Goal: Task Accomplishment & Management: Use online tool/utility

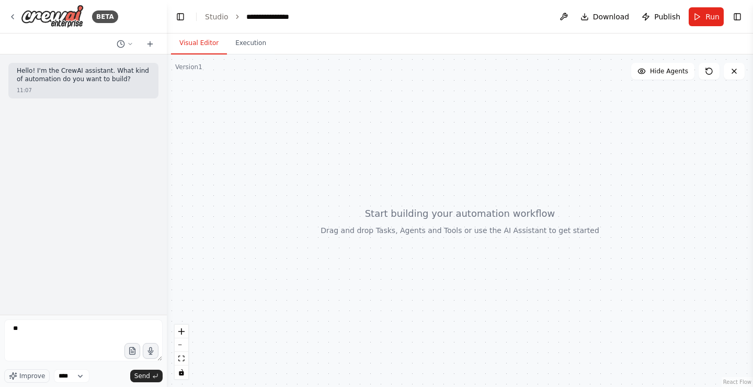
type textarea "*"
click at [209, 16] on link "Studio" at bounding box center [217, 17] width 24 height 8
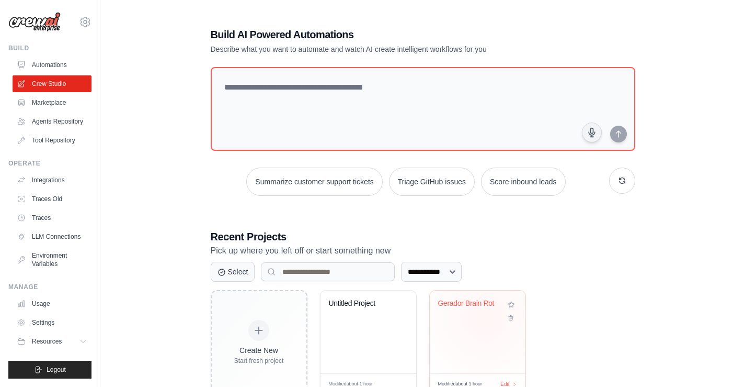
click at [485, 317] on div "Gerador Brain Rot" at bounding box center [477, 311] width 79 height 24
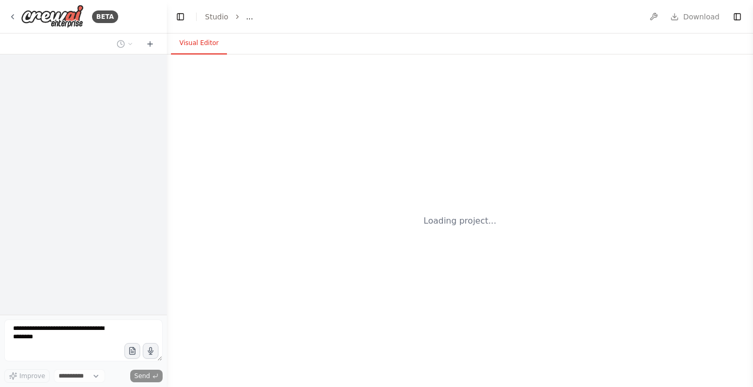
select select "****"
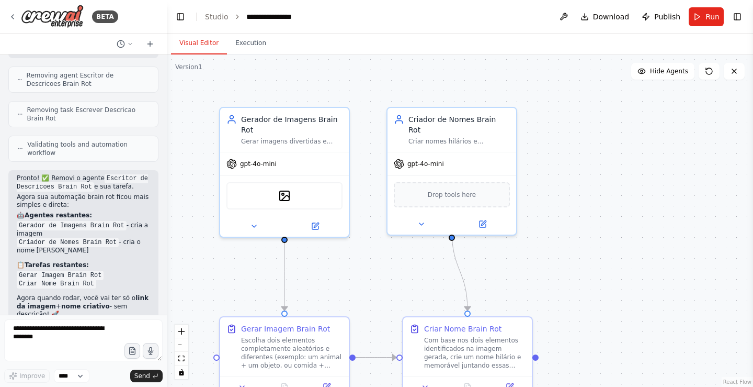
scroll to position [3592, 0]
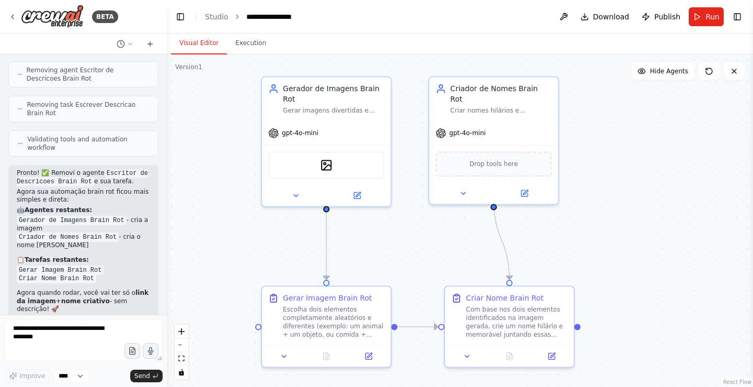
drag, startPoint x: 202, startPoint y: 258, endPoint x: 254, endPoint y: 249, distance: 52.0
click at [253, 249] on div ".deletable-edge-delete-btn { width: 20px; height: 20px; border: 0px solid #ffff…" at bounding box center [460, 220] width 586 height 332
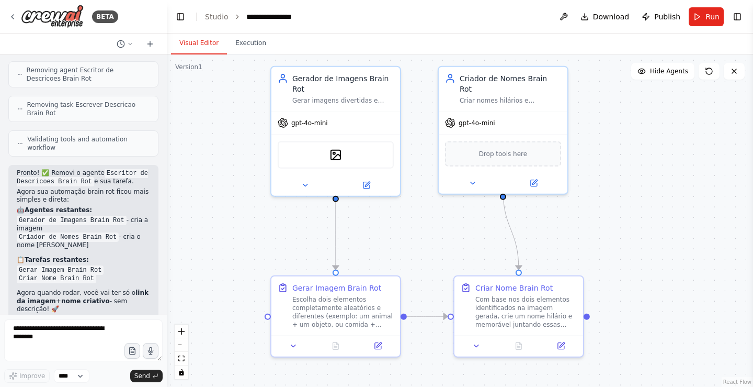
drag, startPoint x: 258, startPoint y: 245, endPoint x: 266, endPoint y: 235, distance: 12.7
click at [266, 235] on div ".deletable-edge-delete-btn { width: 20px; height: 20px; border: 0px solid #ffff…" at bounding box center [460, 220] width 586 height 332
click at [85, 327] on textarea at bounding box center [83, 340] width 158 height 42
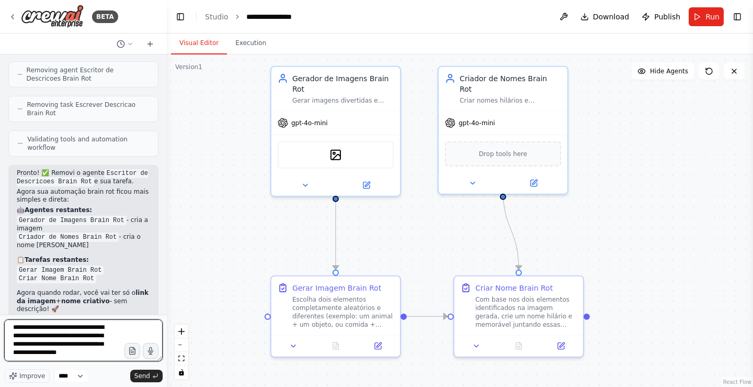
scroll to position [14, 0]
type textarea "**********"
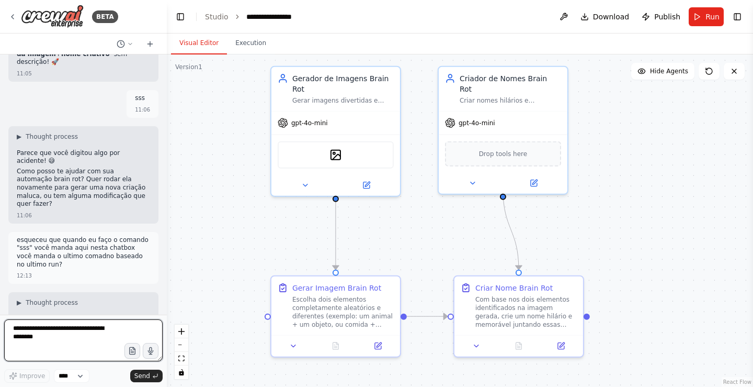
scroll to position [3847, 0]
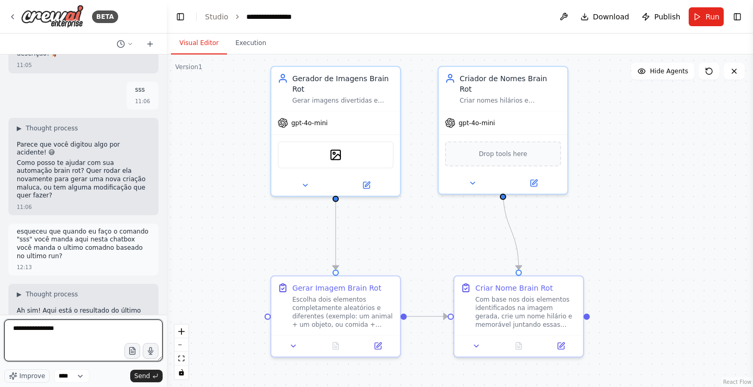
type textarea "**********"
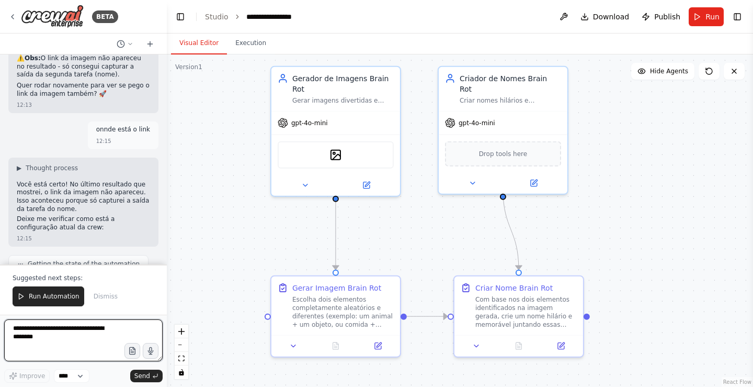
scroll to position [4212, 0]
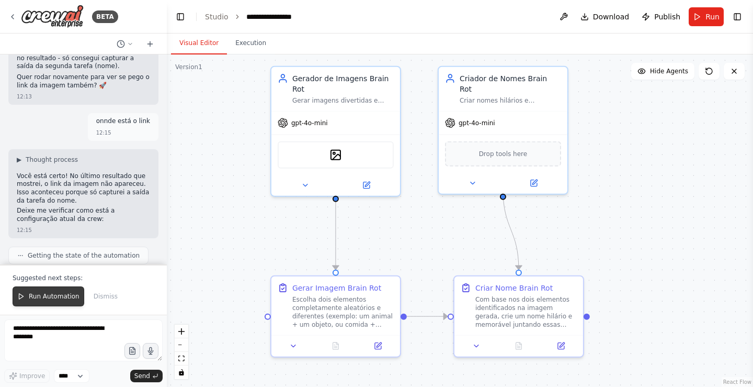
click at [57, 297] on span "Run Automation" at bounding box center [54, 296] width 51 height 8
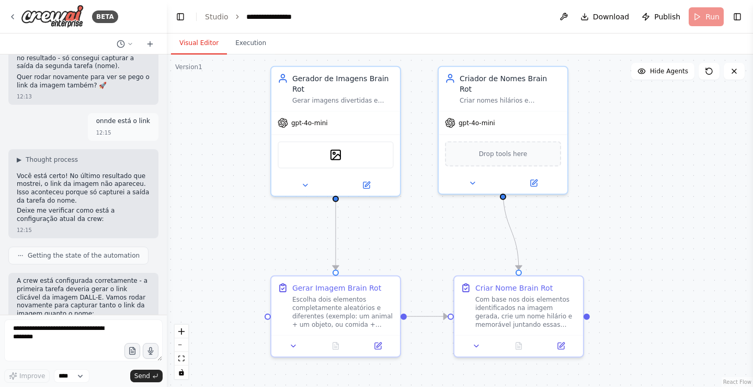
scroll to position [4162, 0]
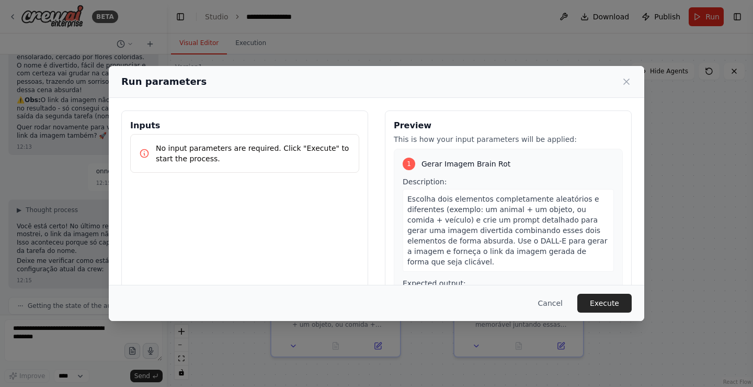
click at [620, 301] on button "Execute" at bounding box center [604, 302] width 54 height 19
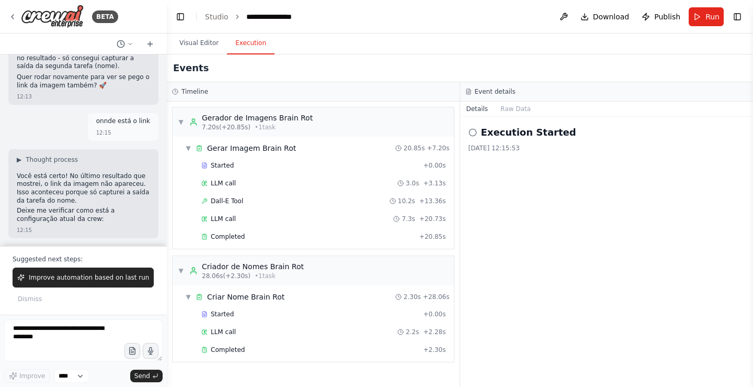
scroll to position [4231, 0]
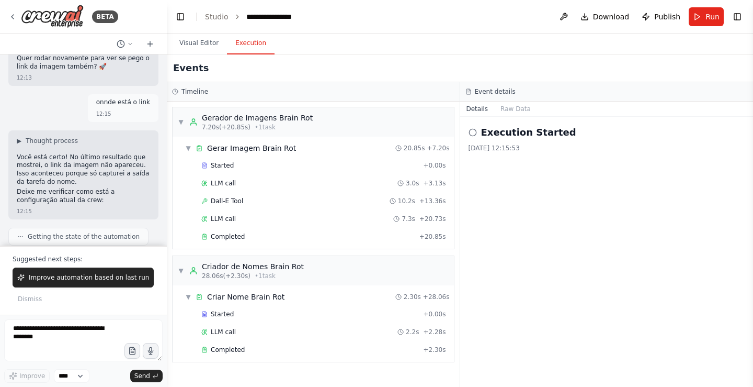
click at [78, 317] on form "Improve **** Send" at bounding box center [83, 350] width 167 height 72
click at [22, 339] on textarea at bounding box center [83, 340] width 158 height 42
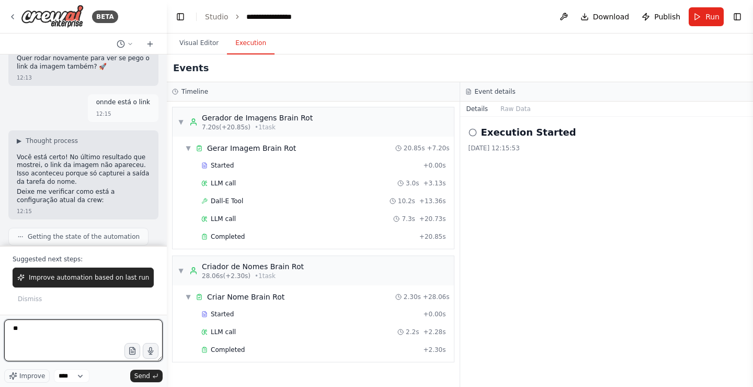
type textarea "***"
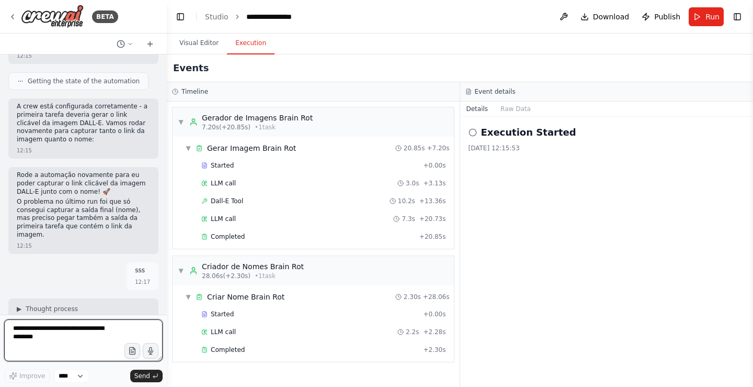
scroll to position [4394, 0]
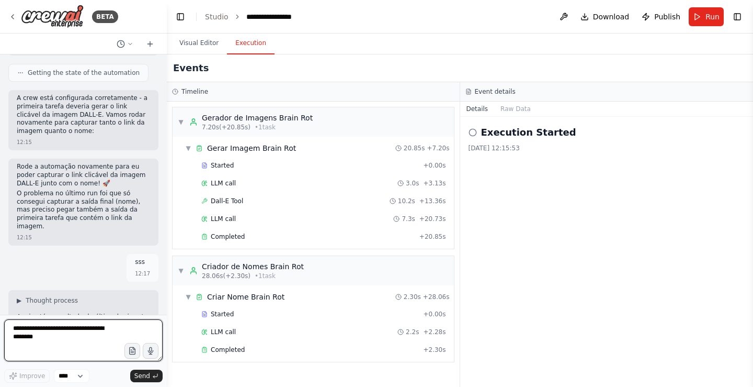
click at [101, 334] on textarea at bounding box center [83, 340] width 158 height 42
type textarea "*"
type textarea "**********"
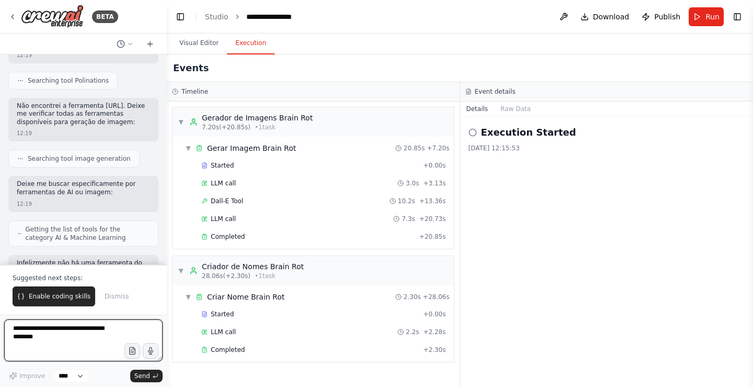
scroll to position [4916, 0]
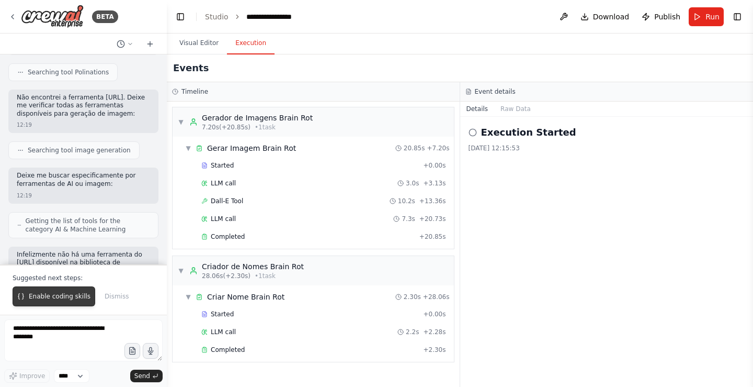
click at [59, 297] on span "Enable coding skills" at bounding box center [60, 296] width 62 height 8
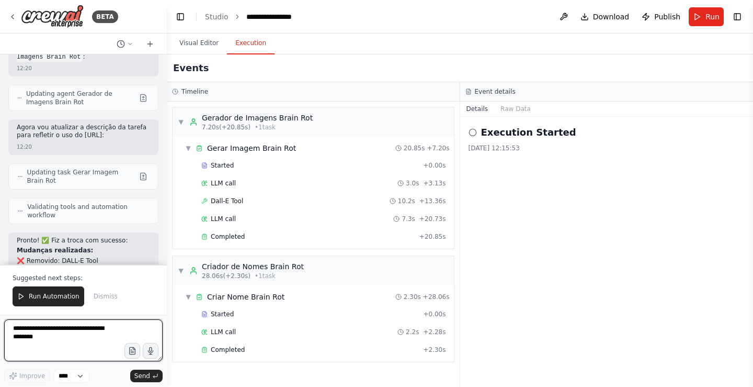
scroll to position [5686, 0]
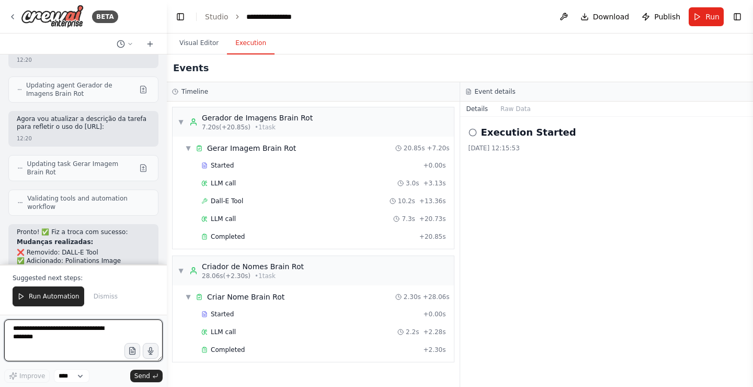
click at [81, 333] on textarea at bounding box center [83, 340] width 158 height 42
click at [709, 10] on button "Run" at bounding box center [706, 16] width 35 height 19
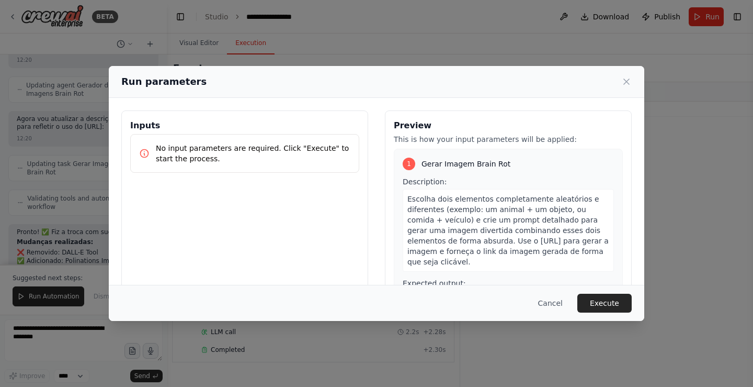
click at [585, 292] on div "Cancel Execute" at bounding box center [377, 303] width 536 height 36
click at [612, 304] on button "Execute" at bounding box center [604, 302] width 54 height 19
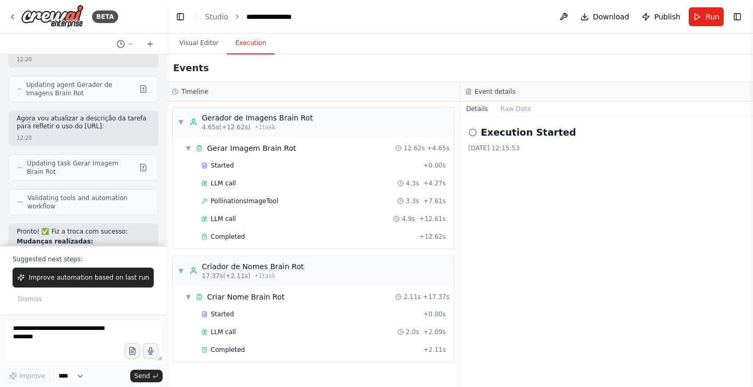
scroll to position [5705, 0]
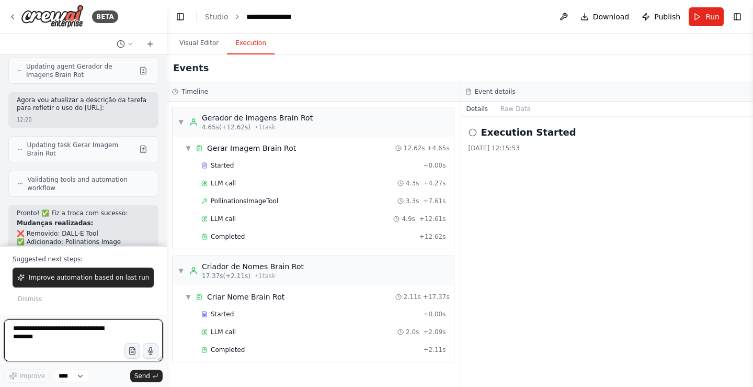
drag, startPoint x: 74, startPoint y: 332, endPoint x: 72, endPoint y: 325, distance: 7.3
click at [74, 331] on textarea at bounding box center [83, 340] width 158 height 42
type textarea "***"
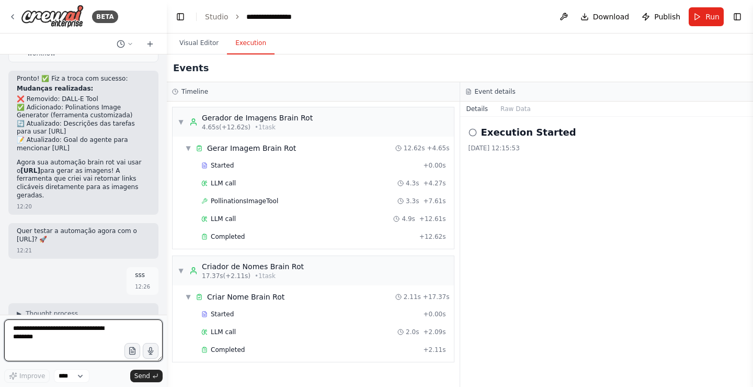
scroll to position [5847, 0]
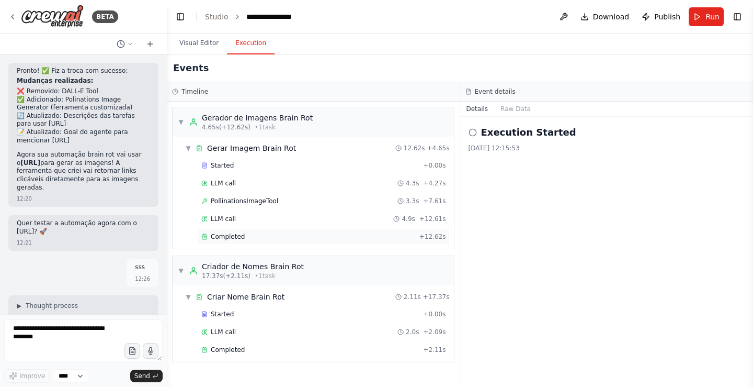
click at [242, 238] on div "Completed" at bounding box center [308, 236] width 214 height 8
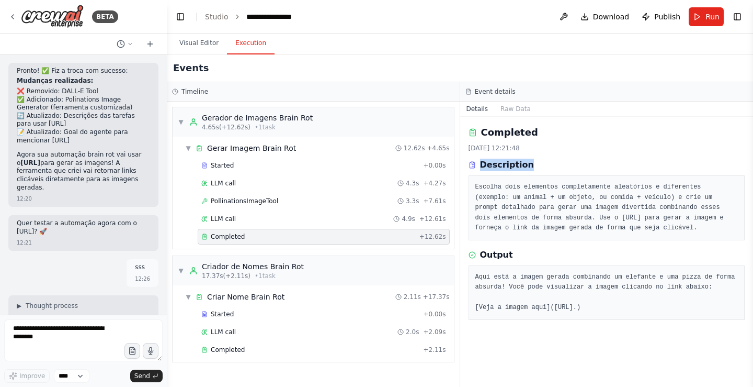
drag, startPoint x: 572, startPoint y: 160, endPoint x: 608, endPoint y: 168, distance: 37.6
click at [607, 166] on div "Description" at bounding box center [607, 164] width 277 height 13
drag, startPoint x: 564, startPoint y: 244, endPoint x: 606, endPoint y: 245, distance: 41.3
click at [606, 248] on div "Output" at bounding box center [607, 254] width 277 height 13
click at [196, 44] on button "Visual Editor" at bounding box center [199, 43] width 56 height 22
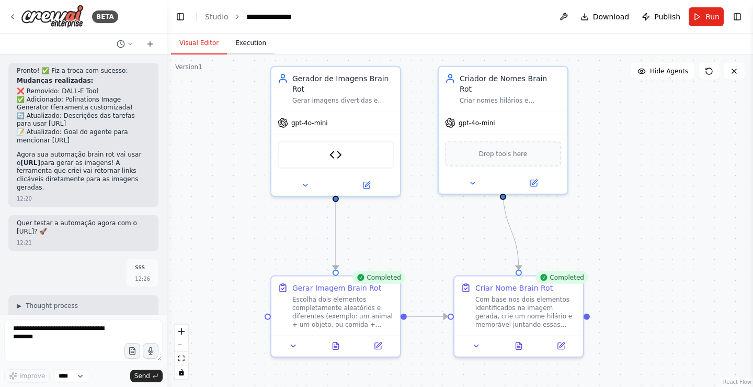
click at [242, 47] on button "Execution" at bounding box center [251, 43] width 48 height 22
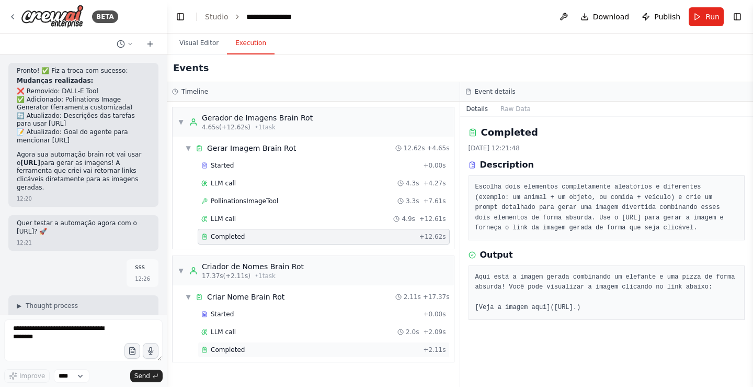
click at [243, 349] on div "Completed" at bounding box center [310, 349] width 218 height 8
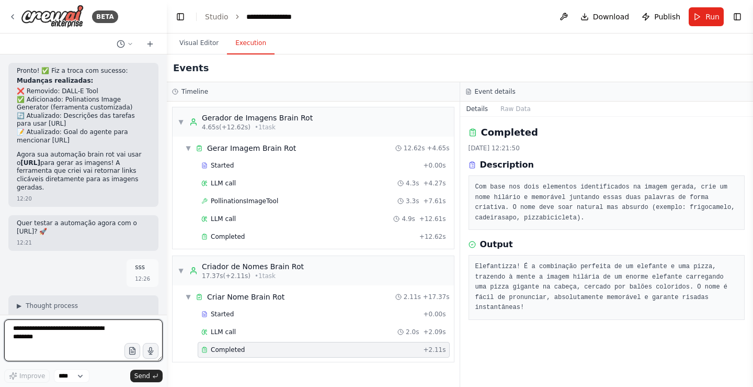
drag, startPoint x: 59, startPoint y: 332, endPoint x: 64, endPoint y: 334, distance: 6.1
click at [64, 334] on textarea at bounding box center [83, 340] width 158 height 42
type textarea "*"
click at [709, 15] on span "Run" at bounding box center [713, 17] width 14 height 10
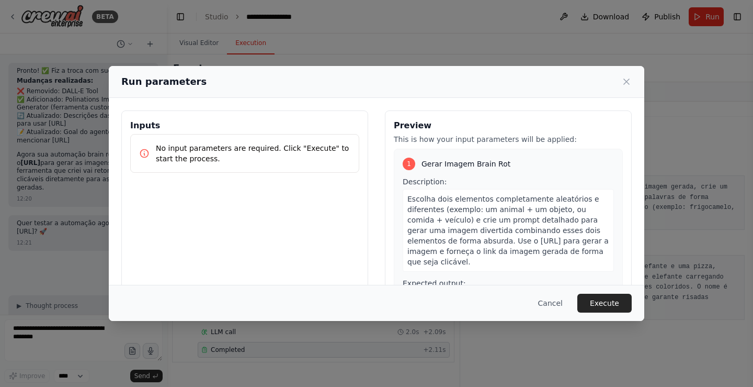
click at [548, 303] on button "Cancel" at bounding box center [550, 302] width 41 height 19
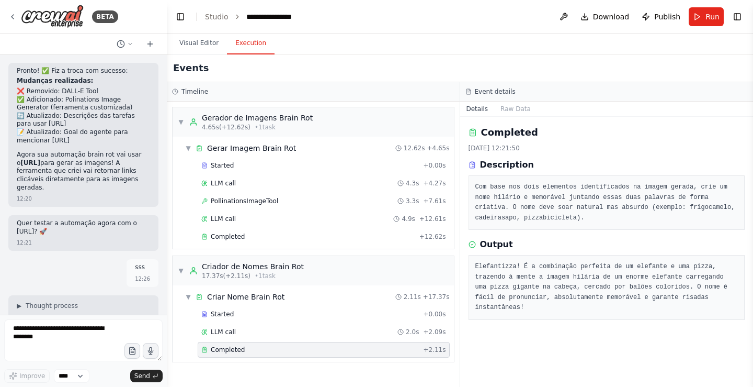
drag, startPoint x: 28, startPoint y: 314, endPoint x: 23, endPoint y: 330, distance: 15.9
click at [24, 330] on div "BETA Hello! I'm the CrewAI assistant. What kind of automation do you want to bu…" at bounding box center [83, 193] width 167 height 387
click at [57, 343] on textarea at bounding box center [83, 340] width 158 height 42
click at [27, 334] on textarea "**********" at bounding box center [83, 340] width 158 height 42
click at [88, 329] on textarea "**********" at bounding box center [83, 340] width 158 height 42
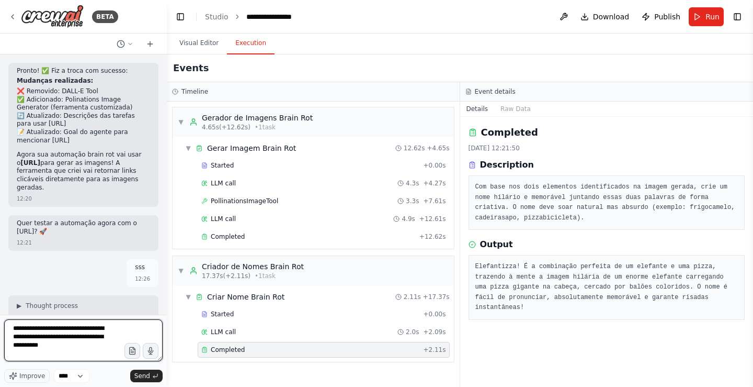
type textarea "**********"
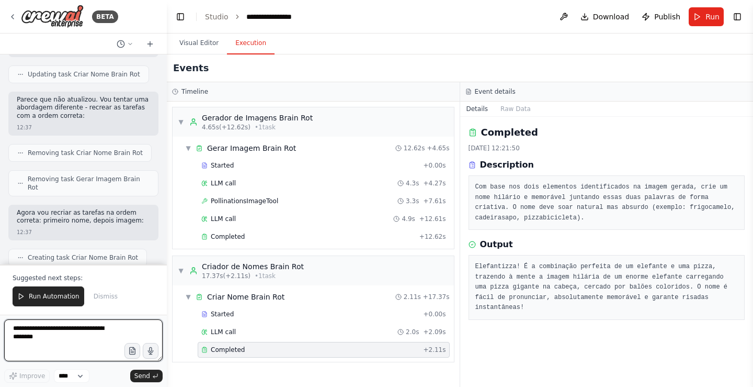
scroll to position [7019, 0]
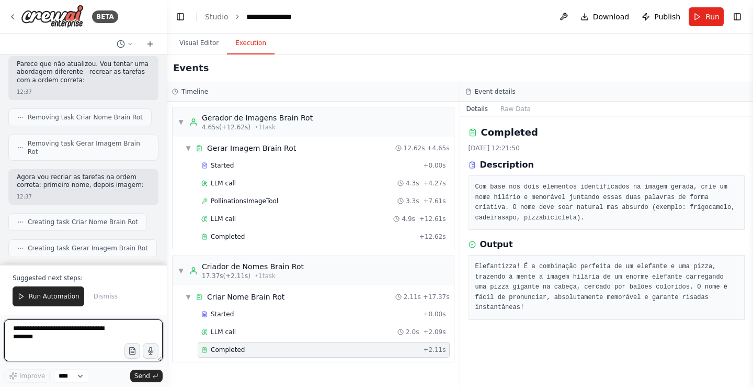
drag, startPoint x: 67, startPoint y: 336, endPoint x: 74, endPoint y: 328, distance: 10.0
click at [74, 328] on textarea at bounding box center [83, 340] width 158 height 42
click at [0, 293] on button "Toggle Sidebar" at bounding box center [0, 193] width 8 height 387
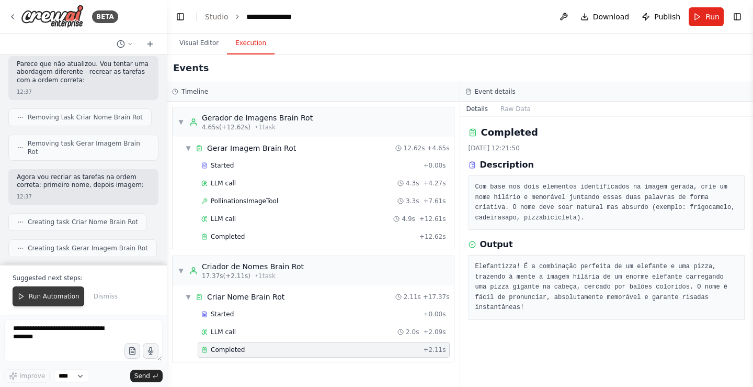
click at [52, 294] on span "Run Automation" at bounding box center [54, 296] width 51 height 8
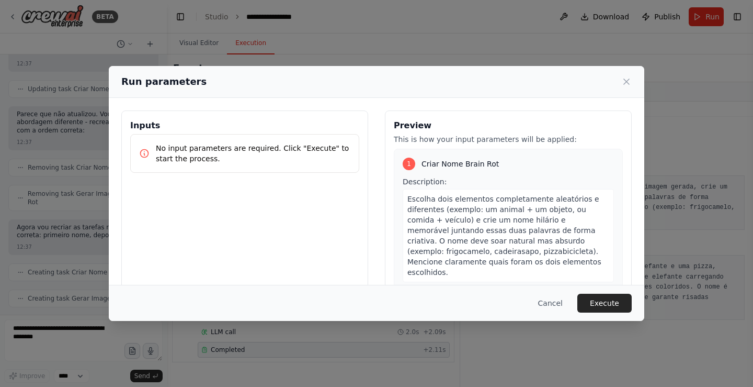
click at [606, 306] on button "Execute" at bounding box center [604, 302] width 54 height 19
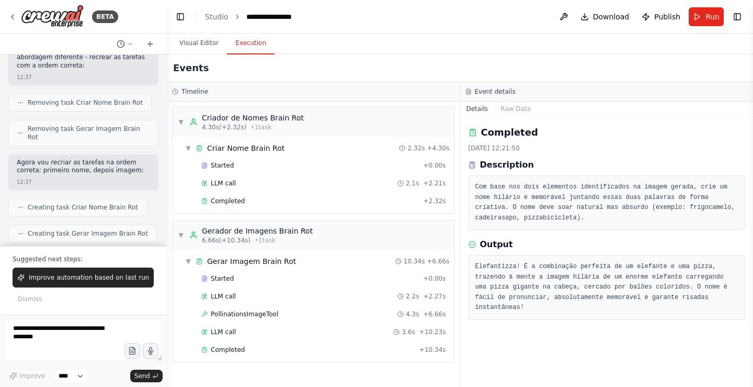
scroll to position [7038, 0]
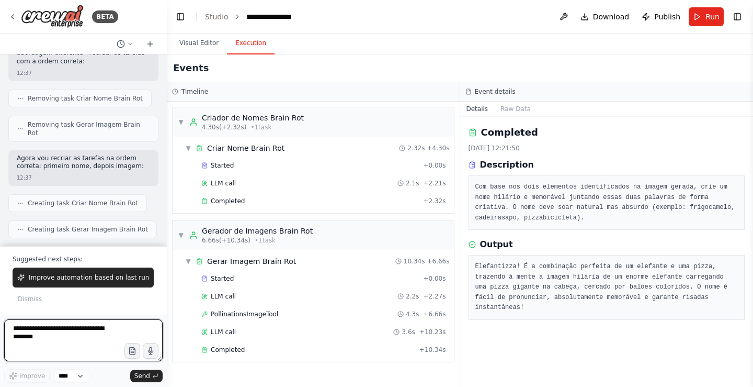
click at [72, 328] on textarea at bounding box center [83, 340] width 158 height 42
type textarea "***"
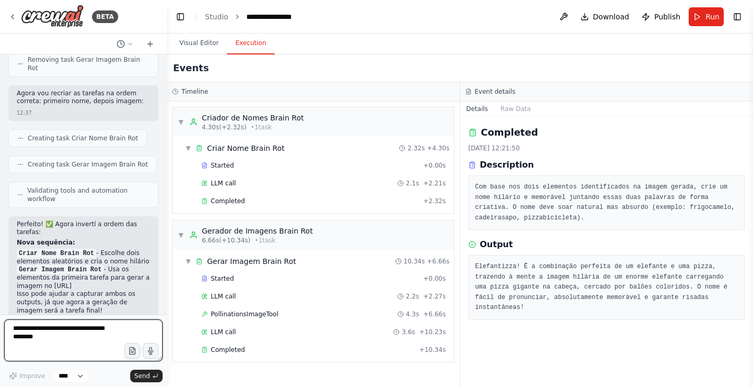
scroll to position [7110, 0]
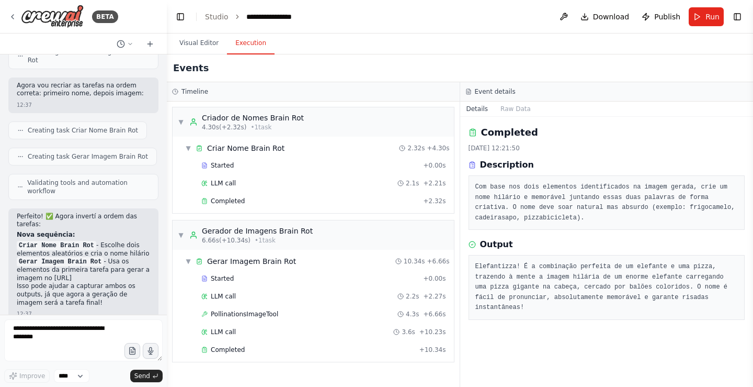
click at [0, 271] on button "Toggle Sidebar" at bounding box center [0, 193] width 8 height 387
drag, startPoint x: 88, startPoint y: 334, endPoint x: 95, endPoint y: 343, distance: 10.8
click at [90, 336] on textarea at bounding box center [83, 340] width 158 height 42
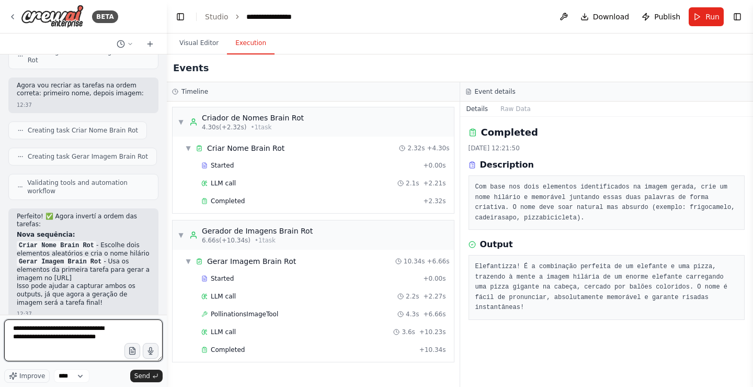
type textarea "**********"
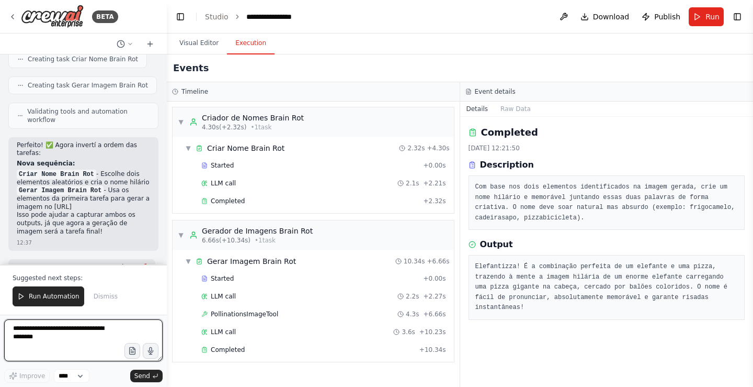
scroll to position [7241, 0]
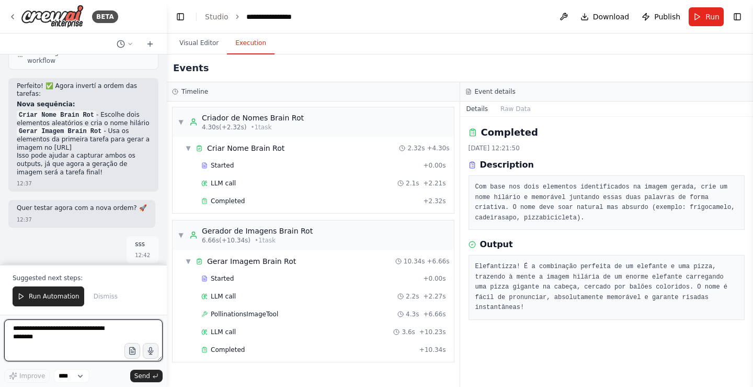
click at [83, 348] on textarea at bounding box center [83, 340] width 158 height 42
click at [65, 295] on span "Run Automation" at bounding box center [54, 296] width 51 height 8
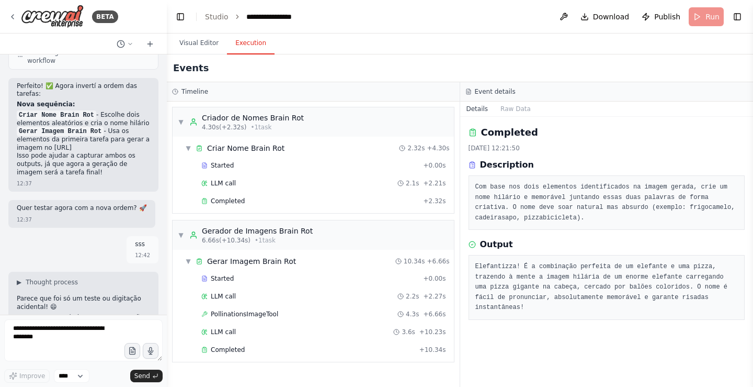
scroll to position [7191, 0]
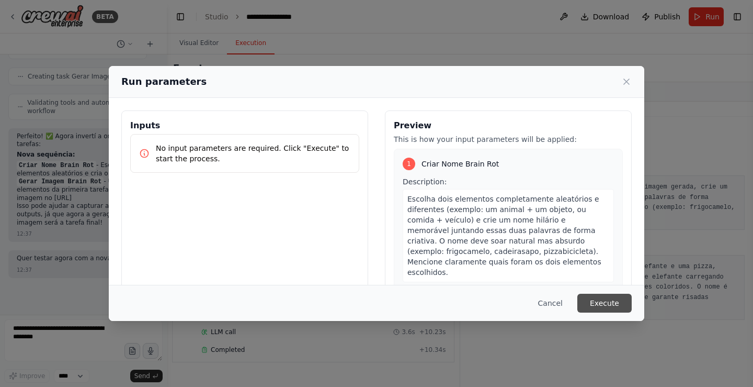
click at [602, 305] on button "Execute" at bounding box center [604, 302] width 54 height 19
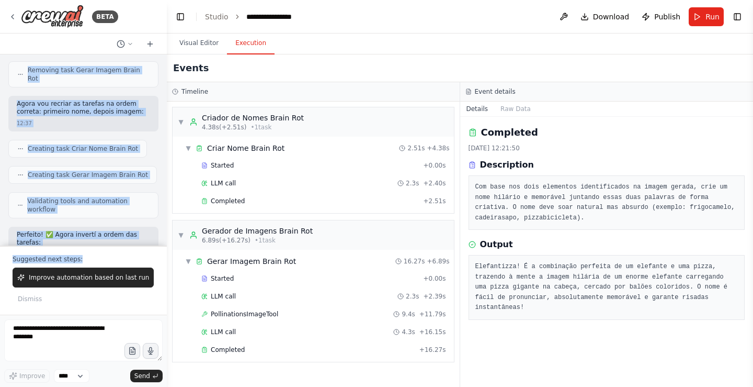
scroll to position [7260, 0]
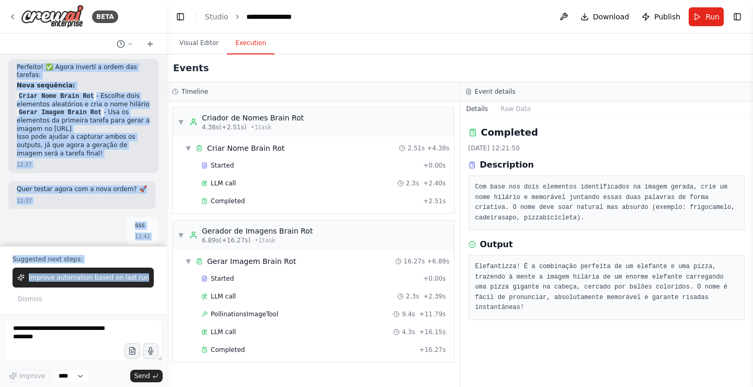
drag, startPoint x: 158, startPoint y: 212, endPoint x: 155, endPoint y: 267, distance: 55.0
click at [155, 267] on div "BETA Hello! I'm the CrewAI assistant. What kind of automation do you want to bu…" at bounding box center [83, 193] width 167 height 387
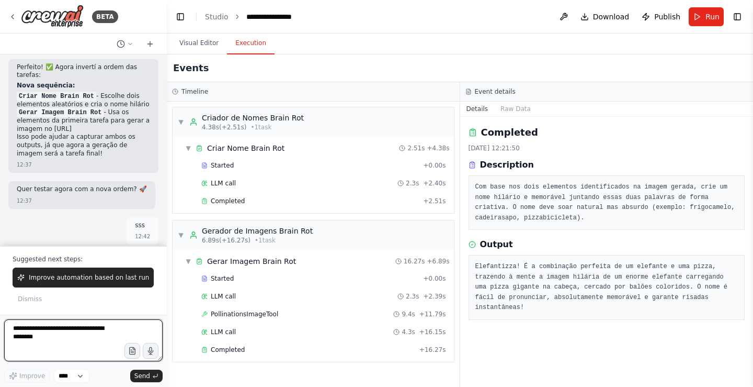
drag, startPoint x: 109, startPoint y: 341, endPoint x: 109, endPoint y: 331, distance: 9.9
click at [109, 338] on textarea at bounding box center [83, 340] width 158 height 42
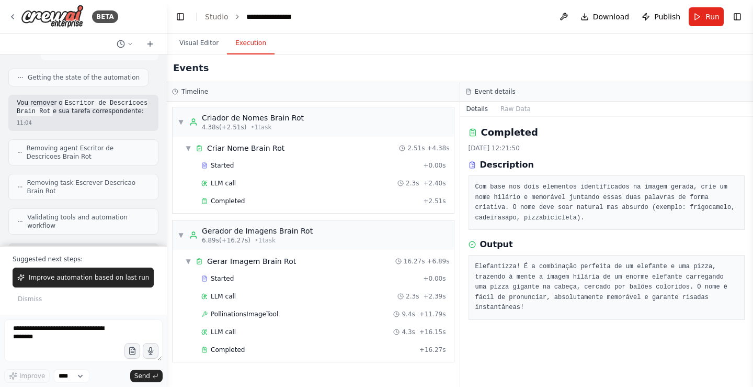
scroll to position [3389, 0]
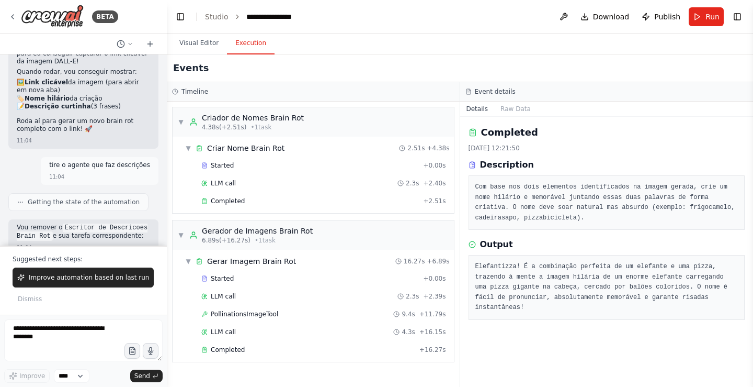
drag, startPoint x: 48, startPoint y: 172, endPoint x: 53, endPoint y: 189, distance: 17.5
click at [53, 337] on span "Validating tools and automation workflow" at bounding box center [88, 345] width 122 height 17
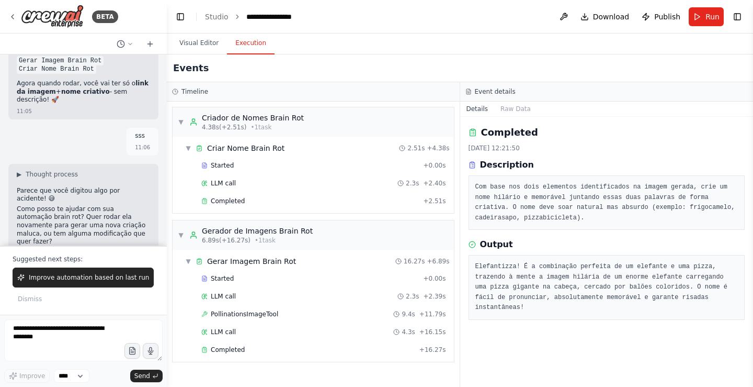
scroll to position [3808, 0]
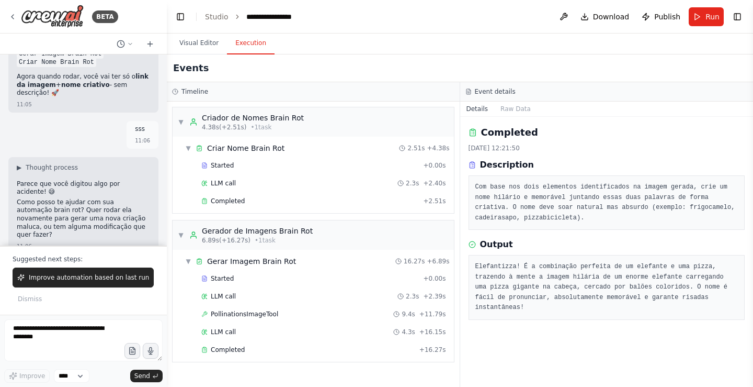
drag, startPoint x: 17, startPoint y: 106, endPoint x: 14, endPoint y: 140, distance: 34.1
click at [14, 263] on div "esqueceu que quando eu faço o comando "sss" você manda aqui nesta chatbox você …" at bounding box center [83, 289] width 150 height 52
copy p "esqueceu que quando eu faço o comando "sss" você manda aqui nesta chatbox você …"
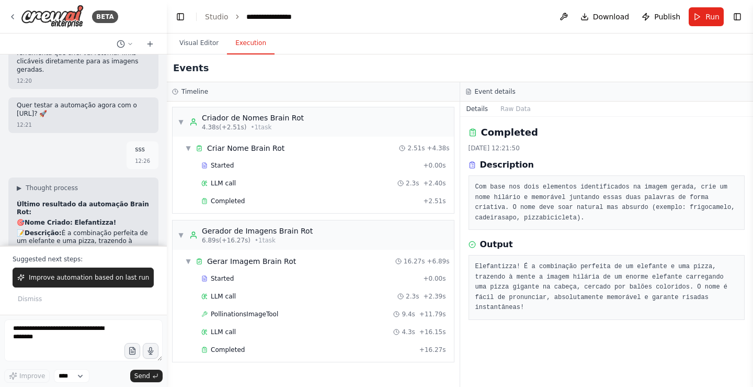
scroll to position [7260, 0]
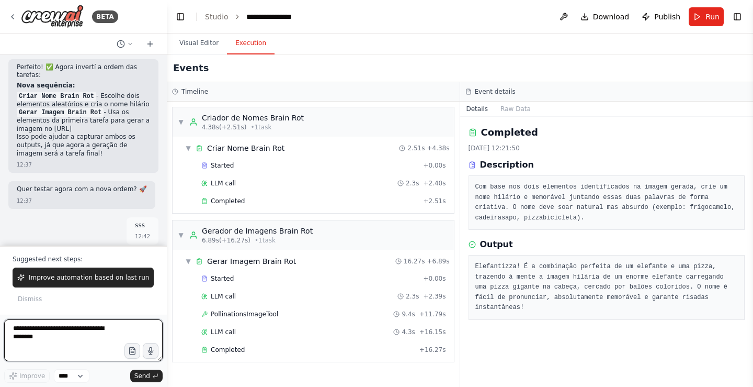
click at [68, 327] on textarea at bounding box center [83, 340] width 158 height 42
paste textarea "**********"
type textarea "**********"
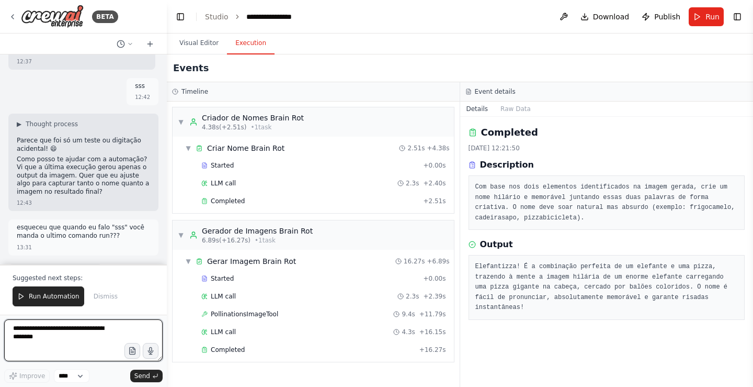
scroll to position [7435, 0]
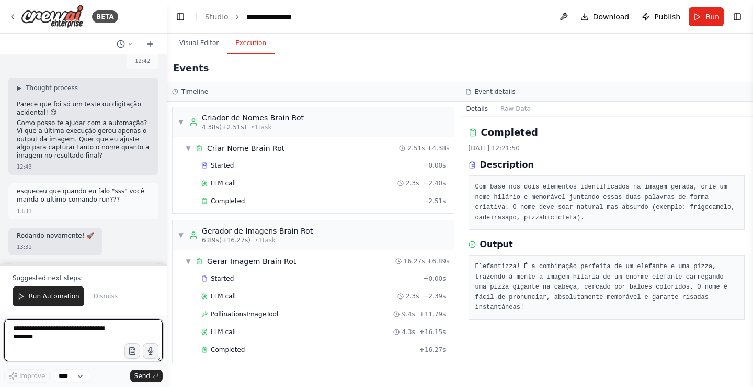
click at [77, 338] on textarea at bounding box center [83, 340] width 158 height 42
type textarea "*"
type textarea "**********"
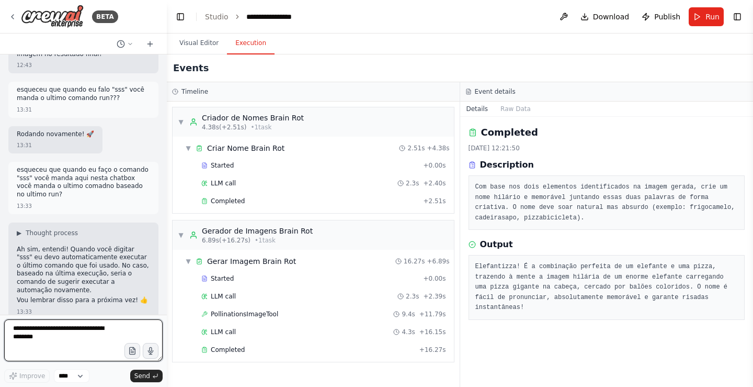
scroll to position [7536, 0]
click at [695, 8] on button "Run" at bounding box center [706, 16] width 35 height 19
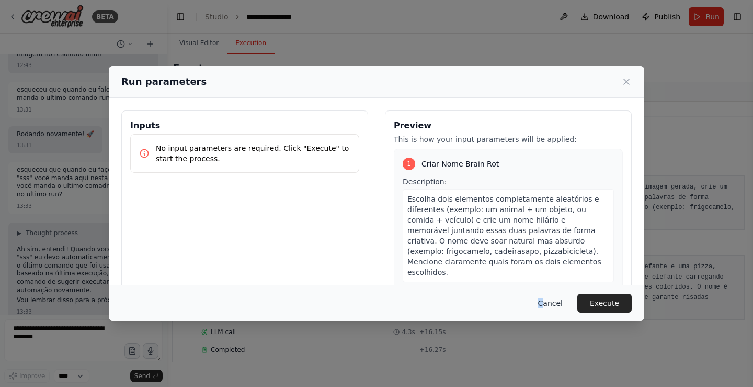
drag, startPoint x: 534, startPoint y: 291, endPoint x: 551, endPoint y: 300, distance: 19.0
click at [549, 303] on div "Cancel Execute" at bounding box center [377, 303] width 536 height 36
click at [562, 306] on button "Cancel" at bounding box center [550, 302] width 41 height 19
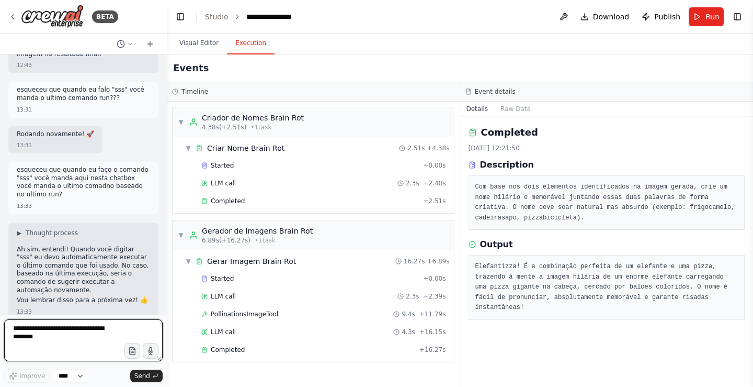
drag, startPoint x: 48, startPoint y: 349, endPoint x: 52, endPoint y: 346, distance: 5.6
click at [49, 349] on textarea at bounding box center [83, 340] width 158 height 42
type textarea "***"
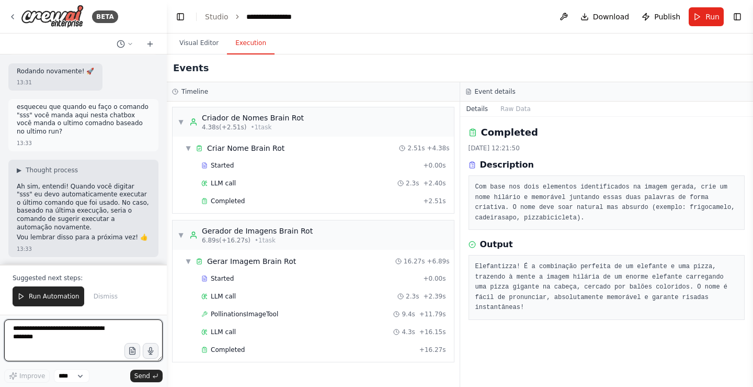
scroll to position [7666, 0]
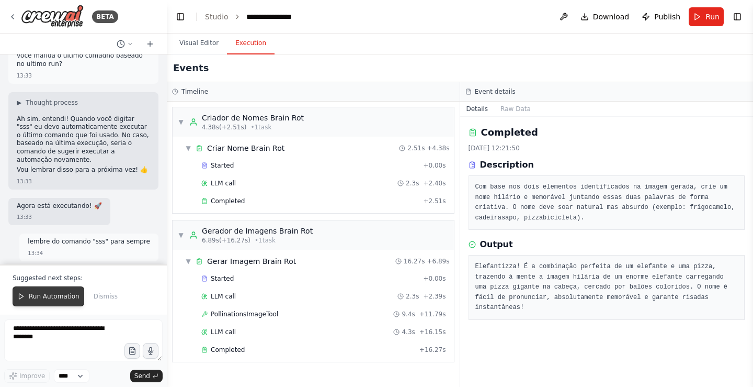
click at [60, 296] on span "Run Automation" at bounding box center [54, 296] width 51 height 8
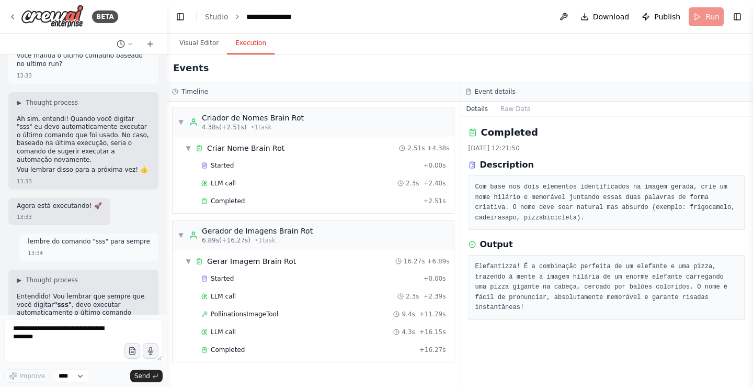
scroll to position [7616, 0]
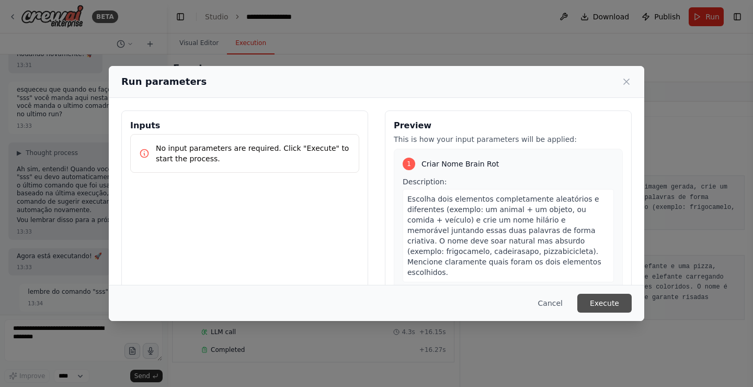
click at [611, 306] on button "Execute" at bounding box center [604, 302] width 54 height 19
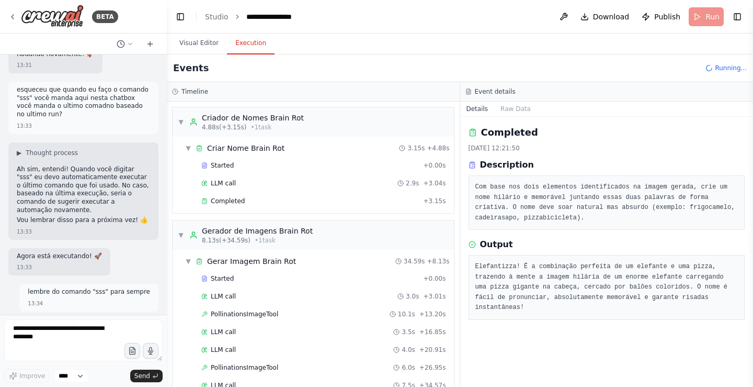
scroll to position [7666, 0]
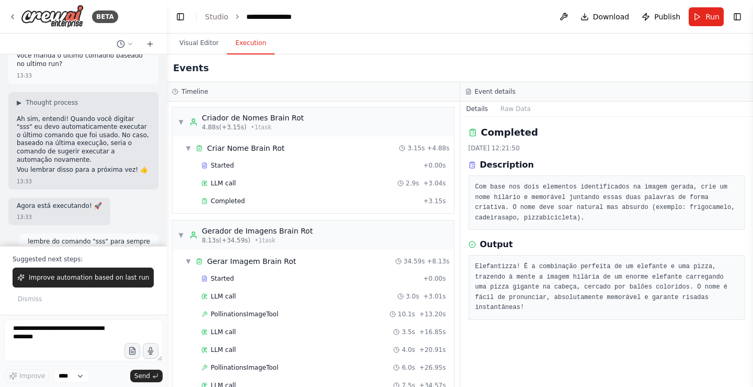
click at [322, 210] on div "Started + 0.00s LLM call 2.9s + 3.04s Completed + 3.15s" at bounding box center [317, 183] width 273 height 53
click at [323, 206] on div "Completed + 3.15s" at bounding box center [324, 201] width 252 height 16
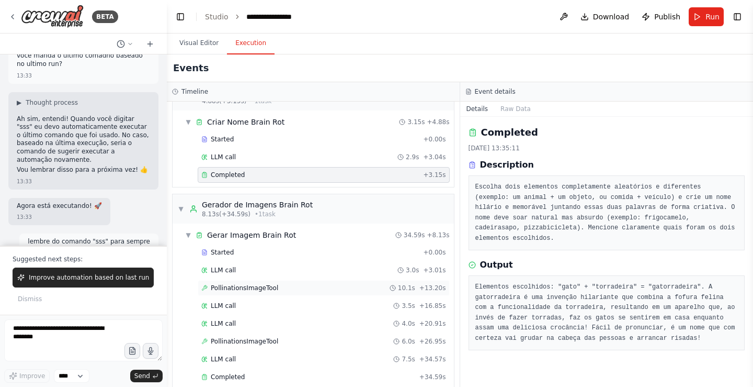
scroll to position [40, 0]
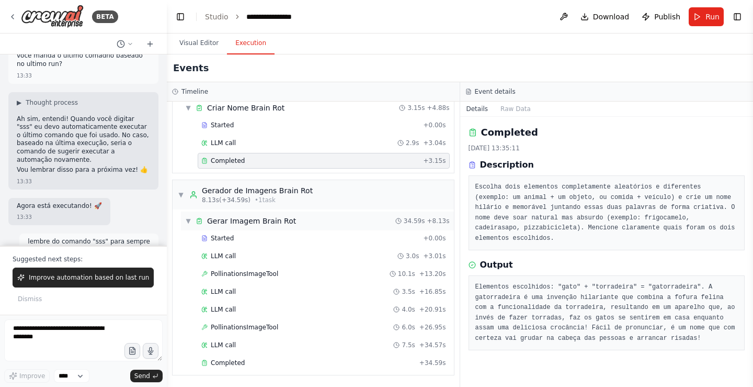
click at [302, 218] on div "▼ Gerar Imagem Brain Rot 34.59s + 8.13s" at bounding box center [317, 220] width 273 height 19
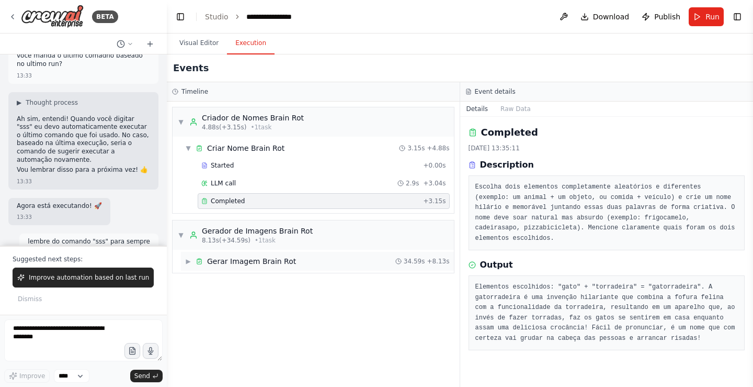
click at [376, 260] on div "▶ Gerar Imagem Brain Rot 34.59s + 8.13s" at bounding box center [317, 261] width 273 height 19
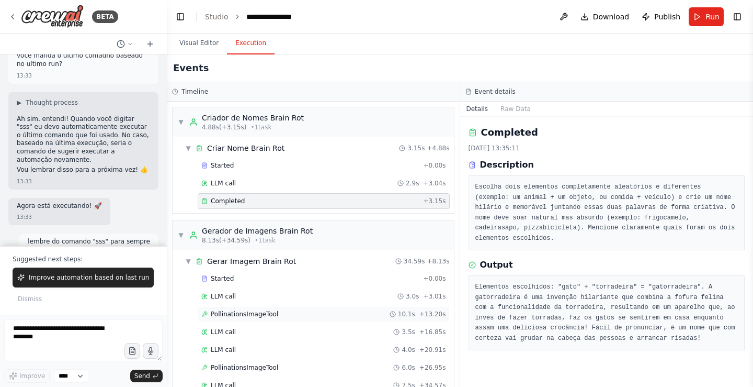
scroll to position [40, 0]
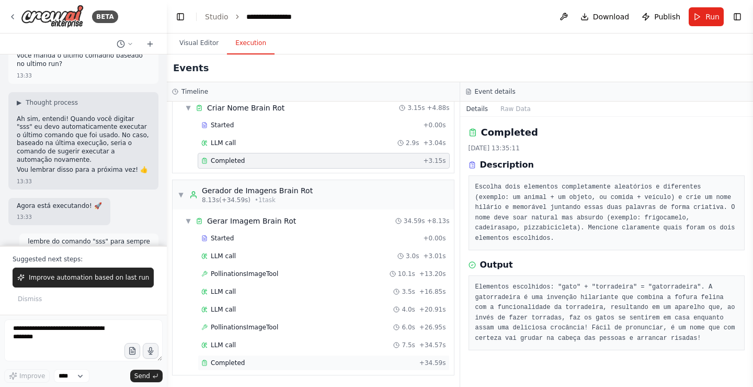
click at [318, 359] on div "Completed" at bounding box center [308, 362] width 214 height 8
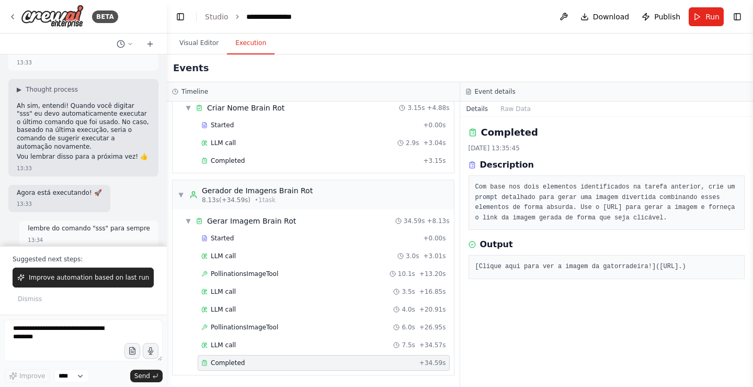
scroll to position [7685, 0]
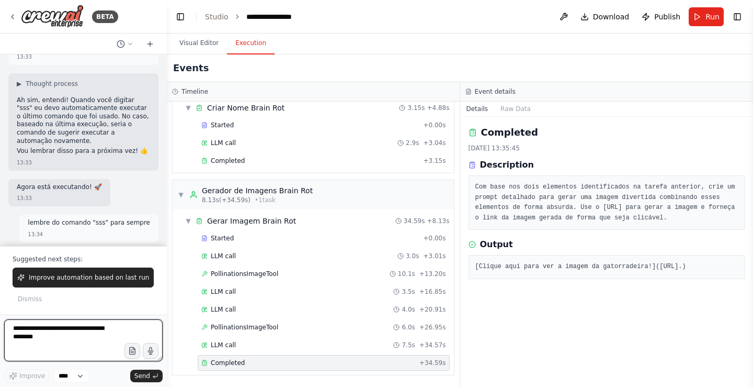
drag, startPoint x: 98, startPoint y: 340, endPoint x: 96, endPoint y: 332, distance: 9.0
click at [97, 335] on textarea at bounding box center [83, 340] width 158 height 42
type textarea "***"
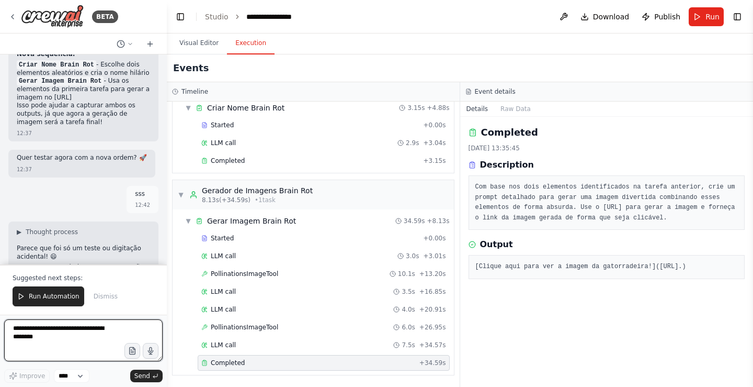
scroll to position [7275, 0]
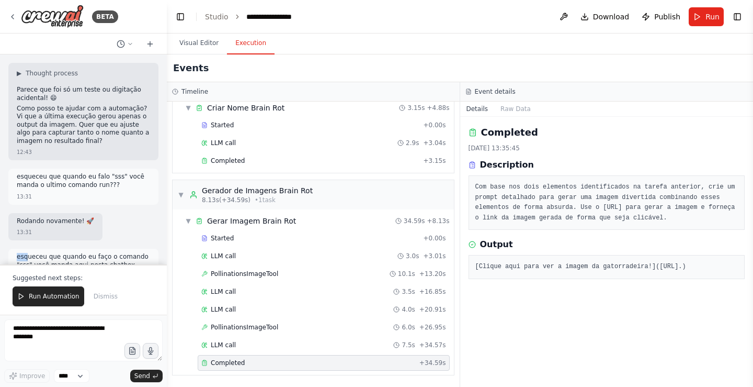
scroll to position [7421, 0]
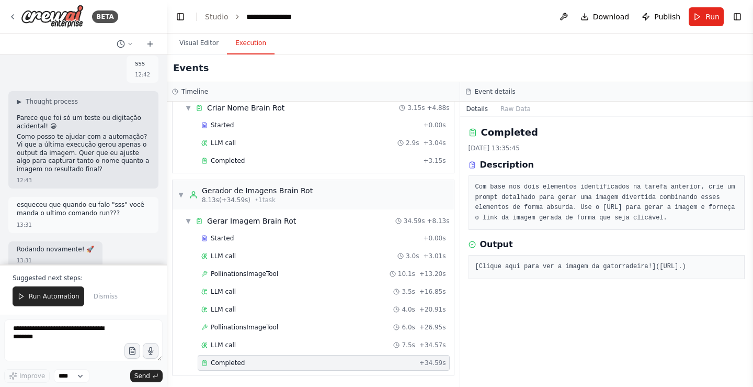
drag, startPoint x: 17, startPoint y: 240, endPoint x: 41, endPoint y: 121, distance: 121.5
click at [41, 281] on p "esqueceu que quando eu faço o comando "sss" você manda aqui nesta chatbox você …" at bounding box center [83, 297] width 133 height 32
copy p "esqueceu que quando eu faço o comando "sss" você manda aqui nesta chatbox você …"
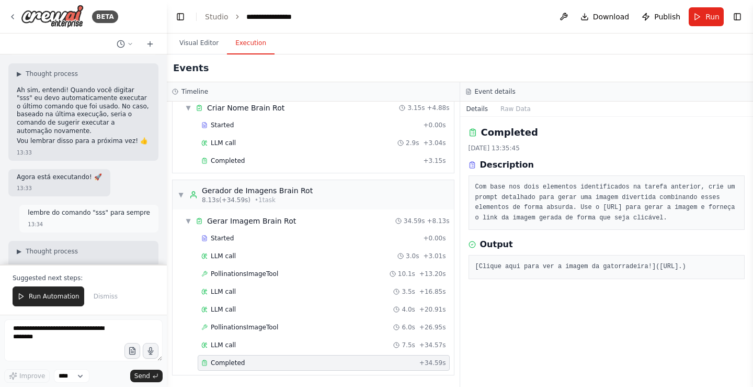
scroll to position [7746, 0]
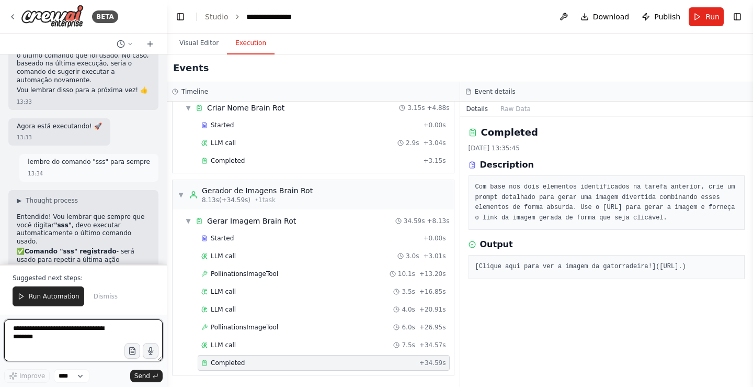
click at [73, 328] on textarea at bounding box center [83, 340] width 158 height 42
paste textarea "**********"
type textarea "**********"
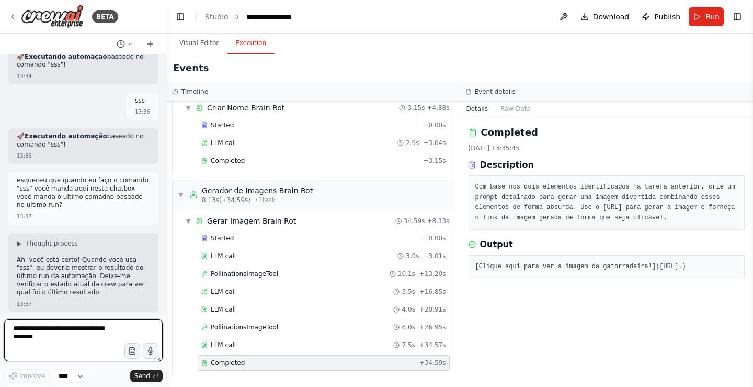
scroll to position [8064, 0]
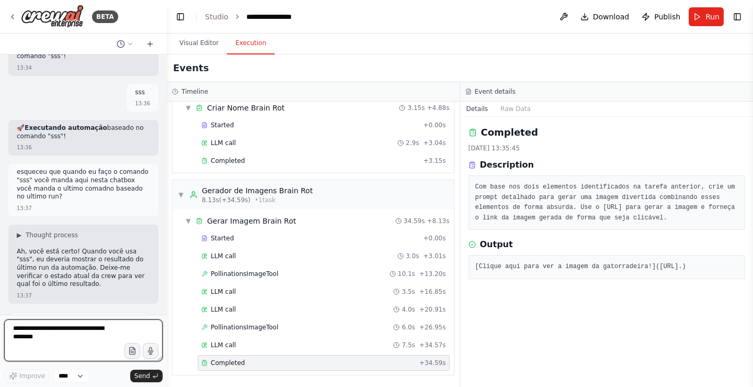
click at [46, 325] on textarea at bounding box center [83, 340] width 158 height 42
click at [72, 349] on textarea at bounding box center [83, 340] width 158 height 42
type textarea "***"
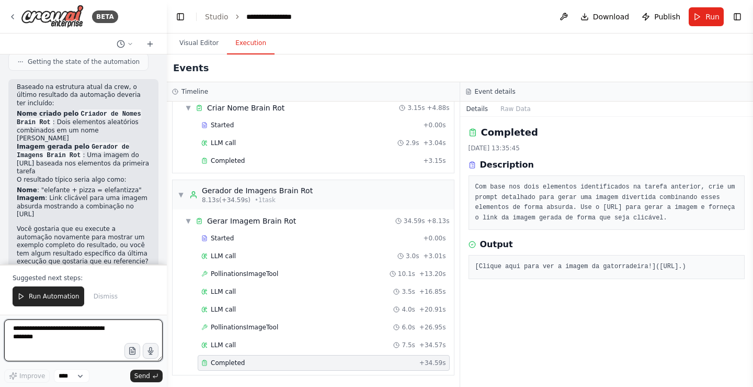
scroll to position [8323, 0]
drag, startPoint x: 562, startPoint y: 265, endPoint x: 747, endPoint y: 330, distance: 196.4
click at [747, 330] on div "Completed [DATE] 13:35:45 Description Com base nos dois elementos identificados…" at bounding box center [606, 252] width 293 height 270
copy pre "[URL]"
click at [90, 341] on textarea at bounding box center [83, 340] width 158 height 42
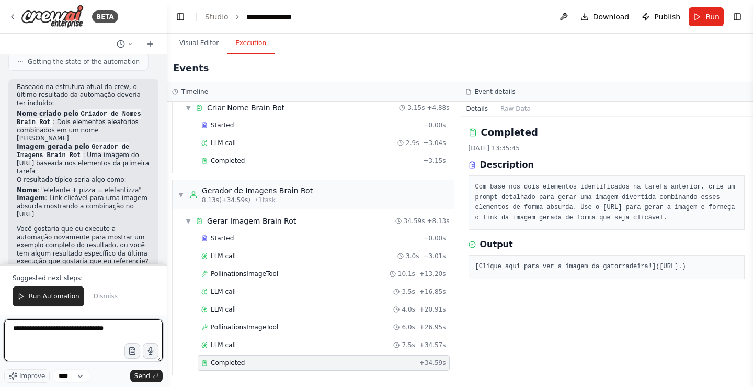
type textarea "**********"
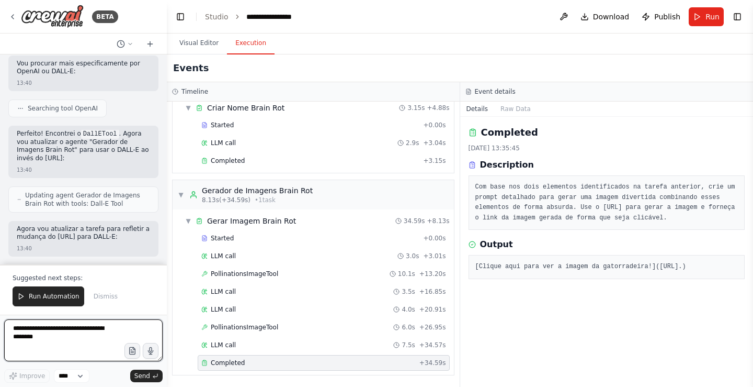
scroll to position [9134, 0]
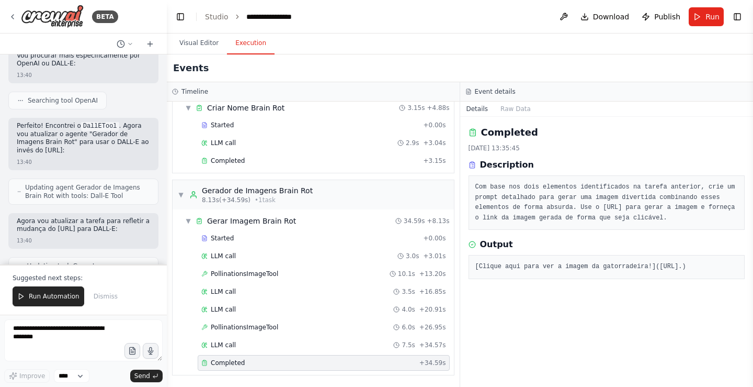
click at [31, 290] on button "Run Automation" at bounding box center [49, 296] width 72 height 20
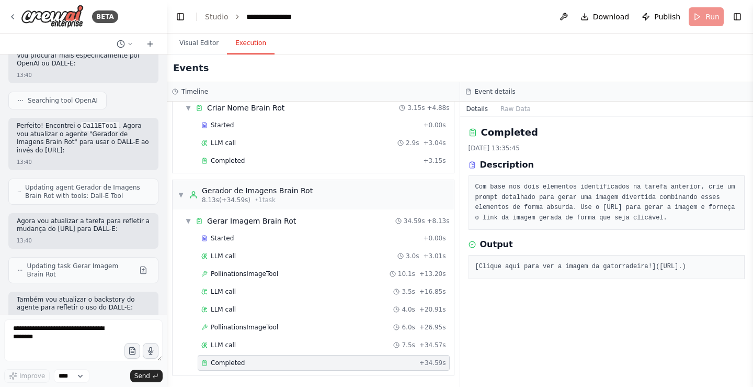
scroll to position [9083, 0]
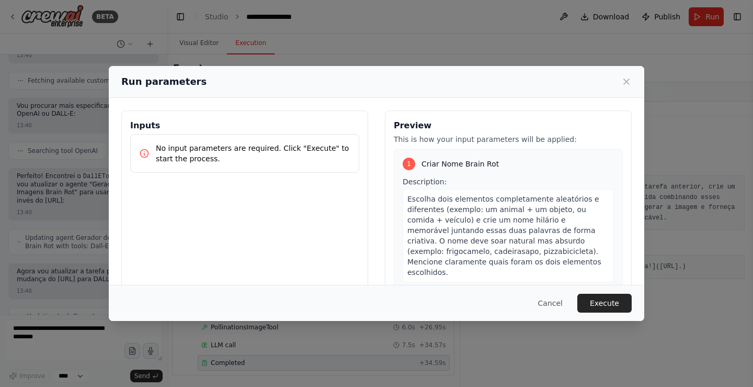
click at [604, 302] on button "Execute" at bounding box center [604, 302] width 54 height 19
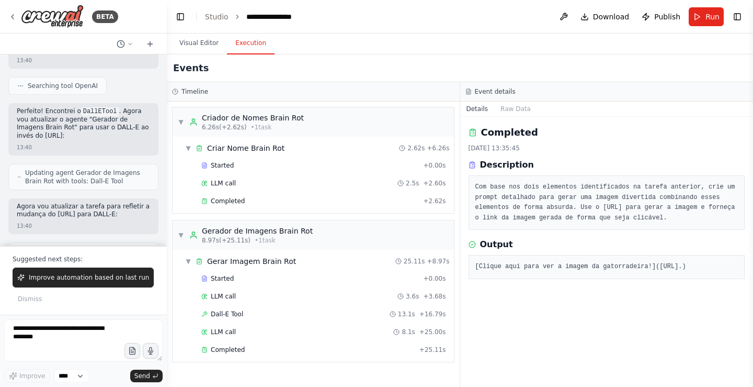
scroll to position [9152, 0]
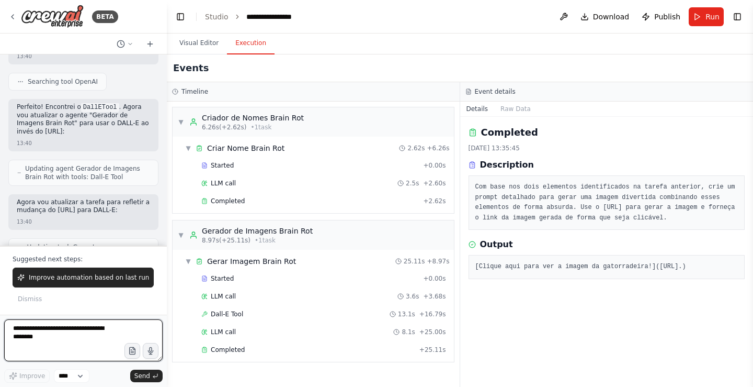
click at [97, 333] on textarea at bounding box center [83, 340] width 158 height 42
type textarea "***"
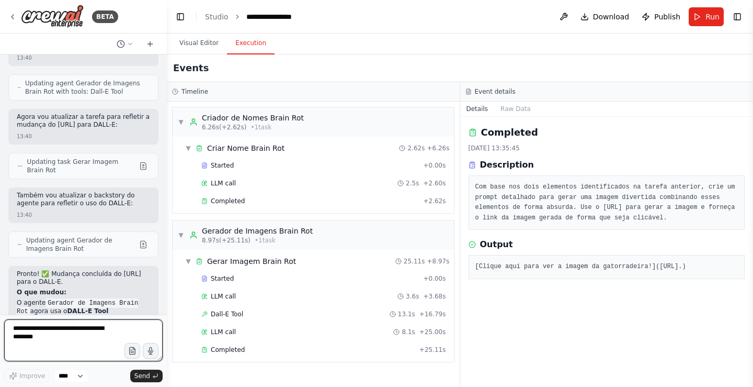
scroll to position [9246, 0]
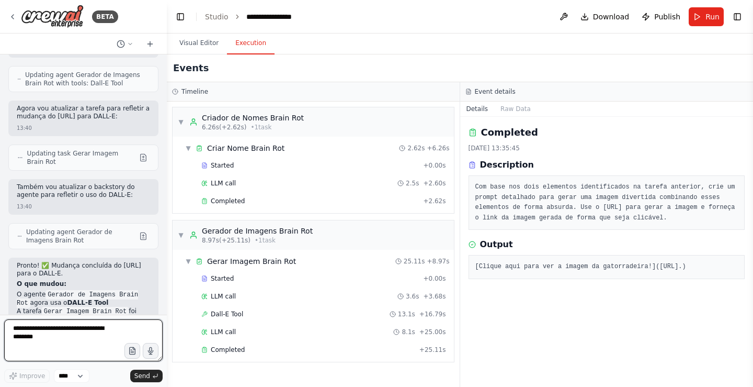
click at [47, 333] on textarea at bounding box center [83, 340] width 158 height 42
click at [265, 346] on div "Completed" at bounding box center [308, 349] width 214 height 8
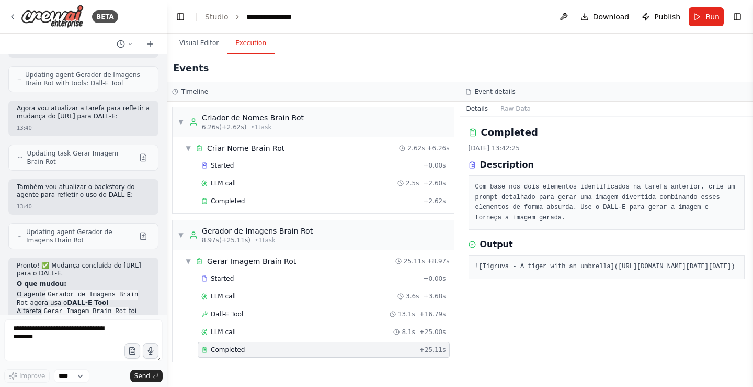
drag, startPoint x: 479, startPoint y: 267, endPoint x: 663, endPoint y: 339, distance: 198.4
click at [664, 272] on pre "![Tigruva - A tiger with an umbrella]([URL][DOMAIN_NAME][DATE][DATE])" at bounding box center [606, 267] width 263 height 10
copy pre "[URL][DOMAIN_NAME][DATE][DATE]"
click at [81, 322] on textarea at bounding box center [83, 340] width 158 height 42
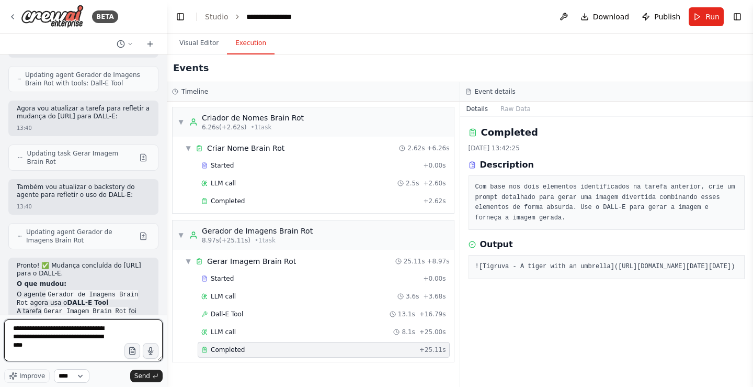
type textarea "**********"
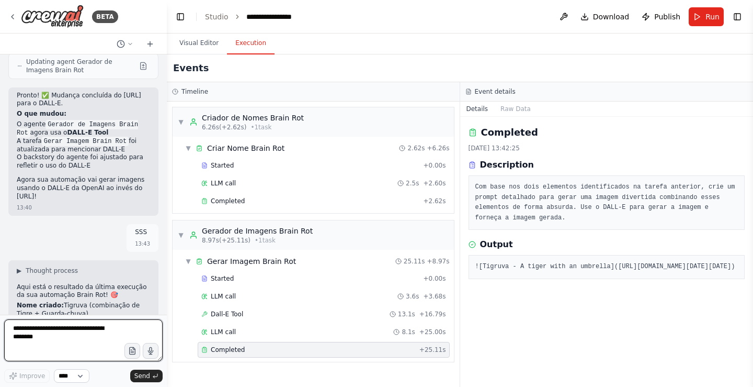
scroll to position [9424, 0]
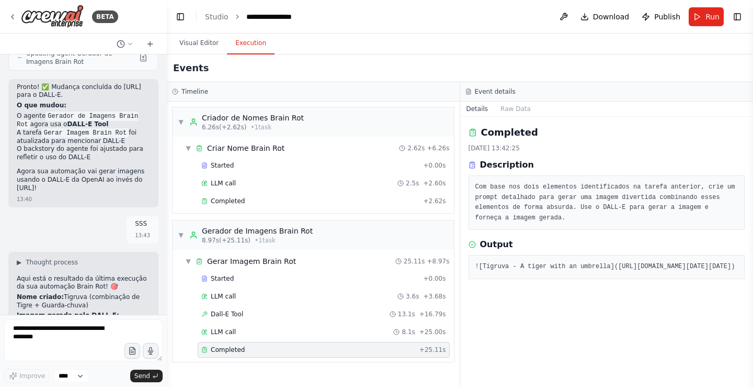
drag, startPoint x: 103, startPoint y: 261, endPoint x: 103, endPoint y: 268, distance: 6.8
drag, startPoint x: 103, startPoint y: 268, endPoint x: 146, endPoint y: 290, distance: 48.7
click at [178, 50] on button "Visual Editor" at bounding box center [199, 43] width 56 height 22
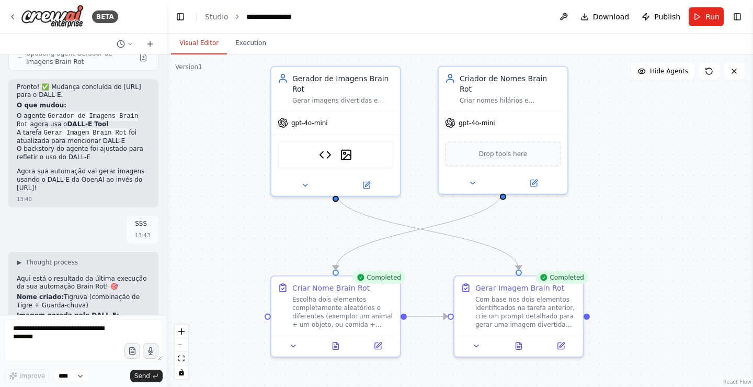
drag, startPoint x: 71, startPoint y: 289, endPoint x: 0, endPoint y: 277, distance: 72.2
drag, startPoint x: 197, startPoint y: 168, endPoint x: 185, endPoint y: 193, distance: 27.8
click at [197, 168] on div ".deletable-edge-delete-btn { width: 20px; height: 20px; border: 0px solid #ffff…" at bounding box center [460, 220] width 586 height 332
click at [114, 342] on textarea at bounding box center [83, 340] width 158 height 42
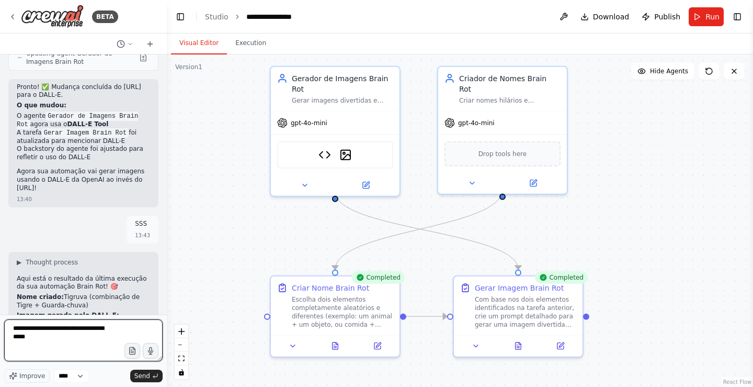
type textarea "**********"
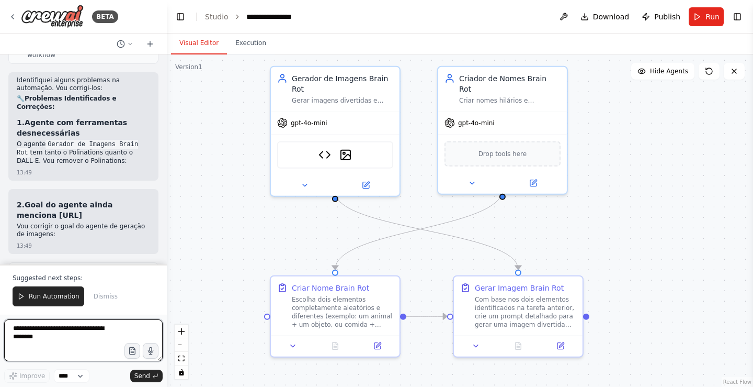
scroll to position [10270, 0]
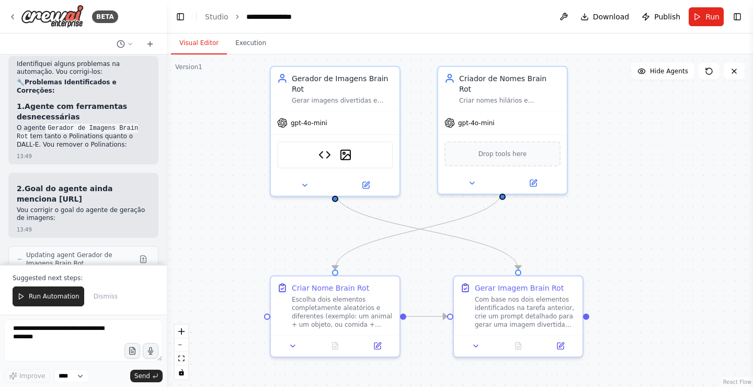
click at [716, 16] on span "Run" at bounding box center [713, 17] width 14 height 10
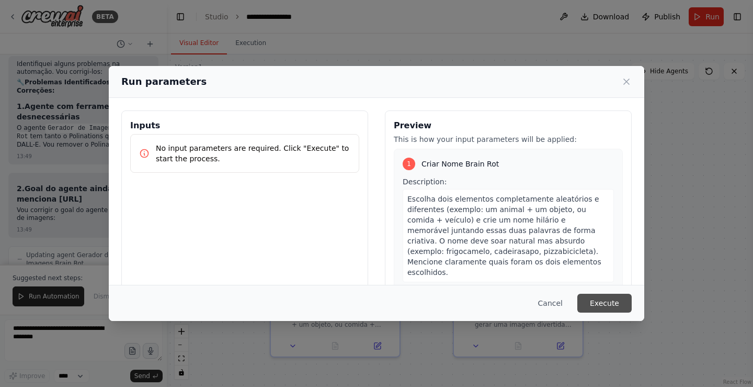
click at [600, 301] on button "Execute" at bounding box center [604, 302] width 54 height 19
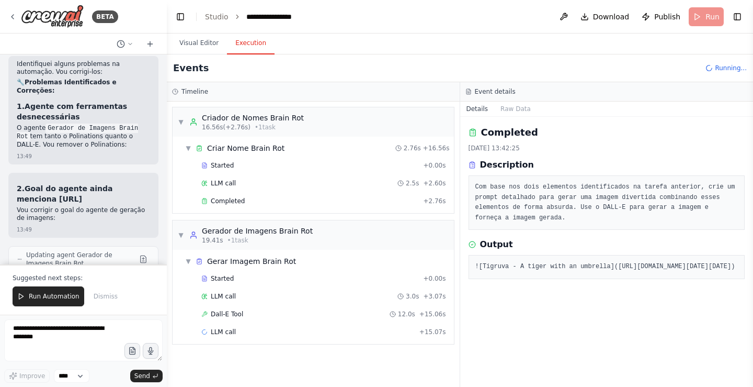
click at [412, 209] on div "Started + 0.00s LLM call 2.5s + 2.60s Completed + 2.76s" at bounding box center [317, 183] width 273 height 53
click at [412, 196] on div "Completed + 2.76s" at bounding box center [324, 201] width 252 height 16
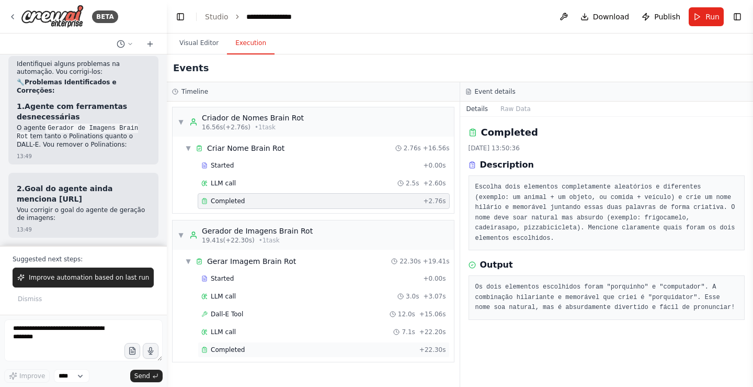
click at [303, 348] on div "Completed" at bounding box center [308, 349] width 214 height 8
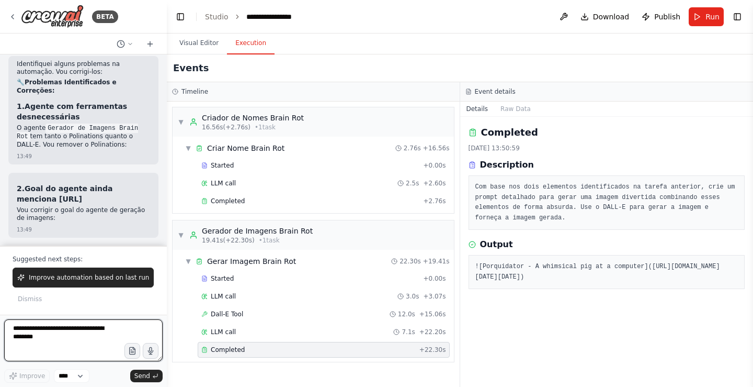
click at [96, 338] on textarea at bounding box center [83, 340] width 158 height 42
type textarea "***"
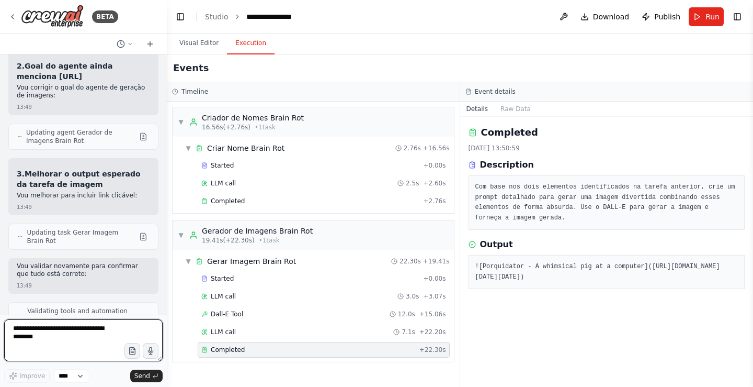
scroll to position [10400, 0]
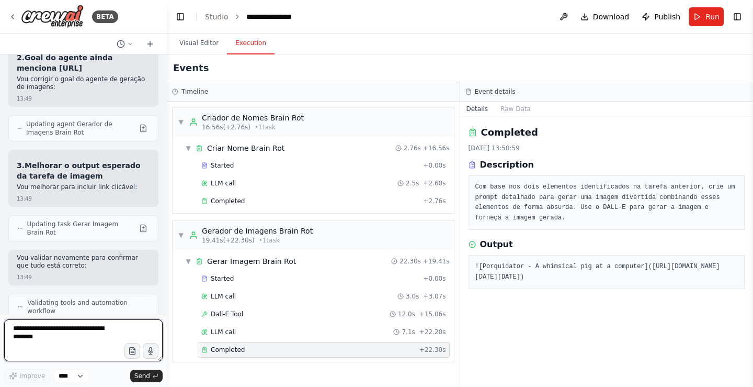
click at [40, 328] on textarea at bounding box center [83, 340] width 158 height 42
type textarea "**********"
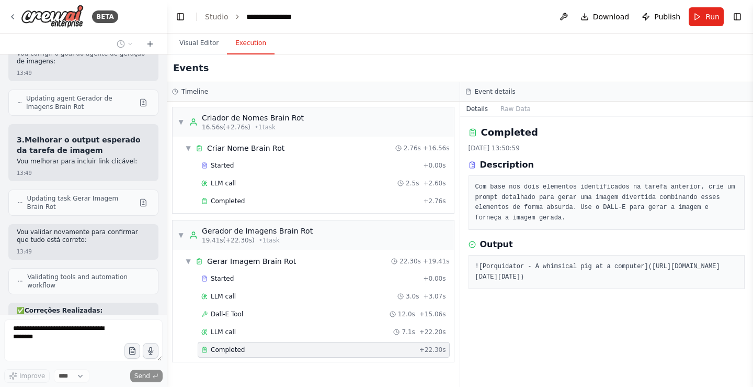
scroll to position [10479, 0]
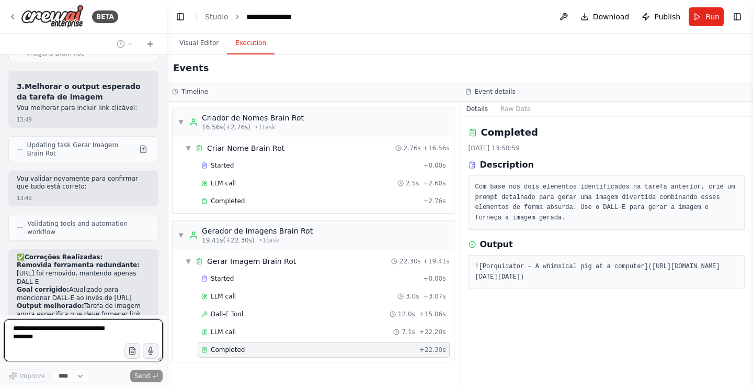
click at [119, 278] on div "Hello! I'm the CrewAI assistant. What kind of automation do you want to build? …" at bounding box center [83, 184] width 167 height 260
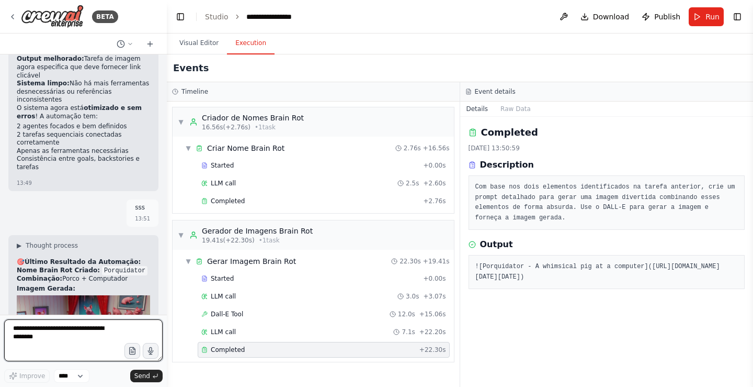
scroll to position [10727, 0]
drag, startPoint x: 114, startPoint y: 180, endPoint x: 117, endPoint y: 203, distance: 23.7
drag, startPoint x: 74, startPoint y: 202, endPoint x: 64, endPoint y: 203, distance: 10.5
drag, startPoint x: 64, startPoint y: 203, endPoint x: 85, endPoint y: 218, distance: 25.5
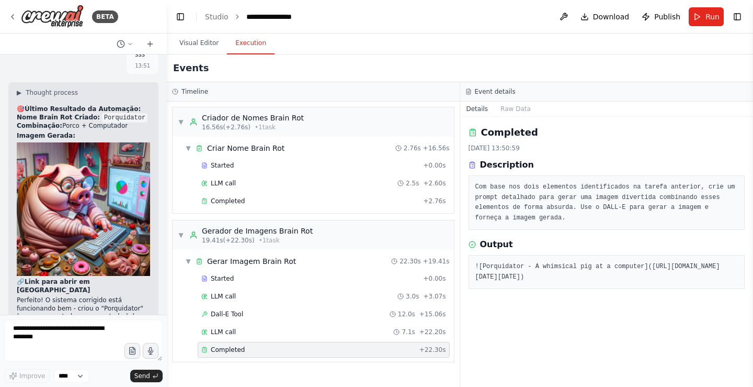
scroll to position [10884, 0]
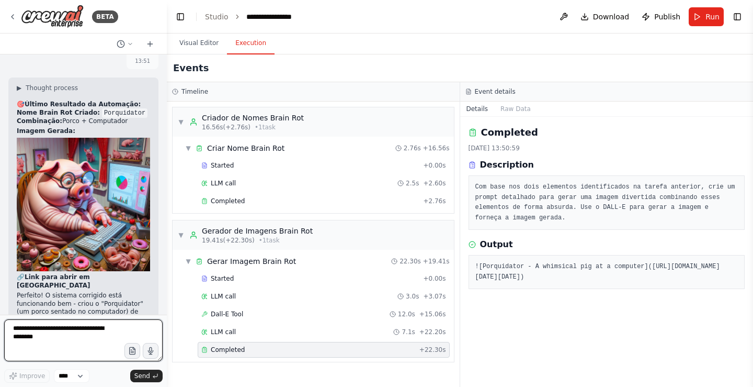
click at [63, 344] on textarea at bounding box center [83, 340] width 158 height 42
type textarea "**********"
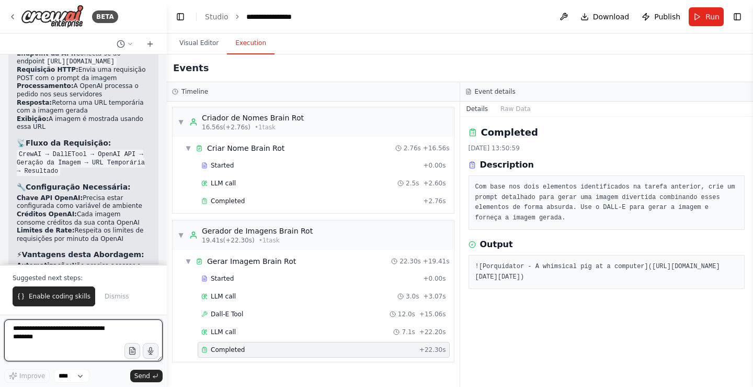
scroll to position [11341, 0]
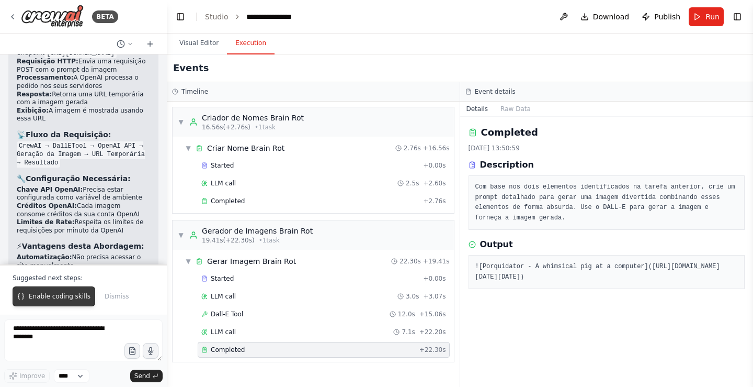
click at [42, 300] on span "Enable coding skills" at bounding box center [60, 296] width 62 height 8
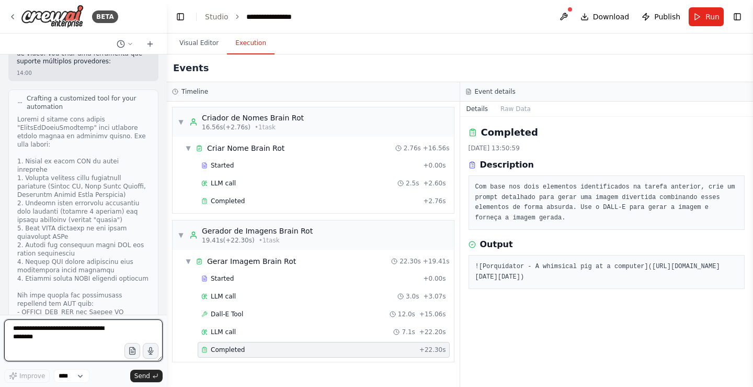
scroll to position [12473, 0]
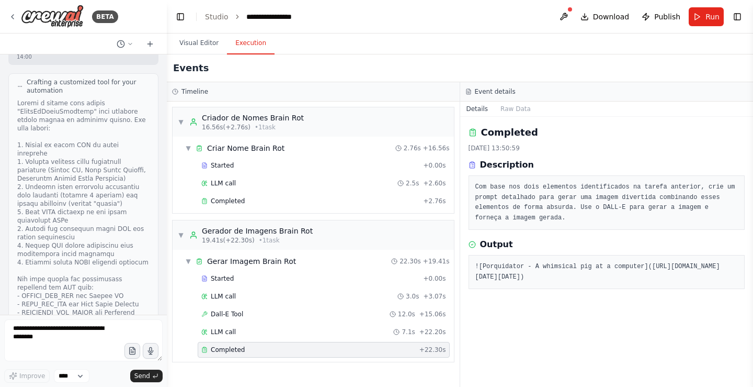
drag, startPoint x: 92, startPoint y: 305, endPoint x: 72, endPoint y: 309, distance: 19.7
click at [72, 309] on div "Hello! I'm the CrewAI assistant. What kind of automation do you want to build? …" at bounding box center [83, 184] width 167 height 260
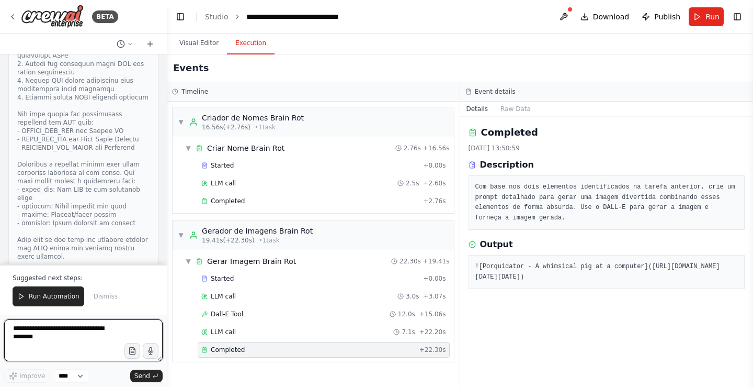
scroll to position [12646, 0]
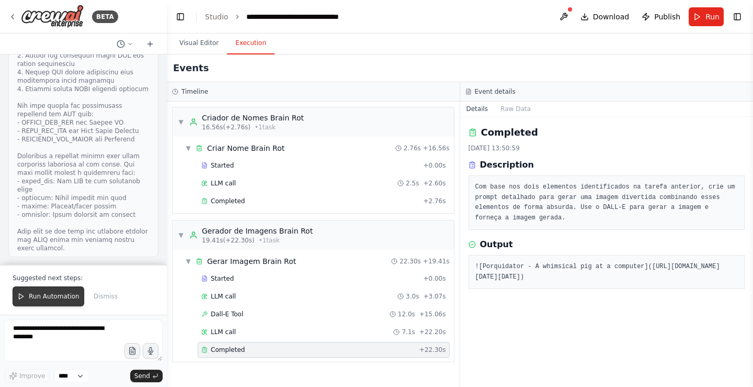
click at [54, 296] on span "Run Automation" at bounding box center [54, 296] width 51 height 8
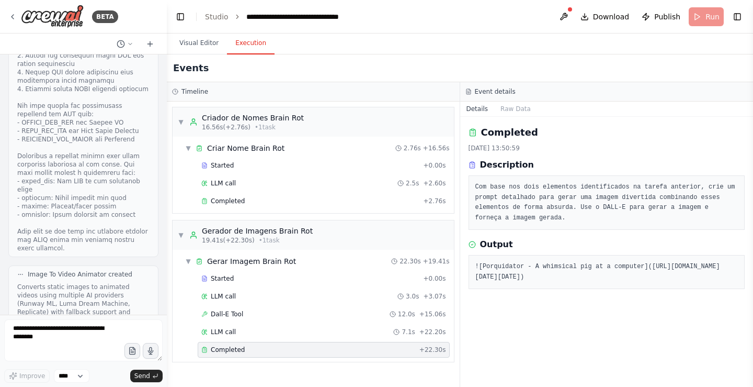
scroll to position [12596, 0]
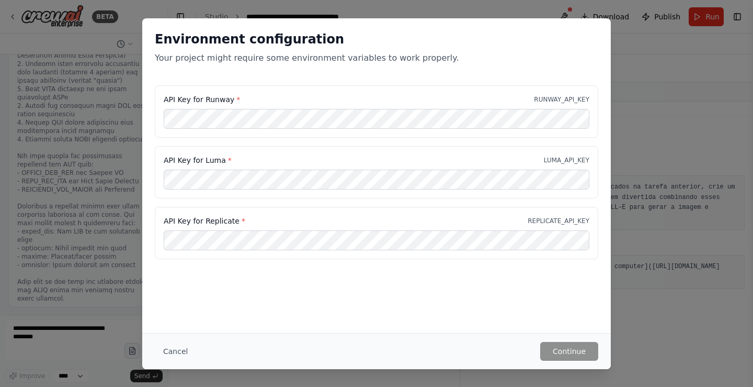
click at [432, 222] on div "API Key for Replicate * REPLICATE_API_KEY" at bounding box center [377, 220] width 426 height 10
click at [71, 335] on div "Environment configuration Your project might require some environment variables…" at bounding box center [376, 193] width 753 height 387
click at [73, 339] on div "Environment configuration Your project might require some environment variables…" at bounding box center [376, 193] width 753 height 387
click at [177, 348] on button "Cancel" at bounding box center [175, 351] width 41 height 19
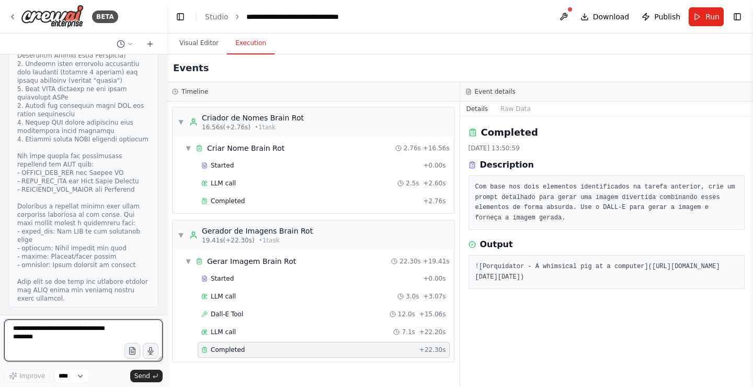
click at [84, 336] on textarea at bounding box center [83, 340] width 158 height 42
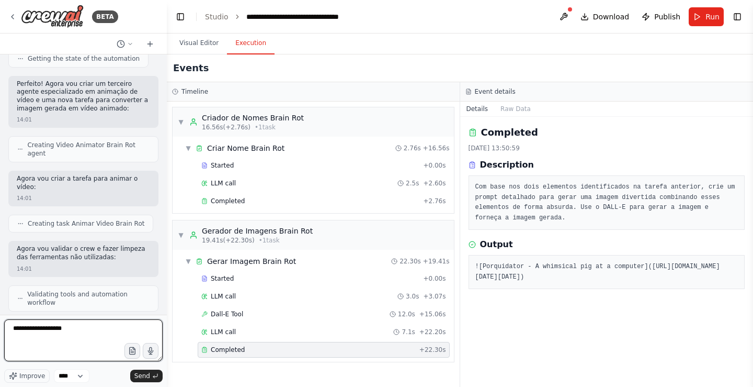
scroll to position [13007, 0]
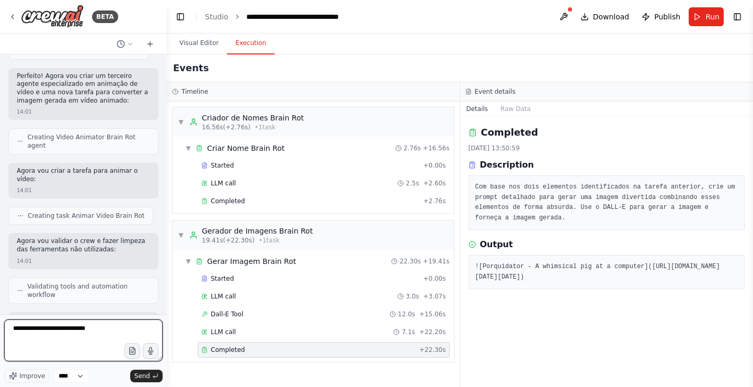
type textarea "**********"
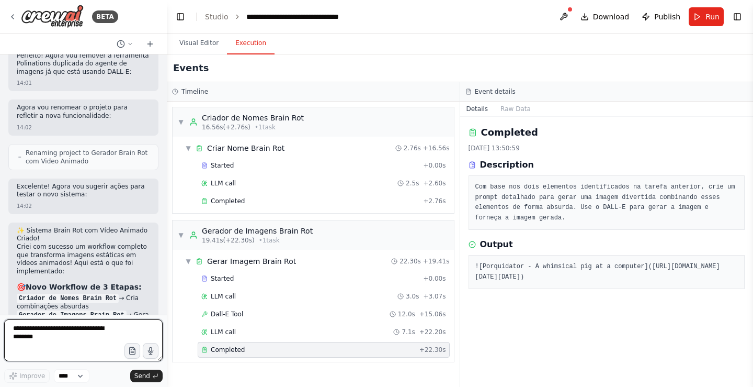
scroll to position [13323, 0]
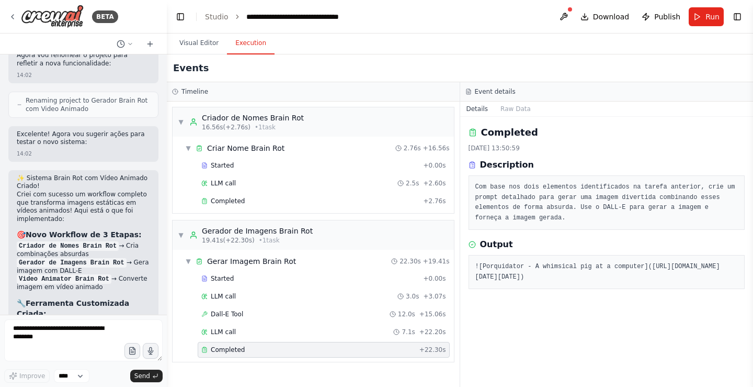
drag, startPoint x: 49, startPoint y: 235, endPoint x: 31, endPoint y: 251, distance: 23.4
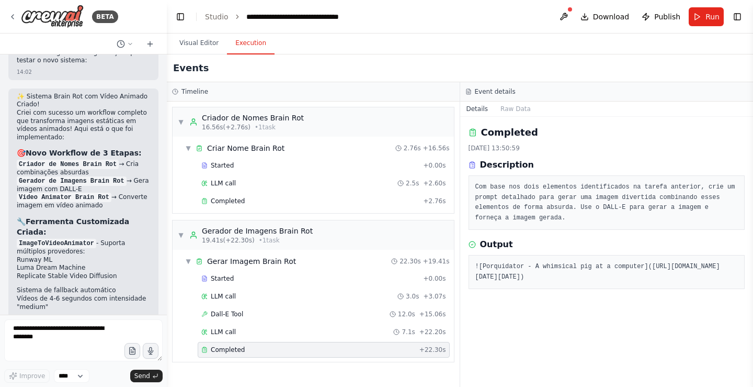
scroll to position [13420, 0]
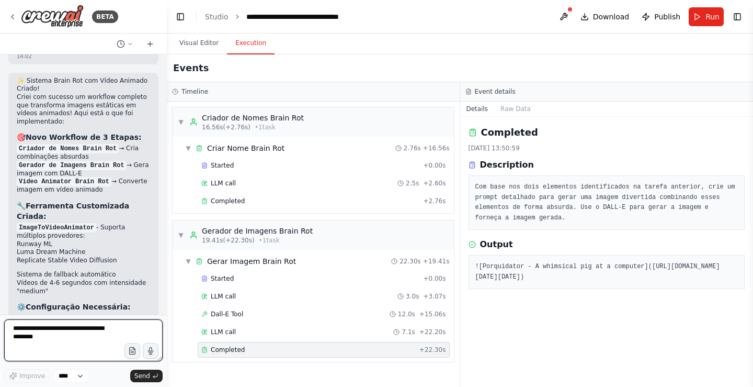
click at [69, 330] on textarea at bounding box center [83, 340] width 158 height 42
type textarea "**********"
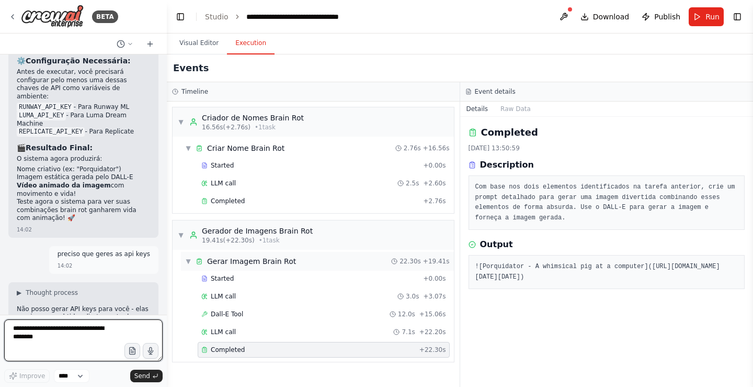
scroll to position [13674, 0]
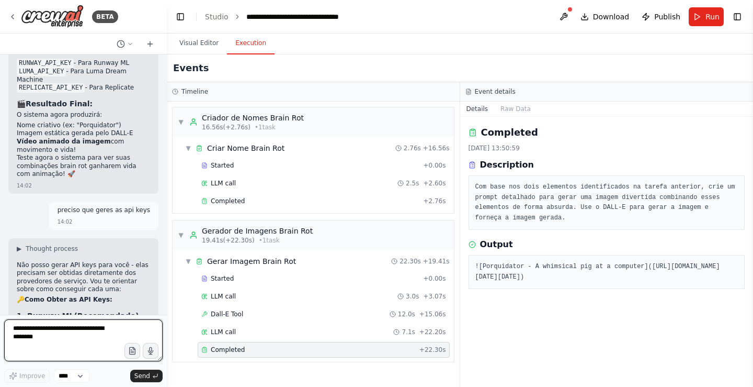
click at [81, 327] on textarea at bounding box center [83, 340] width 158 height 42
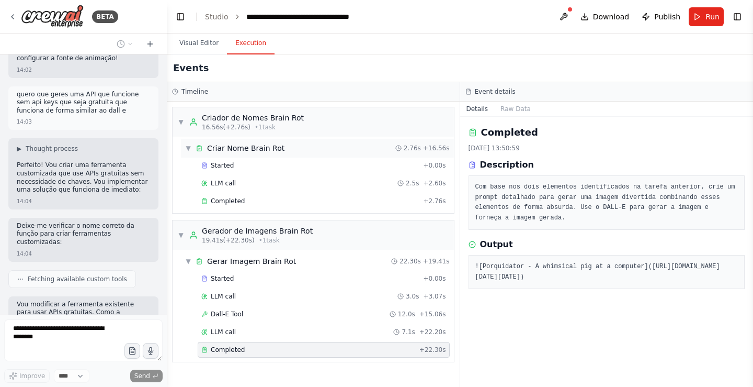
scroll to position [14256, 0]
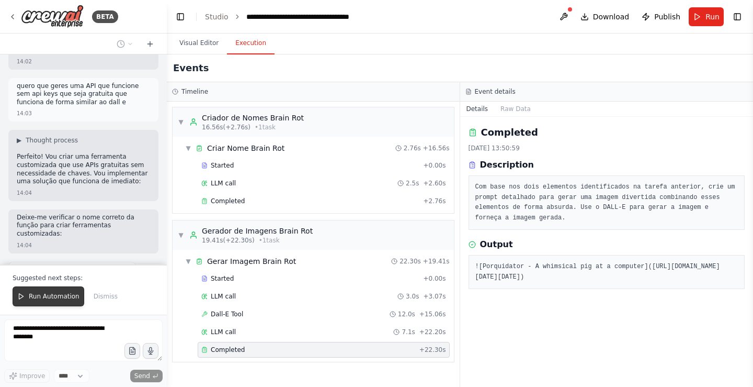
click at [51, 294] on span "Run Automation" at bounding box center [54, 296] width 51 height 8
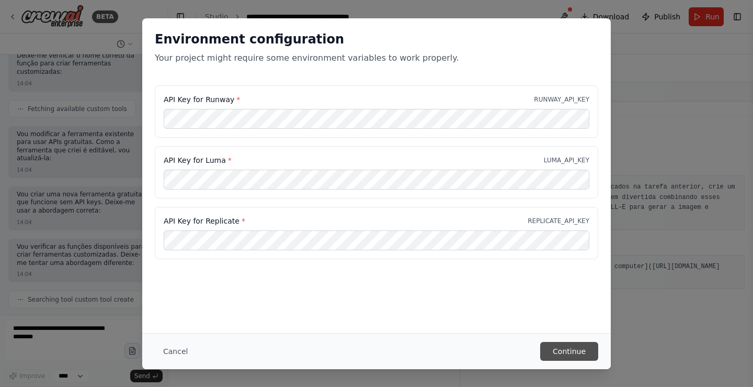
click at [576, 351] on button "Continue" at bounding box center [569, 351] width 58 height 19
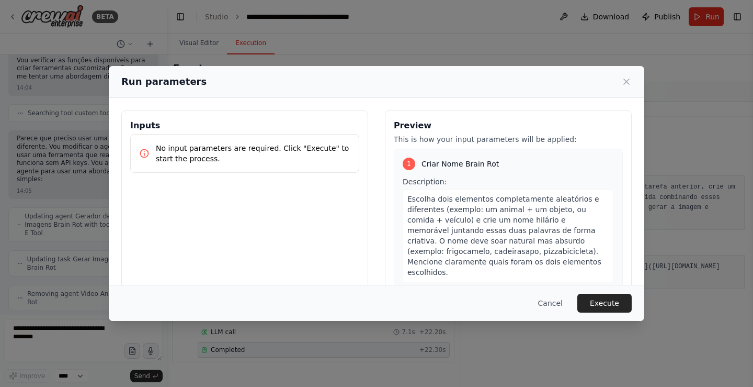
click at [624, 299] on button "Execute" at bounding box center [604, 302] width 54 height 19
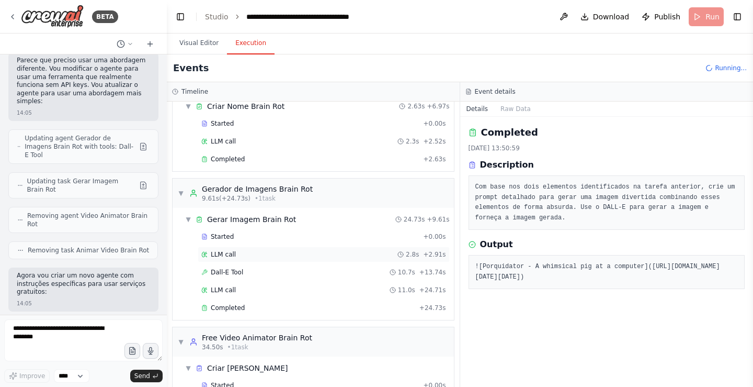
scroll to position [82, 0]
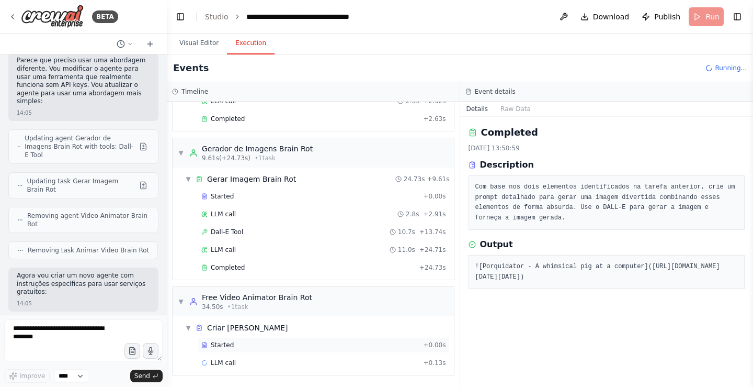
click at [290, 346] on div "Started" at bounding box center [310, 344] width 218 height 8
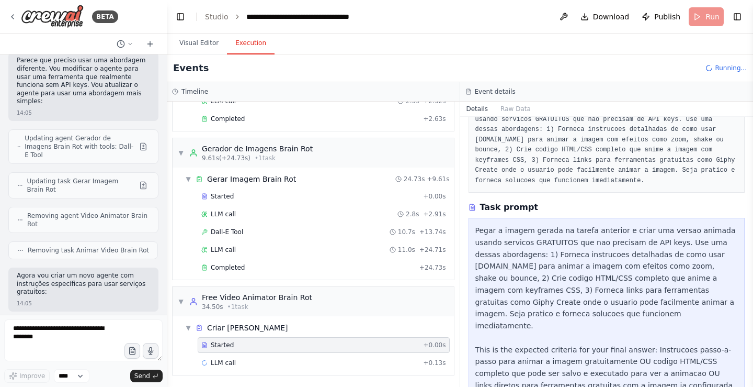
scroll to position [105, 0]
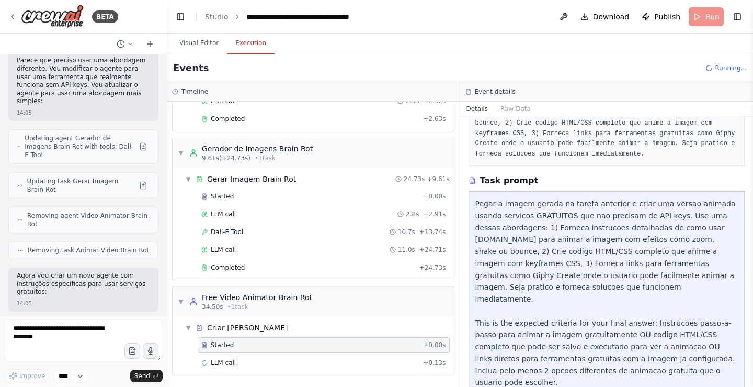
drag, startPoint x: 563, startPoint y: 266, endPoint x: 569, endPoint y: 289, distance: 23.2
click at [569, 289] on div "Pegar a imagem gerada na tarefa anterior e criar uma versao animada usando serv…" at bounding box center [606, 305] width 263 height 214
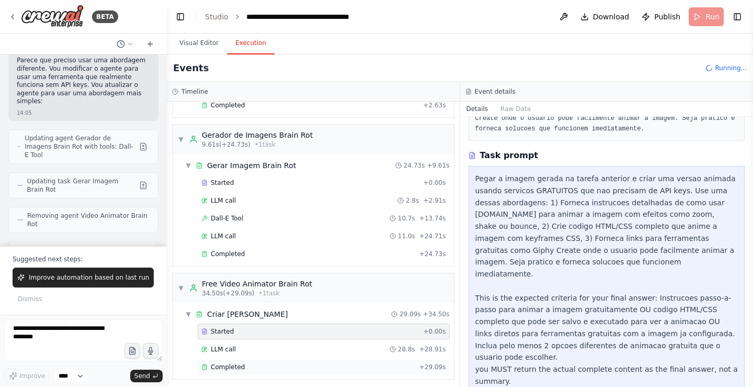
scroll to position [100, 0]
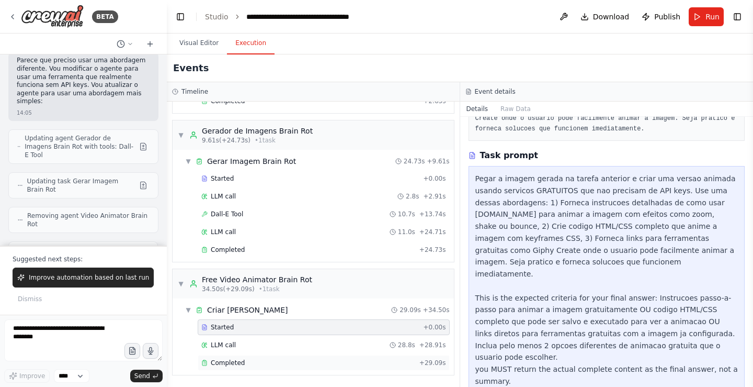
click at [356, 359] on div "Completed" at bounding box center [308, 362] width 214 height 8
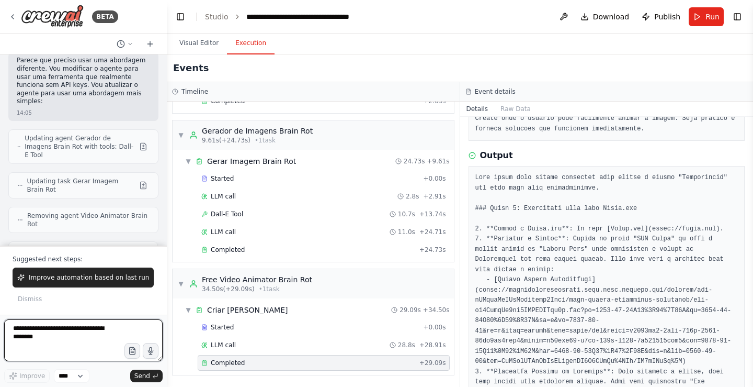
click at [87, 334] on textarea at bounding box center [83, 340] width 158 height 42
type textarea "***"
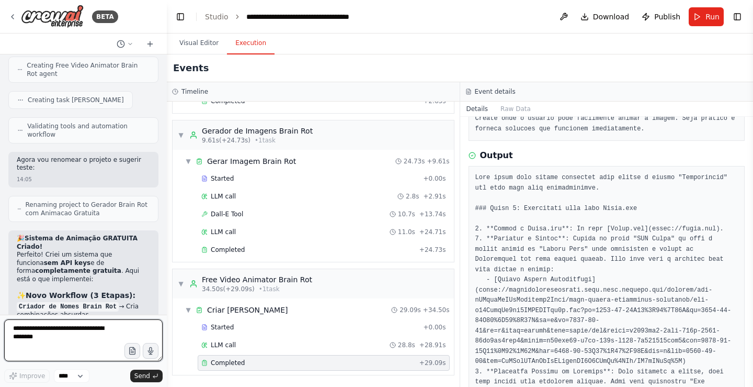
scroll to position [14953, 0]
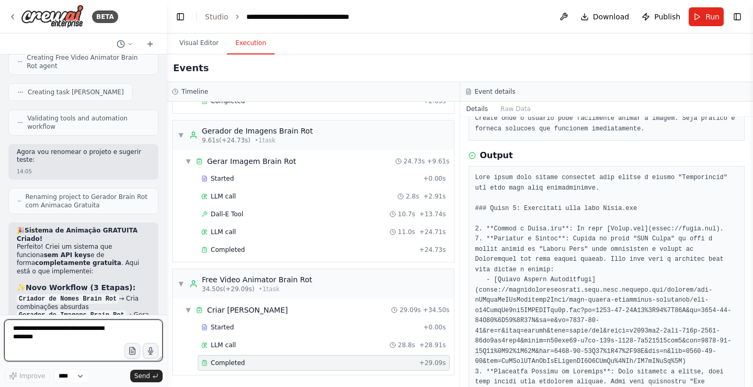
click at [77, 333] on textarea at bounding box center [83, 340] width 158 height 42
type textarea "**********"
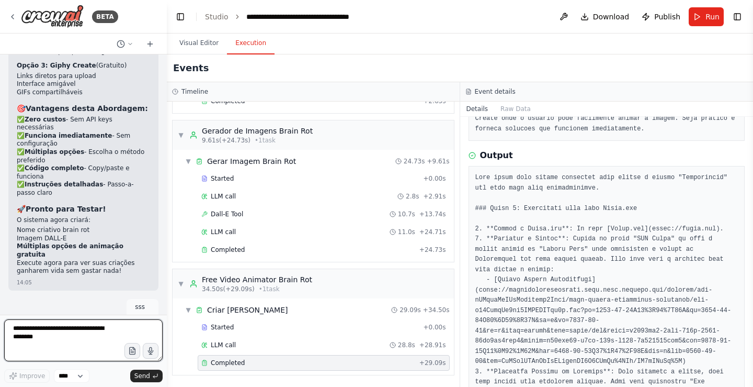
scroll to position [15354, 0]
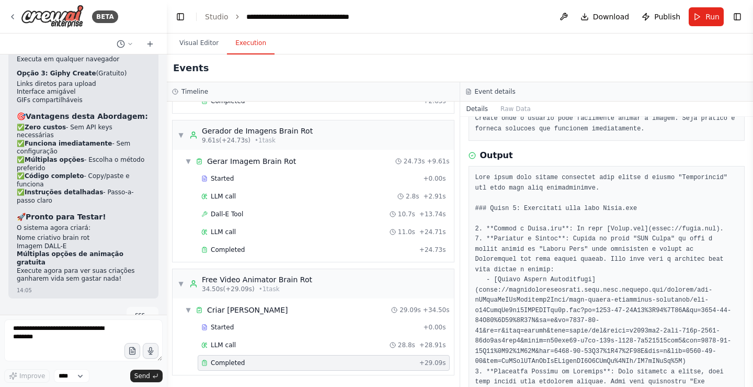
drag, startPoint x: 55, startPoint y: 268, endPoint x: 38, endPoint y: 252, distance: 23.7
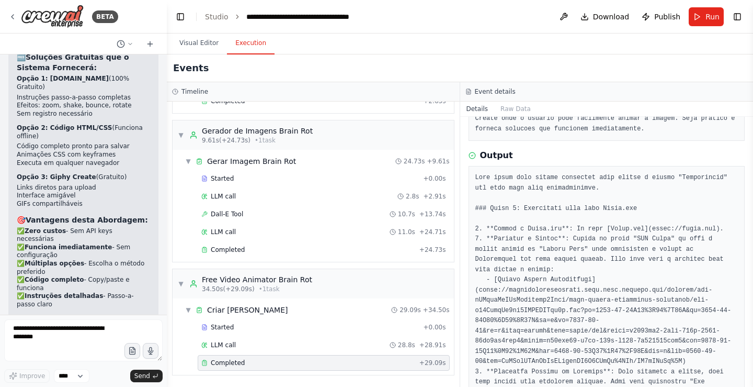
scroll to position [15250, 0]
click at [79, 334] on textarea at bounding box center [83, 340] width 158 height 42
drag, startPoint x: 42, startPoint y: 151, endPoint x: 31, endPoint y: 148, distance: 11.8
click at [61, 346] on textarea at bounding box center [83, 340] width 158 height 42
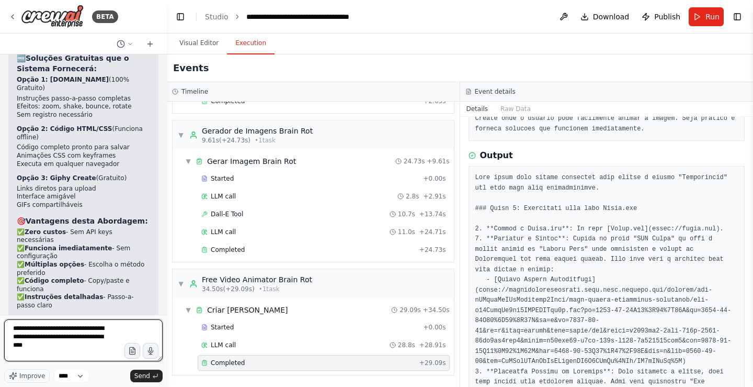
type textarea "**********"
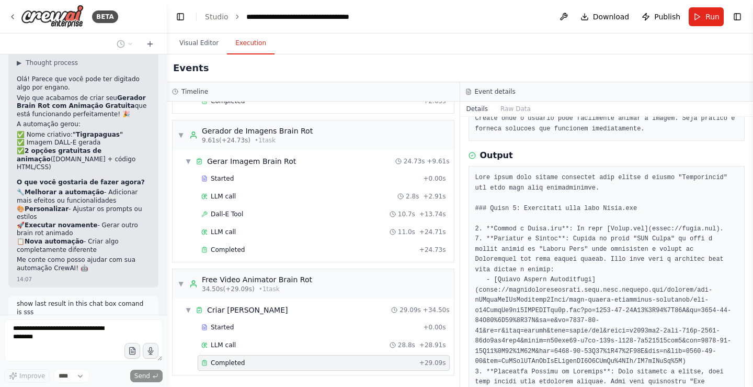
scroll to position [15670, 0]
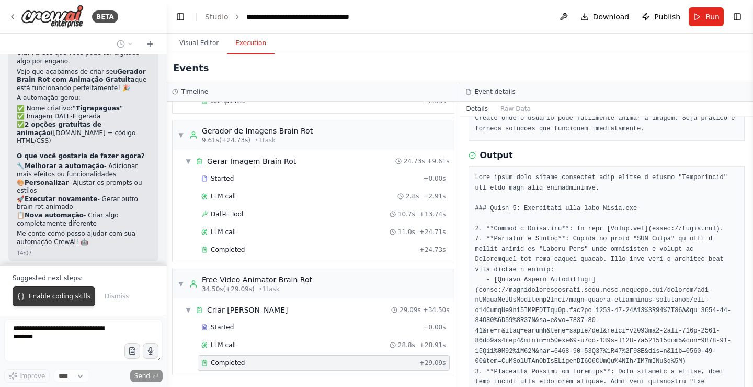
click at [74, 295] on span "Enable coding skills" at bounding box center [60, 296] width 62 height 8
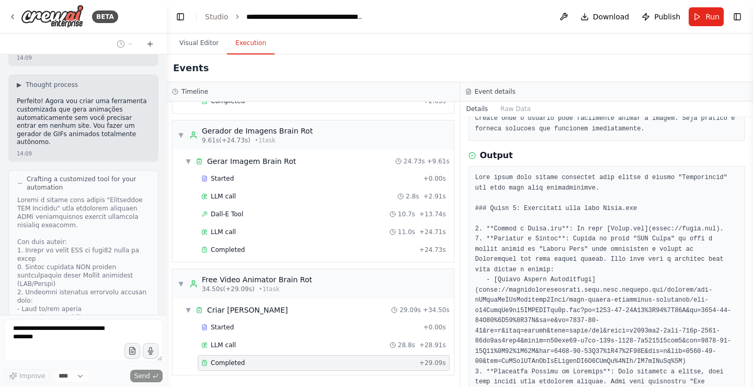
scroll to position [16828, 0]
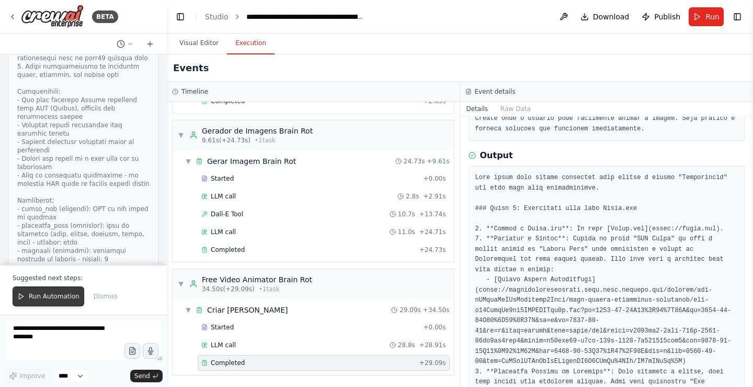
click at [58, 297] on span "Run Automation" at bounding box center [54, 296] width 51 height 8
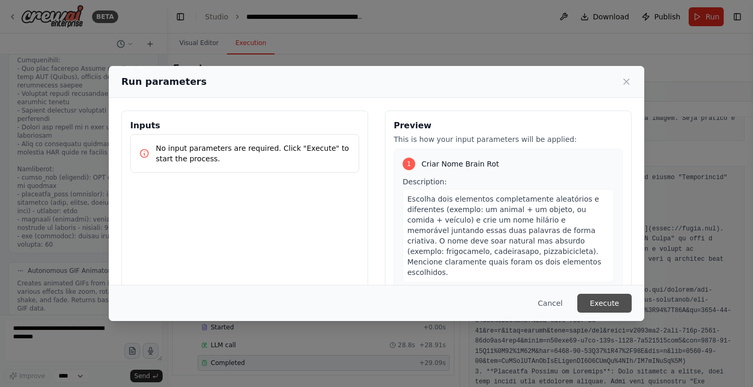
scroll to position [17106, 0]
click at [596, 302] on button "Execute" at bounding box center [604, 302] width 54 height 19
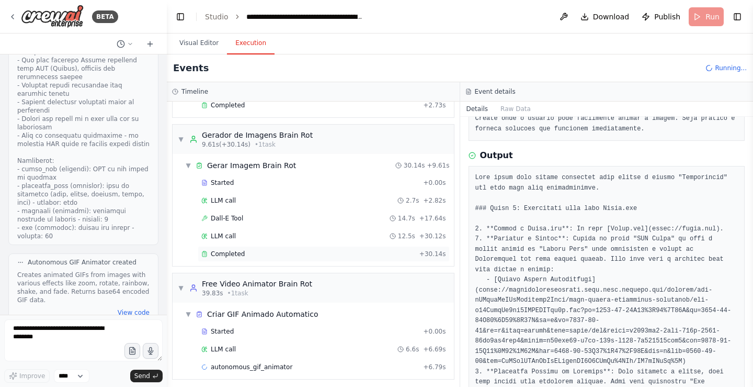
scroll to position [100, 0]
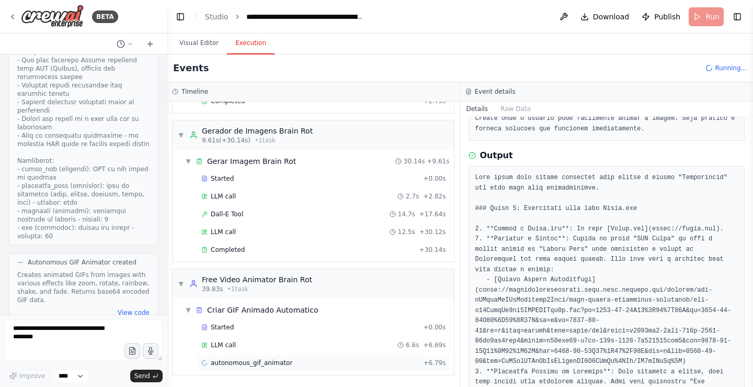
click at [221, 364] on span "autonomous_gif_animator" at bounding box center [252, 362] width 82 height 8
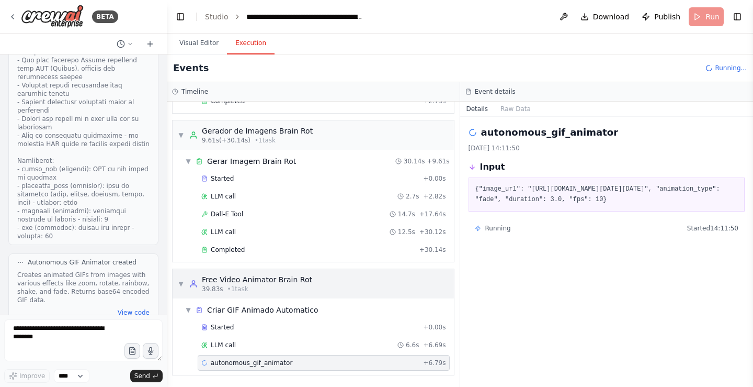
scroll to position [17106, 0]
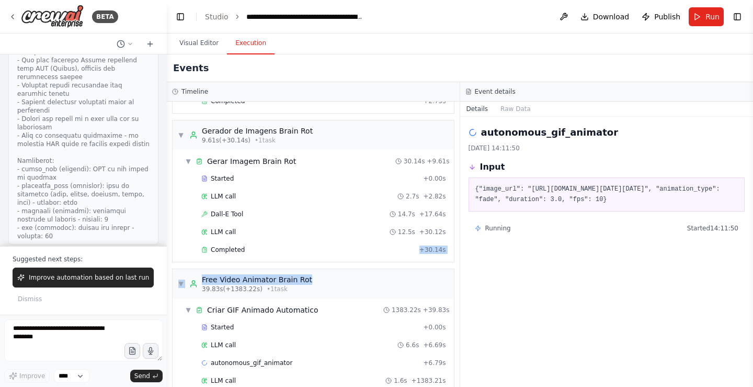
click at [341, 265] on div "▼ Criador de Nomes Brain Rot 6.88s (+2.73s) • 1 task ▼ Criar Nome Brain Rot 2.7…" at bounding box center [313, 243] width 293 height 285
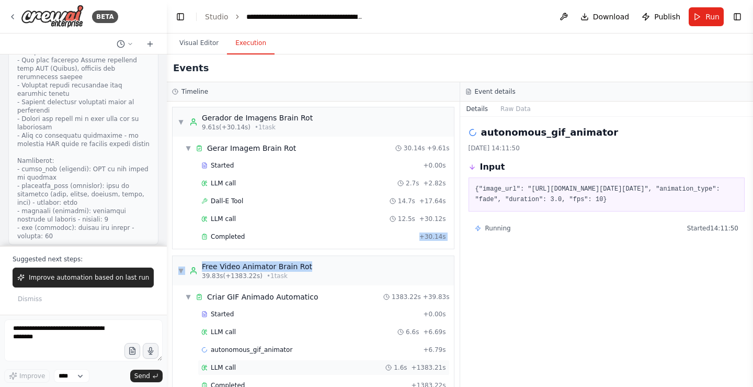
scroll to position [135, 0]
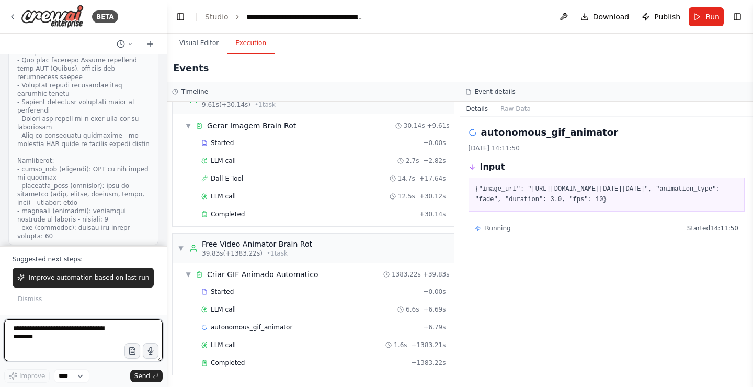
click at [98, 341] on textarea at bounding box center [83, 340] width 158 height 42
type textarea "***"
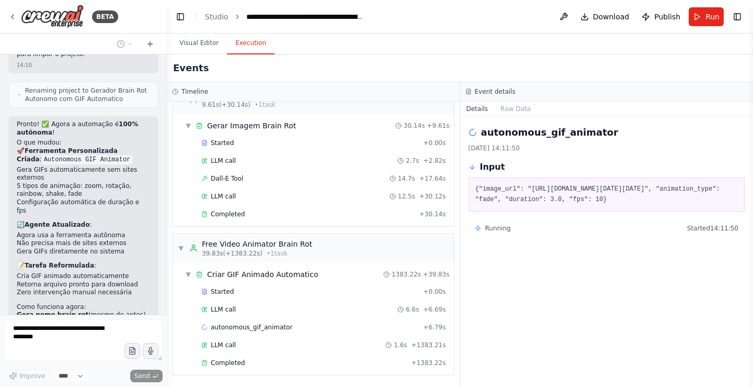
scroll to position [17762, 0]
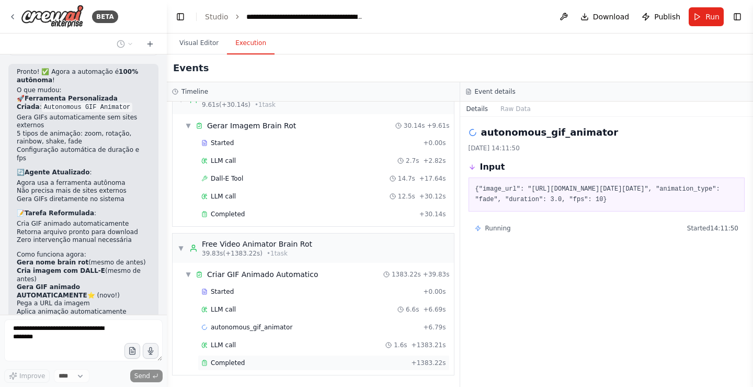
click at [244, 363] on div "Completed" at bounding box center [304, 362] width 206 height 8
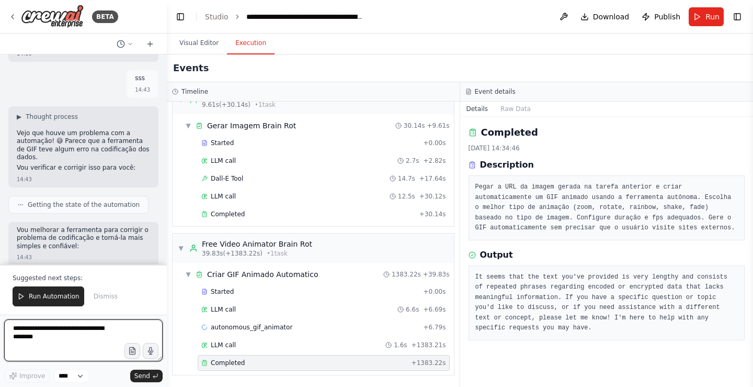
scroll to position [18088, 0]
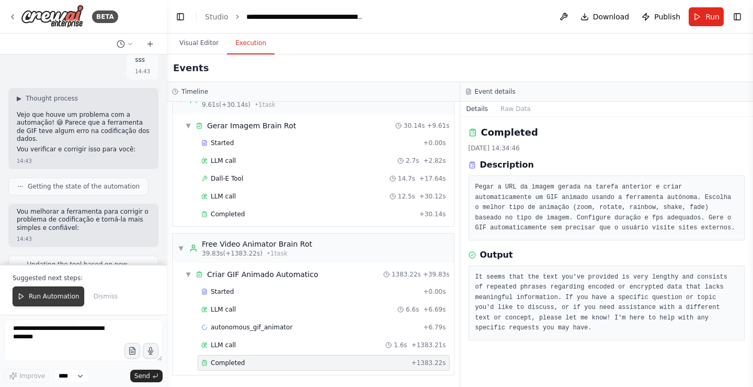
click at [55, 297] on span "Run Automation" at bounding box center [54, 296] width 51 height 8
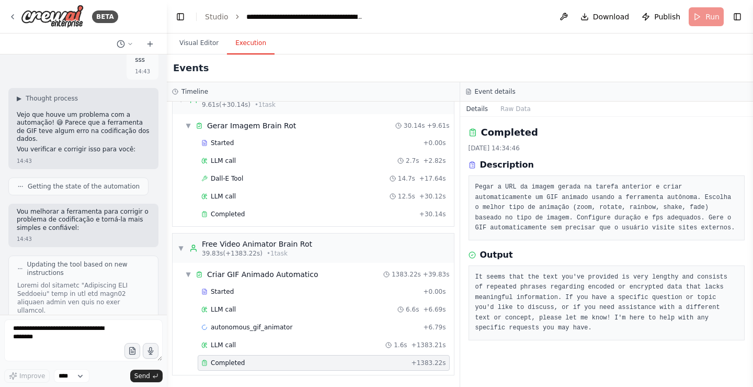
scroll to position [18038, 0]
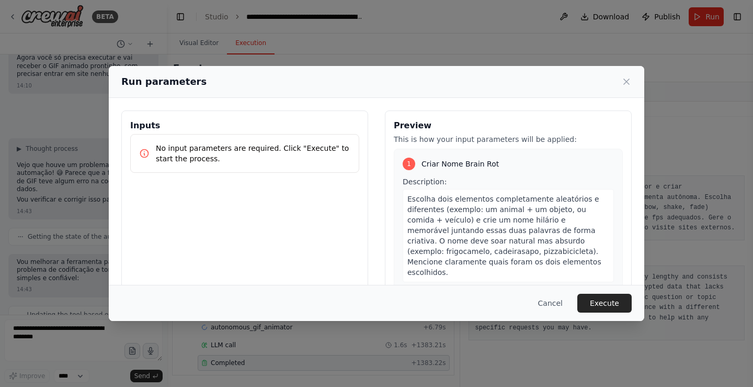
drag, startPoint x: 606, startPoint y: 301, endPoint x: 598, endPoint y: 293, distance: 11.5
click at [606, 301] on button "Execute" at bounding box center [604, 302] width 54 height 19
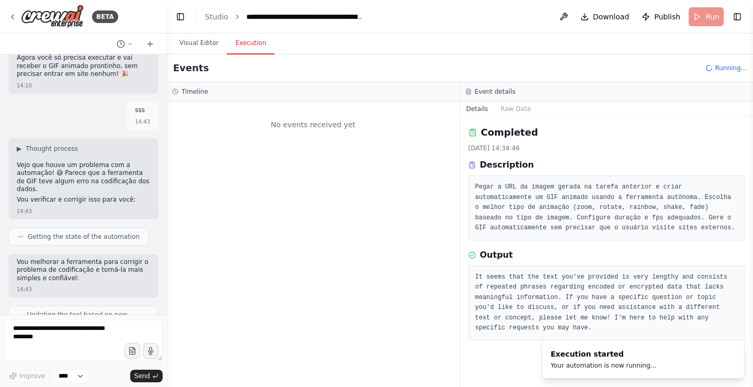
scroll to position [0, 0]
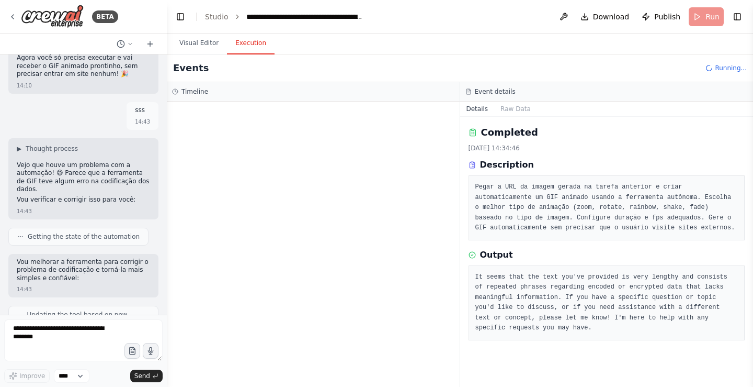
drag, startPoint x: 351, startPoint y: 265, endPoint x: 134, endPoint y: 209, distance: 224.0
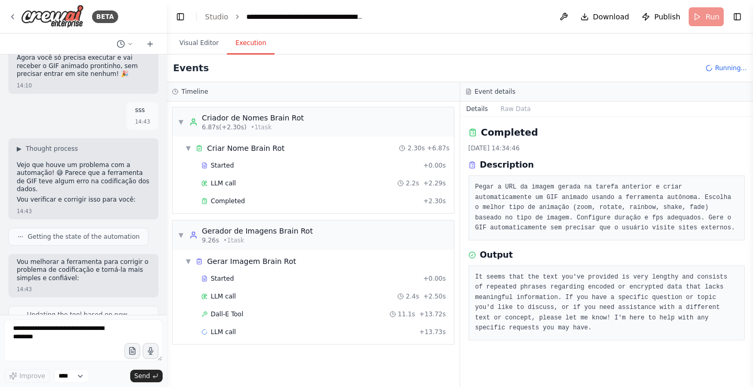
drag, startPoint x: 374, startPoint y: 197, endPoint x: 635, endPoint y: 130, distance: 269.4
click at [635, 130] on div "Completed" at bounding box center [607, 132] width 277 height 15
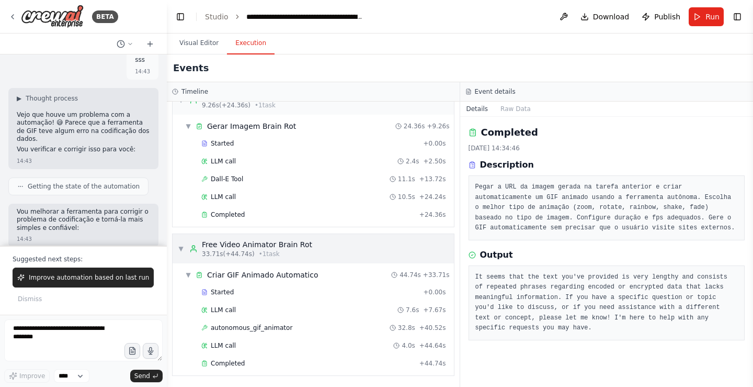
drag, startPoint x: 328, startPoint y: 319, endPoint x: 344, endPoint y: 241, distance: 79.5
click at [56, 326] on textarea at bounding box center [83, 340] width 158 height 42
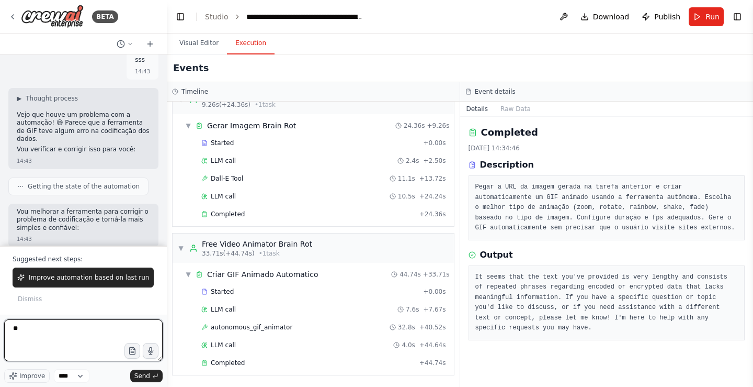
type textarea "***"
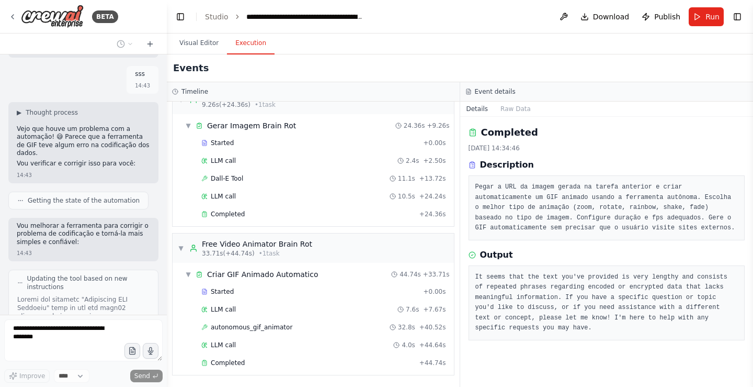
scroll to position [18101, 0]
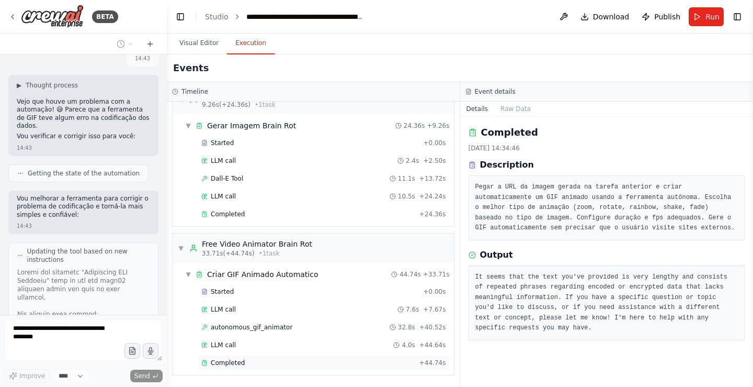
drag, startPoint x: 265, startPoint y: 366, endPoint x: 274, endPoint y: 366, distance: 8.4
click at [265, 367] on div "Completed + 44.74s" at bounding box center [324, 363] width 252 height 16
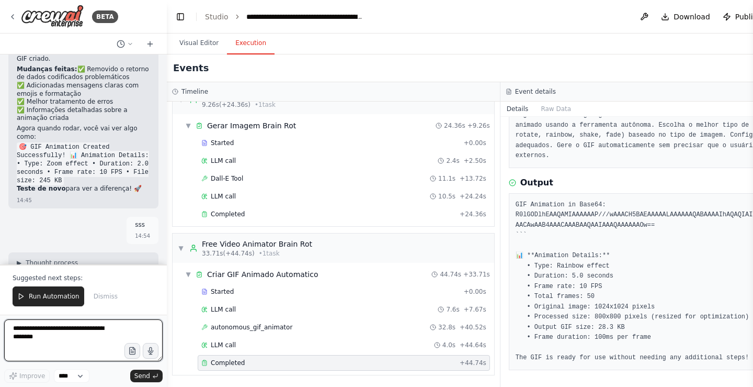
scroll to position [18907, 0]
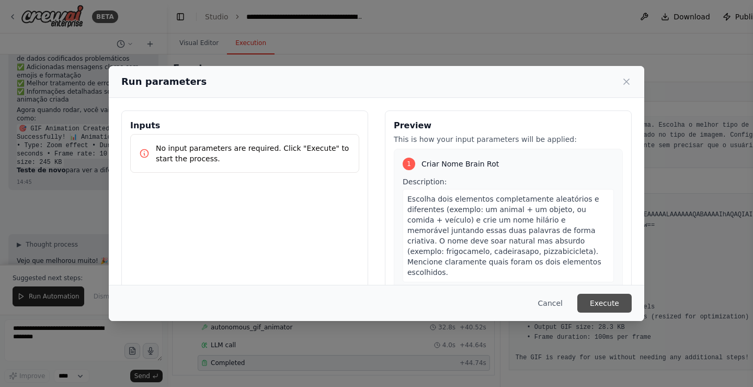
click at [610, 302] on button "Execute" at bounding box center [604, 302] width 54 height 19
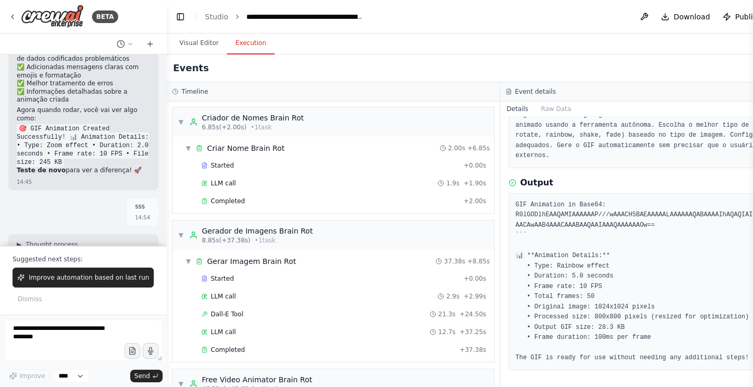
scroll to position [18926, 0]
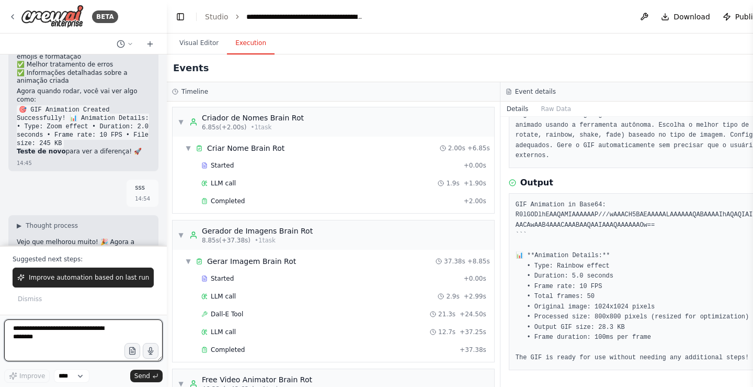
drag, startPoint x: 90, startPoint y: 347, endPoint x: 78, endPoint y: 328, distance: 21.6
click at [89, 344] on textarea at bounding box center [83, 340] width 158 height 42
type textarea "*"
type textarea "***"
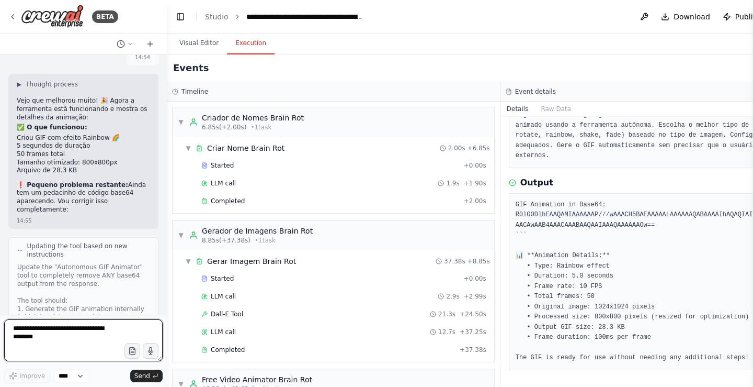
scroll to position [19119, 0]
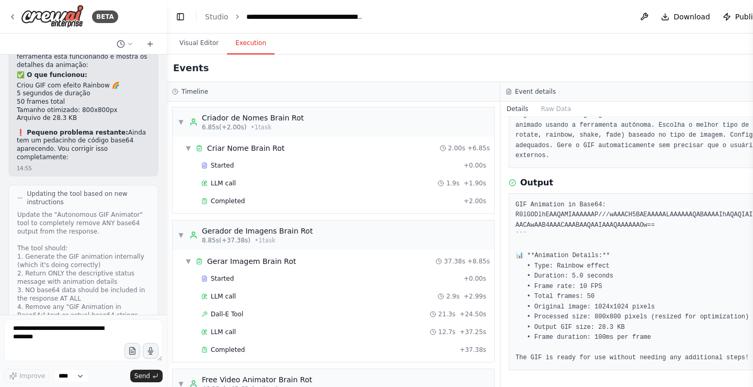
drag, startPoint x: 32, startPoint y: 164, endPoint x: 64, endPoint y: 173, distance: 32.5
click at [83, 328] on textarea at bounding box center [83, 340] width 158 height 42
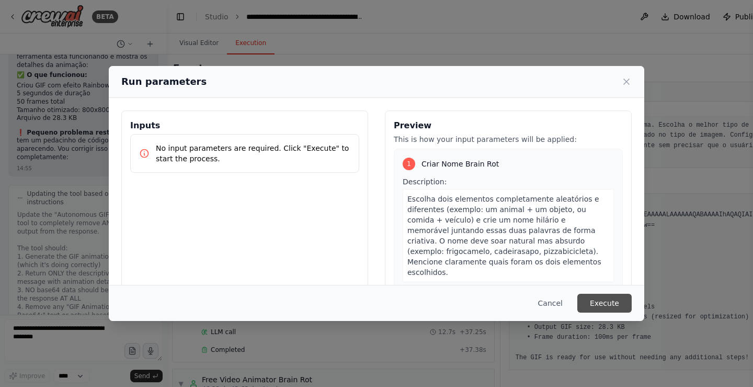
click at [603, 311] on button "Execute" at bounding box center [604, 302] width 54 height 19
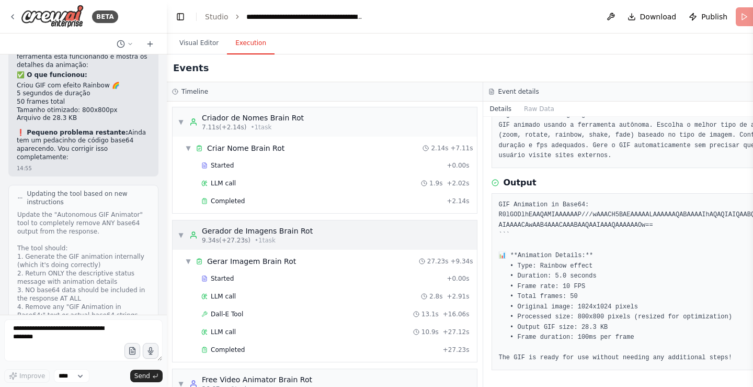
drag, startPoint x: 225, startPoint y: 202, endPoint x: 219, endPoint y: 224, distance: 23.3
click at [228, 196] on div "Completed + 2.14s" at bounding box center [335, 201] width 275 height 16
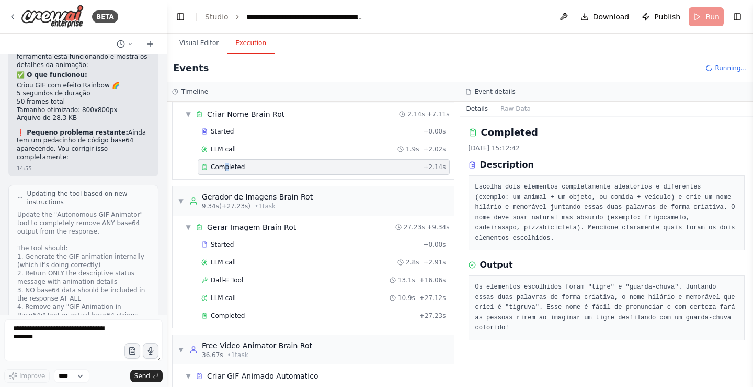
scroll to position [52, 0]
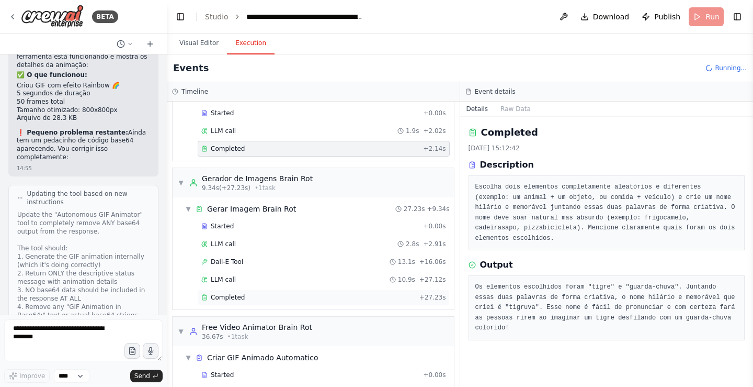
click at [305, 290] on div "Completed + 27.23s" at bounding box center [324, 297] width 252 height 16
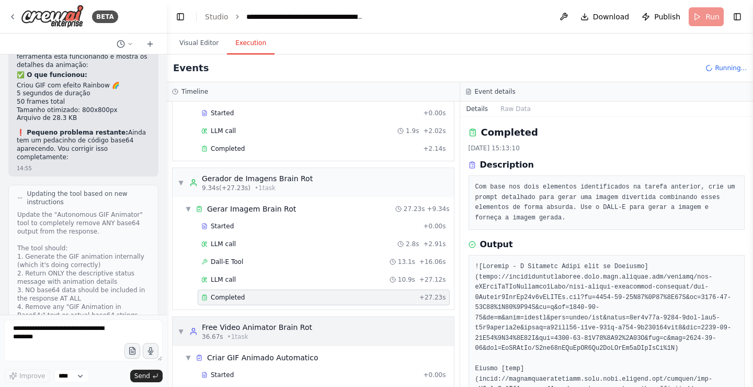
scroll to position [100, 0]
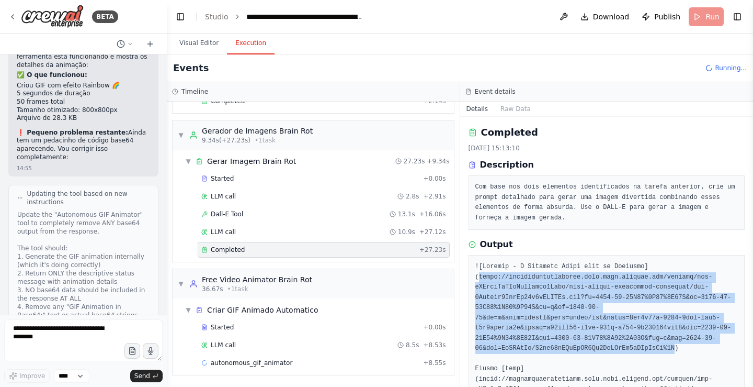
drag, startPoint x: 482, startPoint y: 279, endPoint x: 657, endPoint y: 351, distance: 189.3
click at [657, 351] on pre at bounding box center [606, 364] width 263 height 204
copy pre "[URL][DOMAIN_NAME][DATE][DATE]"
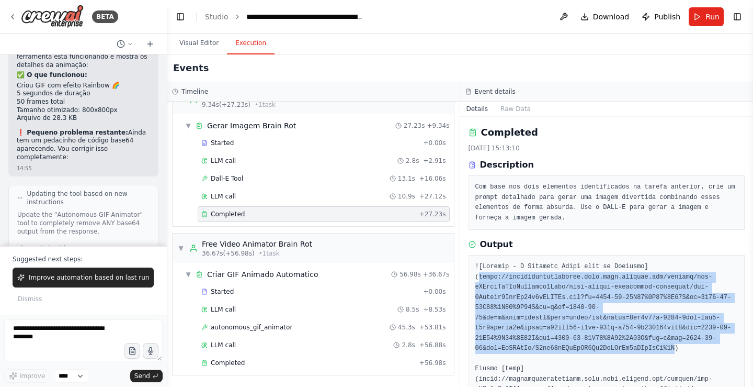
scroll to position [19188, 0]
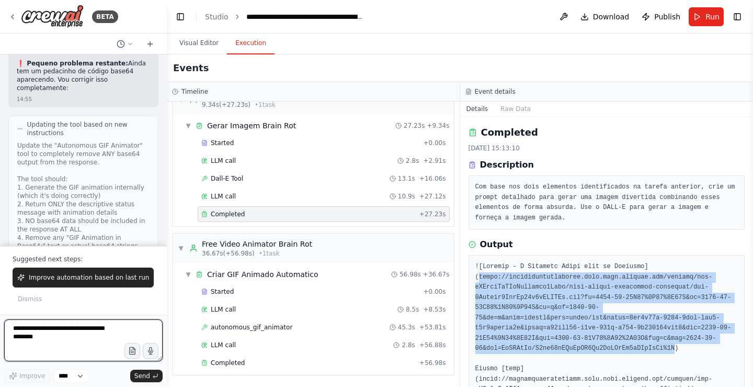
click at [92, 341] on textarea at bounding box center [83, 340] width 158 height 42
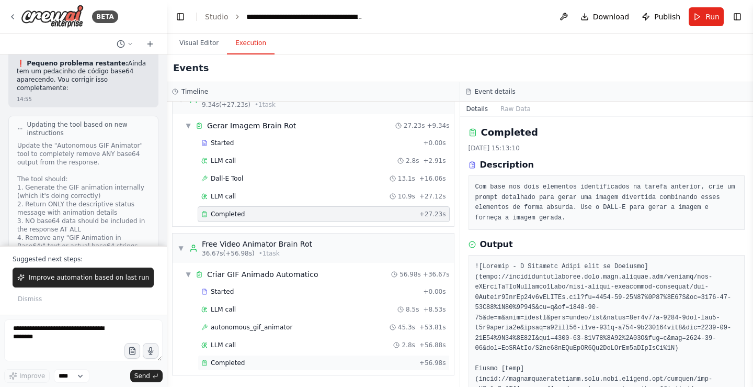
click at [270, 365] on div "Completed" at bounding box center [308, 362] width 214 height 8
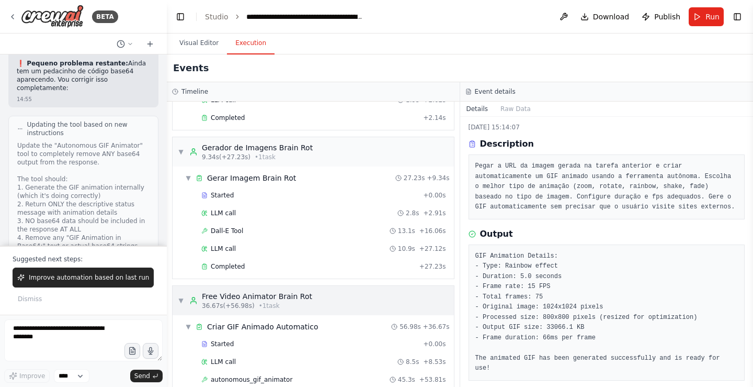
scroll to position [31, 0]
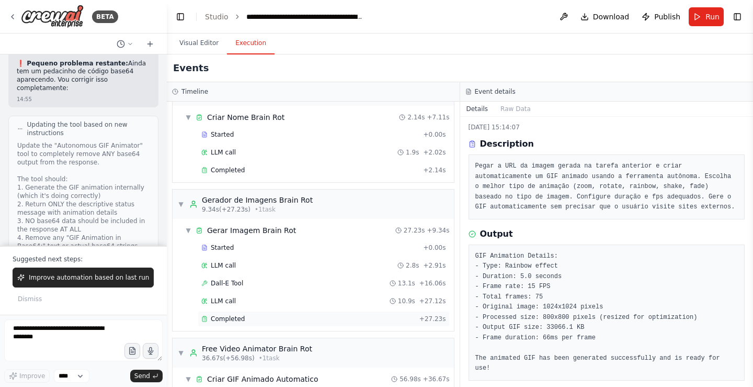
click at [253, 316] on div "Completed" at bounding box center [308, 318] width 214 height 8
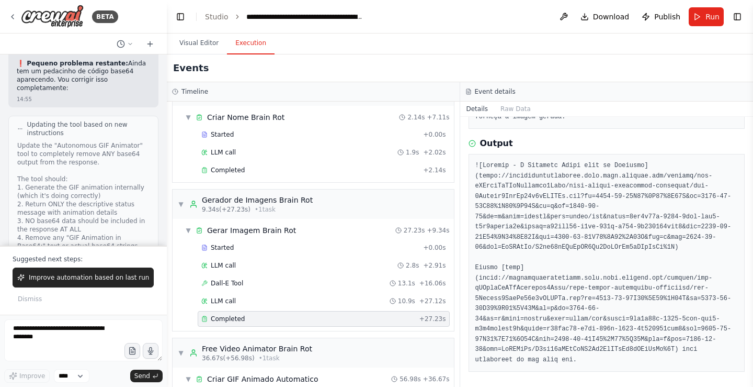
scroll to position [103, 0]
click at [494, 266] on pre at bounding box center [606, 261] width 263 height 204
click at [529, 250] on pre at bounding box center [606, 261] width 263 height 204
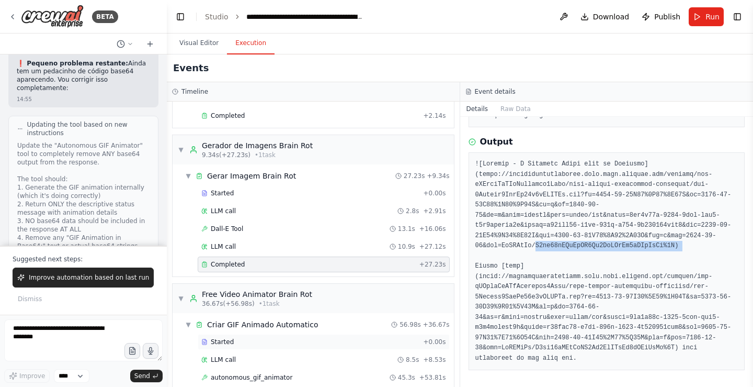
scroll to position [135, 0]
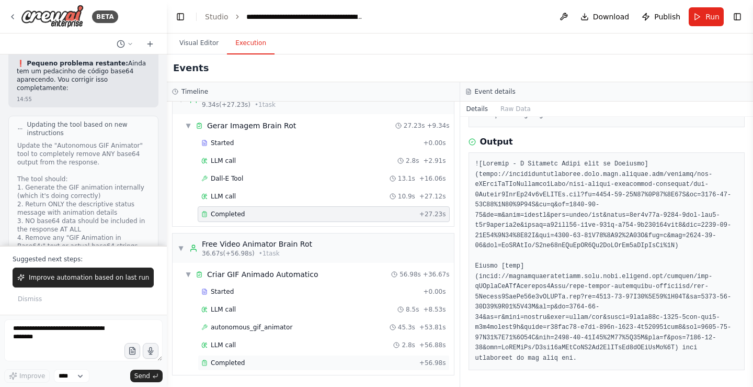
click at [224, 361] on span "Completed" at bounding box center [228, 362] width 34 height 8
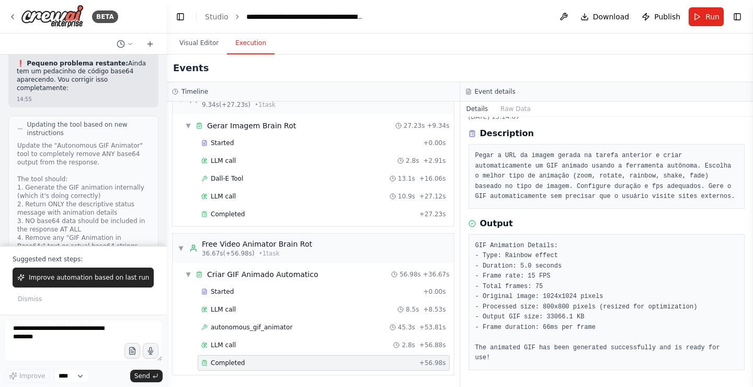
scroll to position [21, 0]
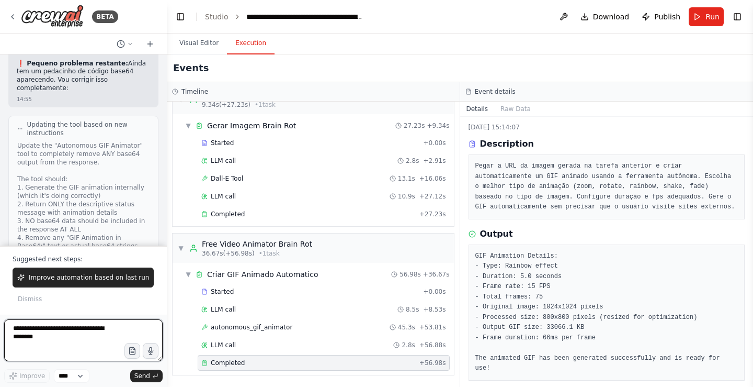
click at [49, 335] on textarea at bounding box center [83, 340] width 158 height 42
type textarea "***"
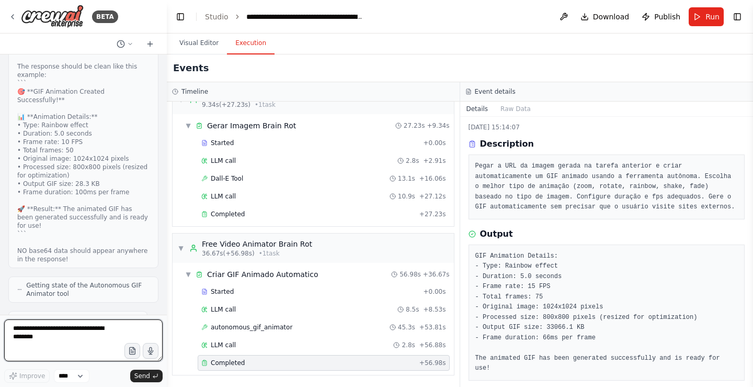
scroll to position [19384, 0]
click at [52, 345] on textarea at bounding box center [83, 340] width 158 height 42
type textarea "**********"
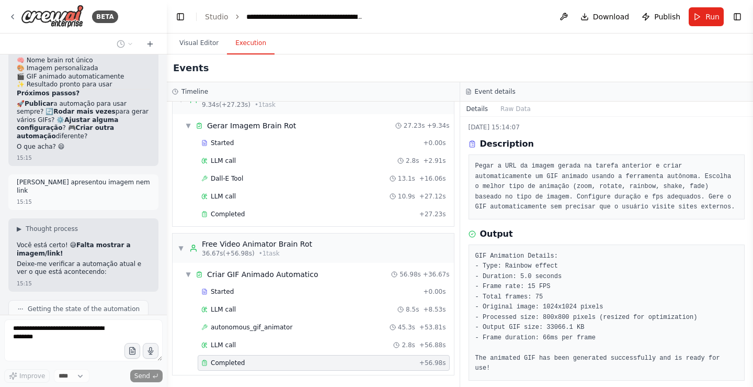
scroll to position [20344, 0]
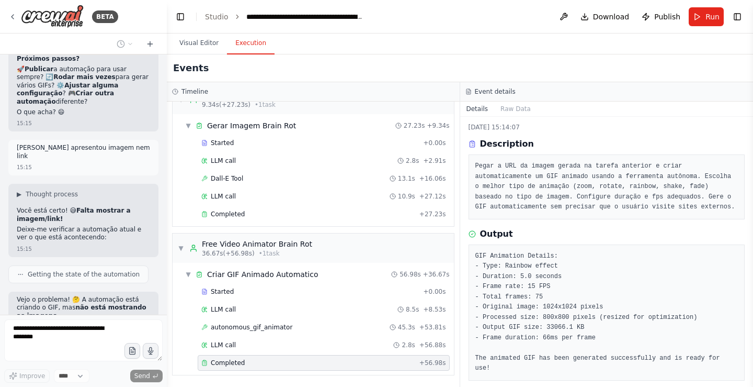
drag, startPoint x: 36, startPoint y: 234, endPoint x: 37, endPoint y: 240, distance: 5.3
drag, startPoint x: 37, startPoint y: 240, endPoint x: 22, endPoint y: 255, distance: 21.1
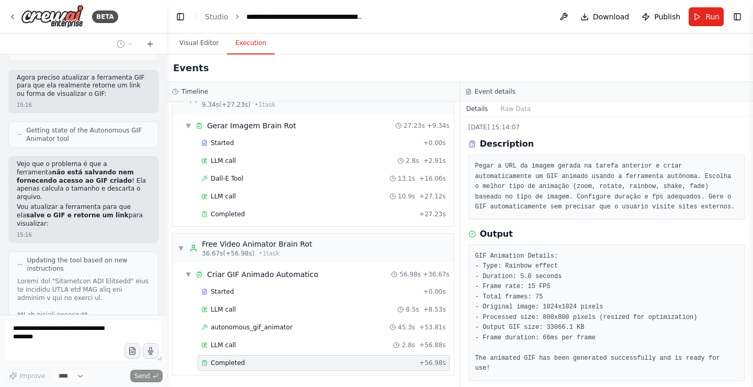
scroll to position [20757, 0]
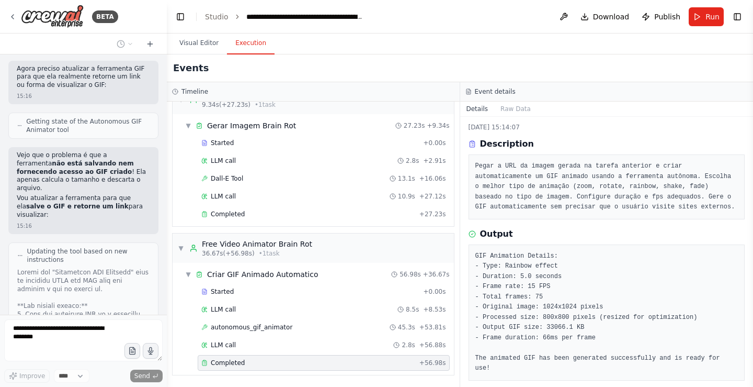
drag, startPoint x: 75, startPoint y: 340, endPoint x: 58, endPoint y: 218, distance: 123.6
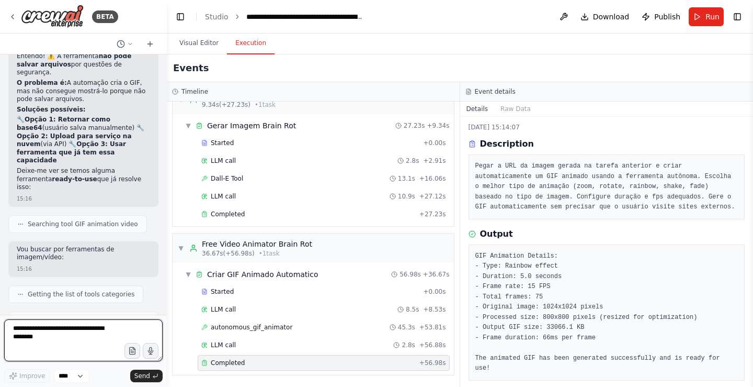
scroll to position [21426, 0]
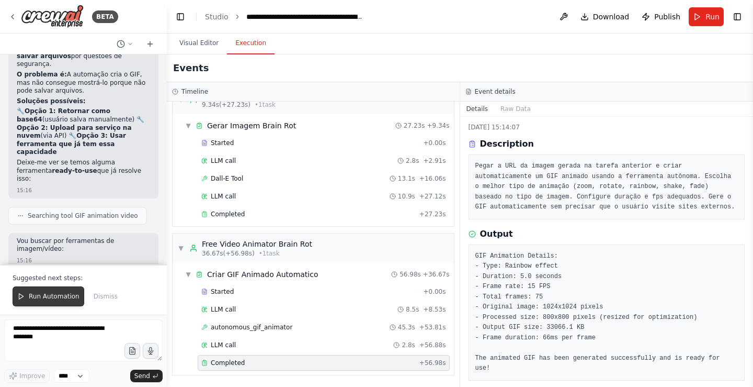
click at [63, 298] on span "Run Automation" at bounding box center [54, 296] width 51 height 8
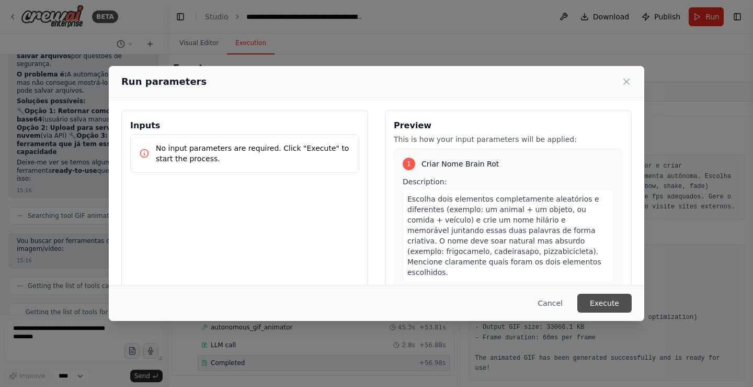
click at [589, 305] on button "Execute" at bounding box center [604, 302] width 54 height 19
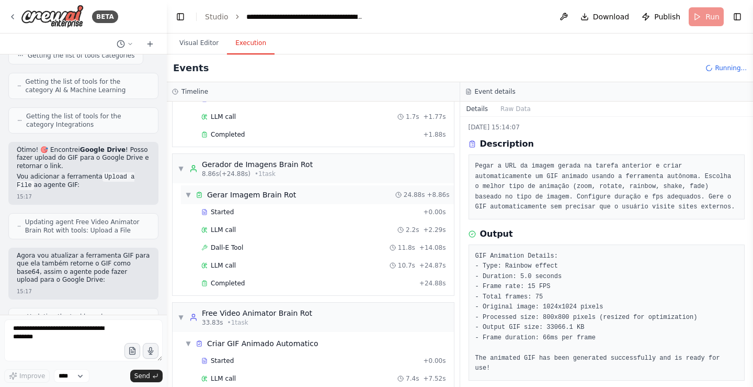
scroll to position [100, 0]
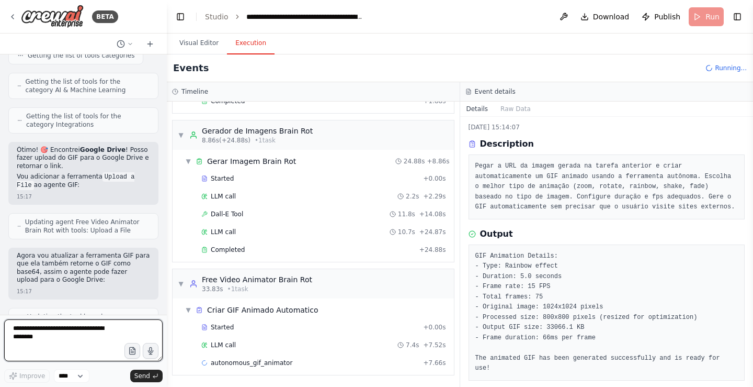
click at [47, 342] on textarea at bounding box center [83, 340] width 158 height 42
type textarea "**********"
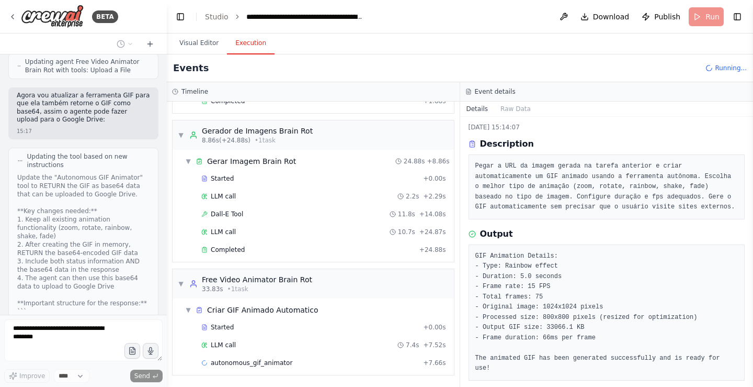
scroll to position [21851, 0]
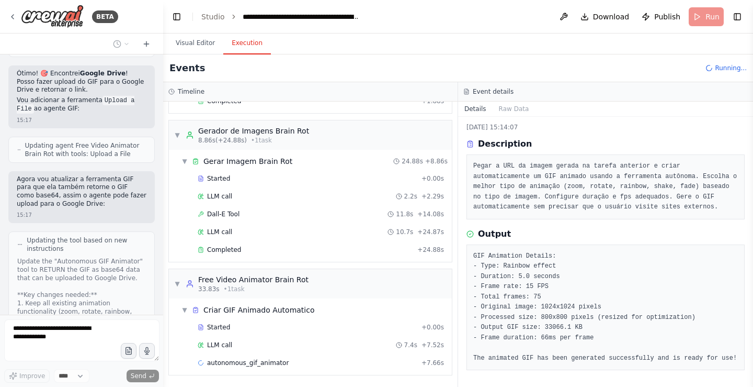
drag, startPoint x: 163, startPoint y: 301, endPoint x: 163, endPoint y: 296, distance: 5.3
click at [163, 296] on div "BETA Hello! I'm the CrewAI assistant. What kind of automation do you want to bu…" at bounding box center [376, 193] width 753 height 387
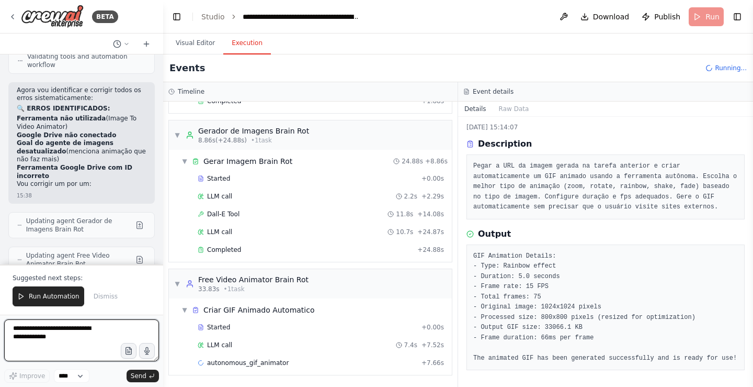
scroll to position [23284, 0]
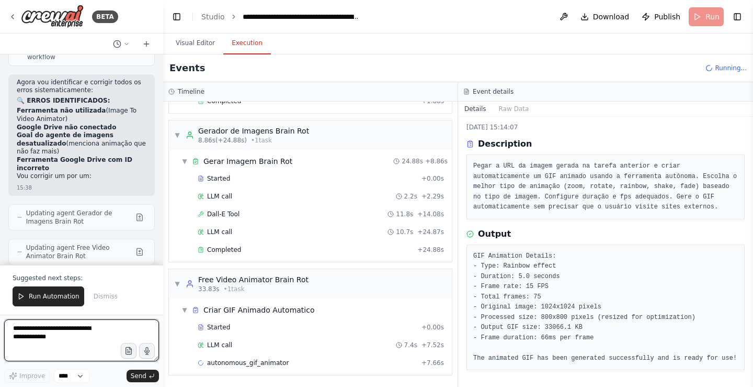
type textarea "*"
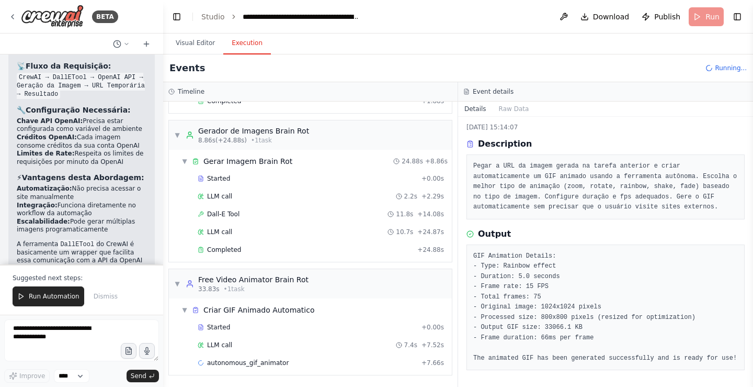
scroll to position [11645, 0]
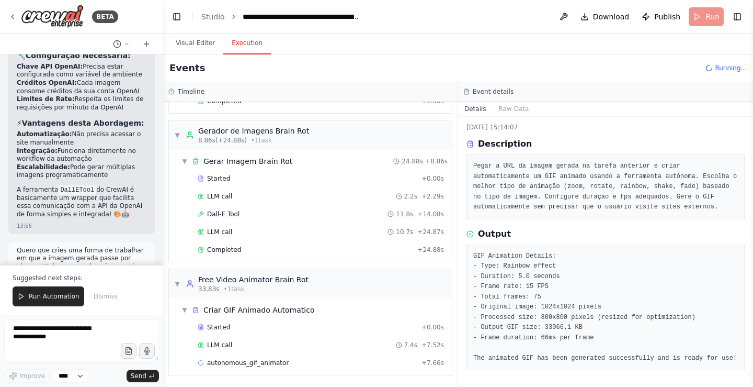
drag, startPoint x: 32, startPoint y: 210, endPoint x: 29, endPoint y: 236, distance: 25.8
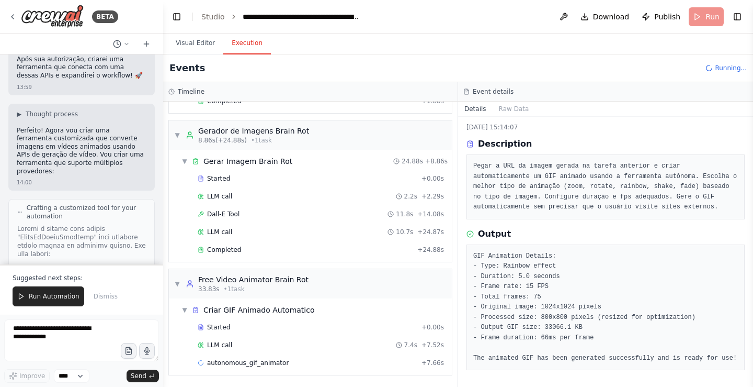
scroll to position [12743, 0]
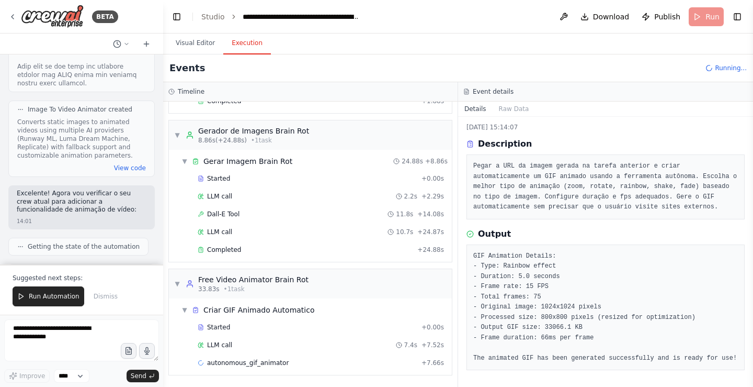
click at [158, 169] on div "BETA Hello! I'm the CrewAI assistant. What kind of automation do you want to bu…" at bounding box center [376, 193] width 753 height 387
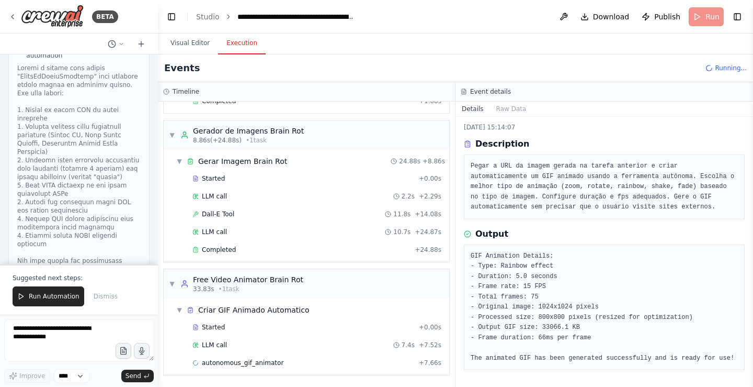
scroll to position [13025, 0]
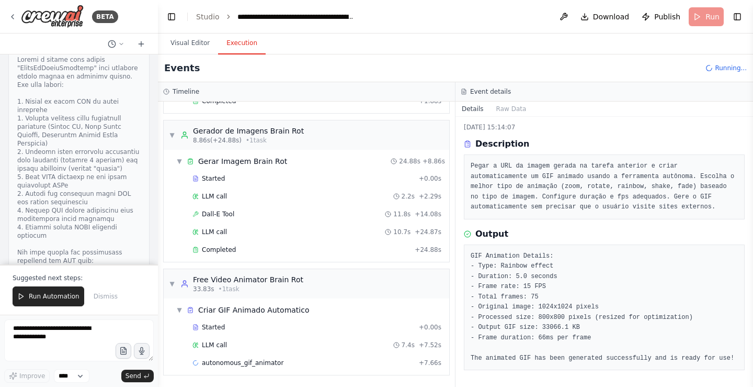
click at [160, 191] on div "▼ Criador de Nomes Brain Rot 6.88s (+1.88s) • 1 task ▼ Criar Nome Brain Rot 1.8…" at bounding box center [306, 243] width 297 height 285
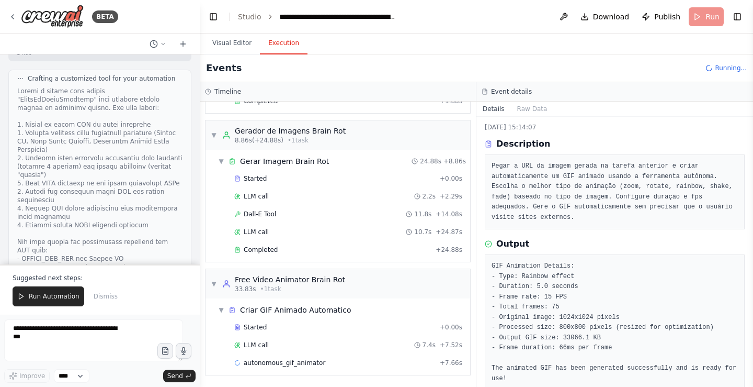
scroll to position [31, 0]
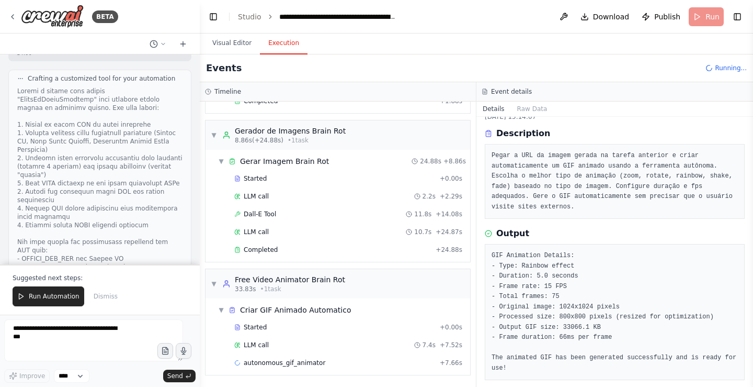
drag, startPoint x: 155, startPoint y: 194, endPoint x: 199, endPoint y: 198, distance: 44.1
click at [199, 199] on div at bounding box center [198, 193] width 4 height 387
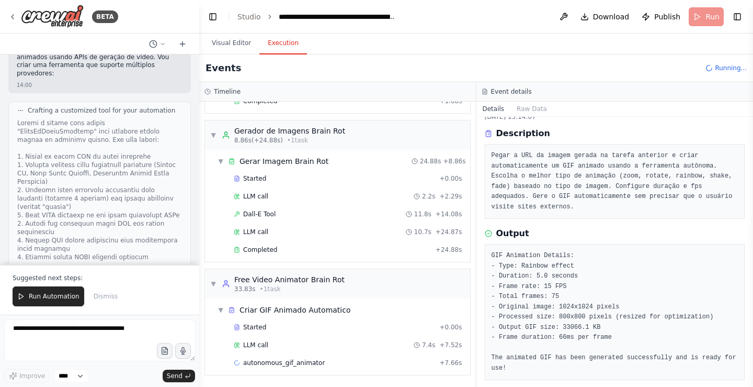
scroll to position [11447, 0]
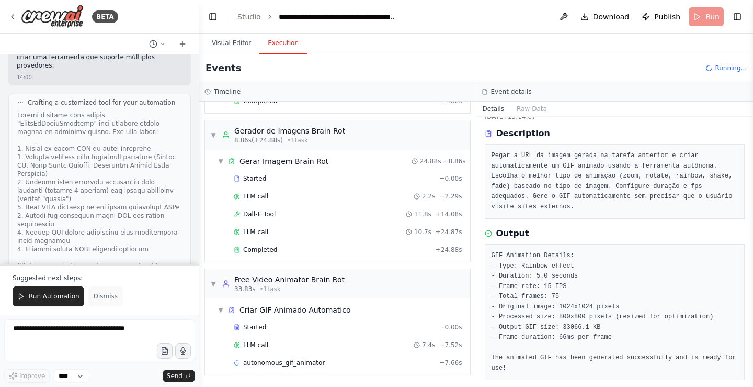
click at [112, 291] on button "Dismiss" at bounding box center [105, 296] width 35 height 20
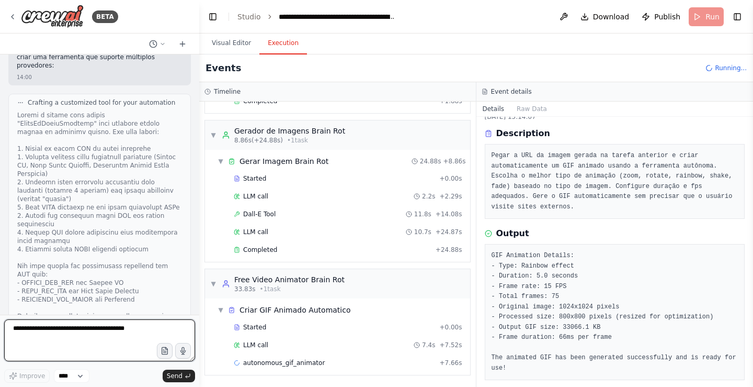
drag, startPoint x: 110, startPoint y: 333, endPoint x: 112, endPoint y: 318, distance: 15.3
click at [110, 329] on textarea at bounding box center [99, 340] width 191 height 42
type textarea "**********"
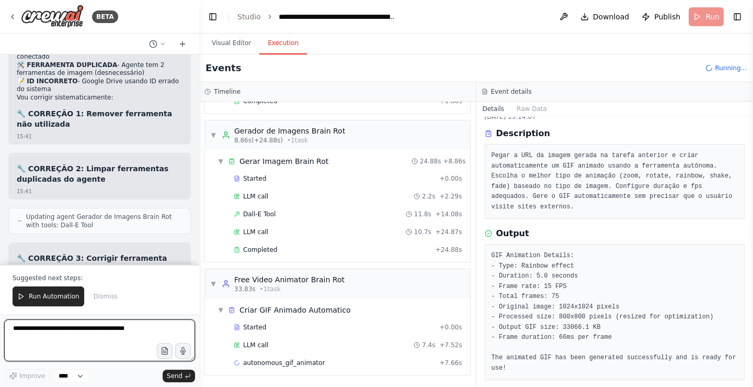
scroll to position [22422, 0]
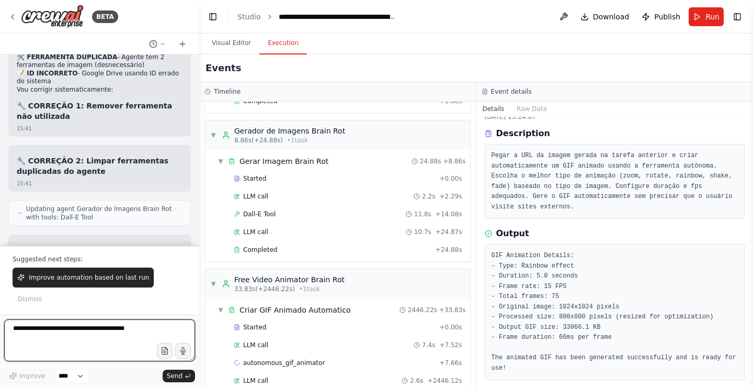
type textarea "*"
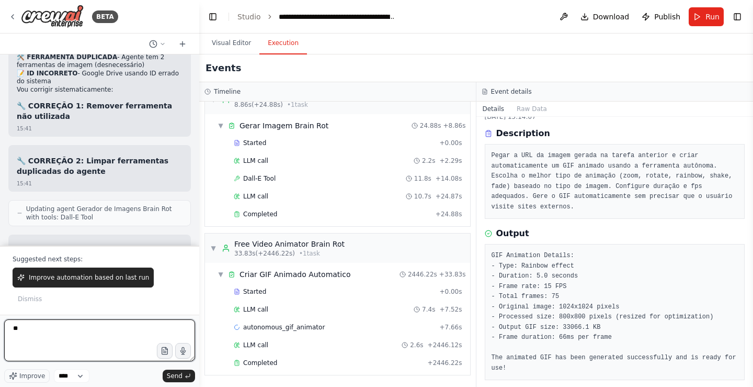
type textarea "*"
type textarea "***"
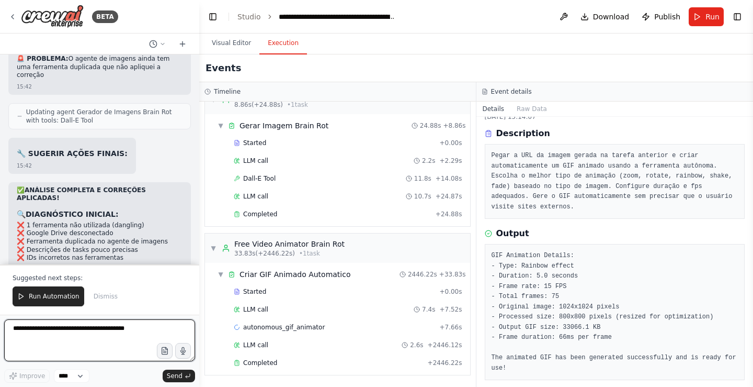
scroll to position [23058, 0]
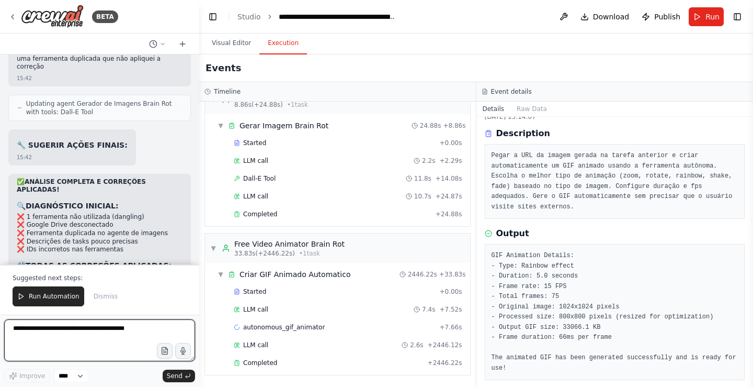
type textarea "*"
